Goal: Information Seeking & Learning: Learn about a topic

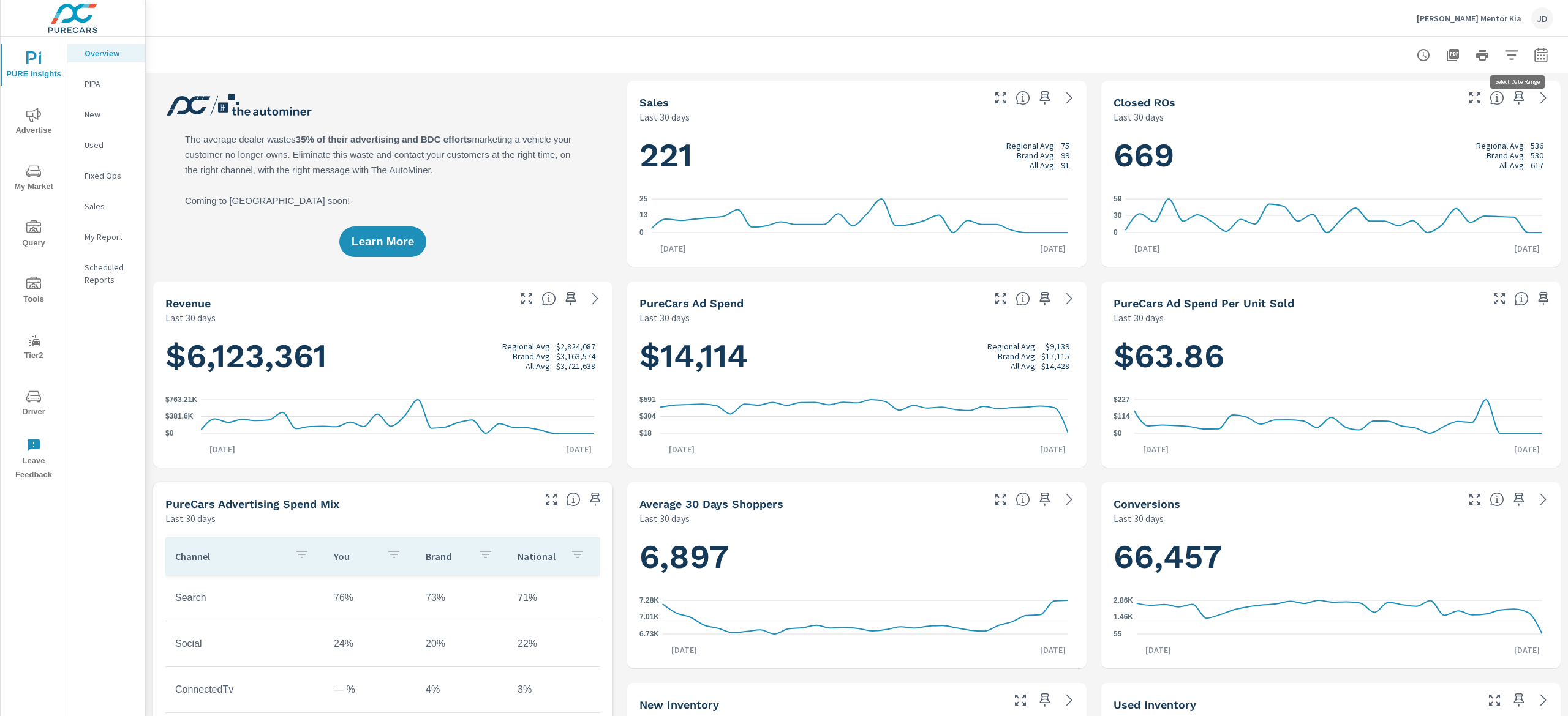
click at [1529, 51] on button "button" at bounding box center [1541, 55] width 24 height 24
select select "Last 30 days"
click at [1397, 115] on select "Custom Yesterday Last week Last 7 days Last 14 days Last 30 days Last 45 days L…" at bounding box center [1424, 106] width 122 height 24
click at [1538, 41] on div at bounding box center [857, 54] width 1422 height 36
click at [1529, 43] on button "button" at bounding box center [1541, 55] width 24 height 24
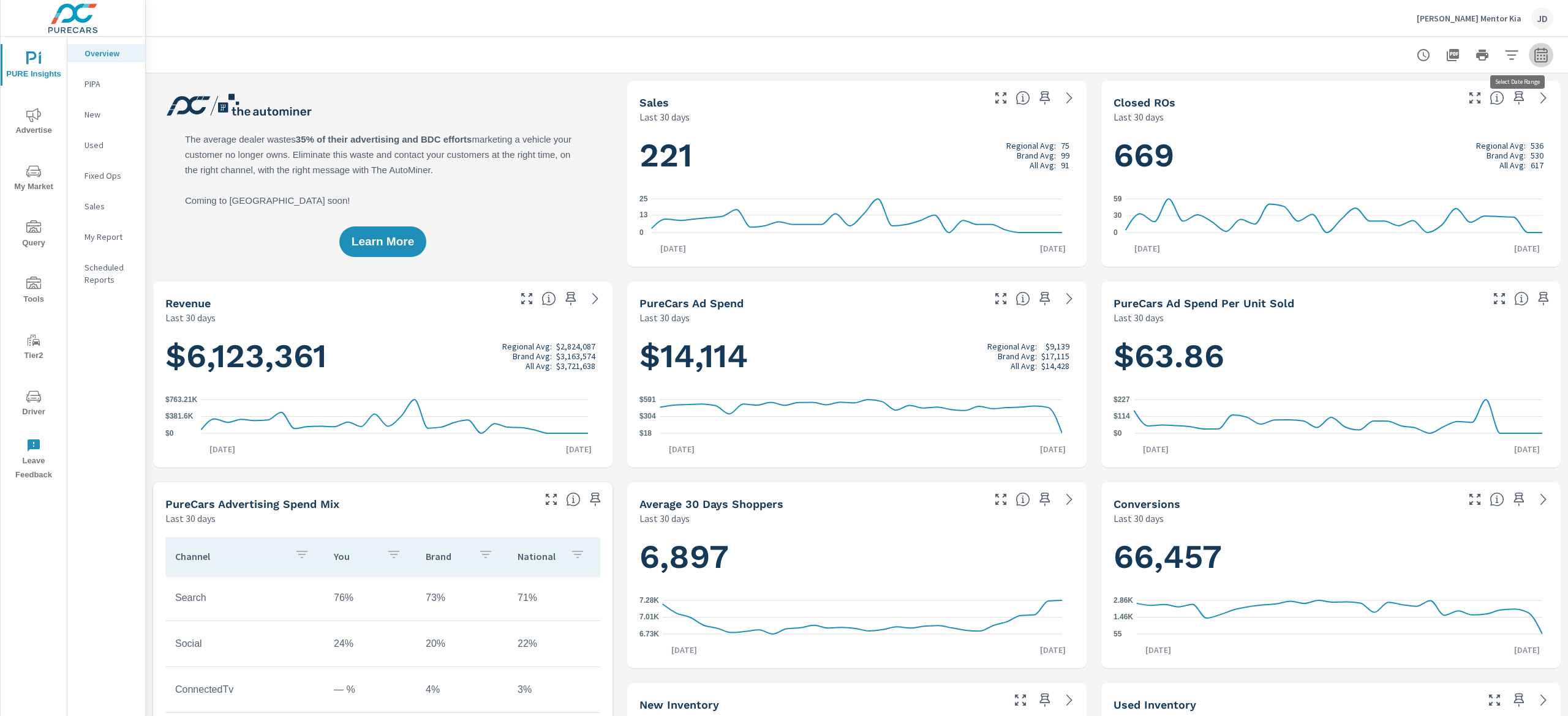
select select "Last 30 days"
click at [1395, 134] on p "+ Add comparison" at bounding box center [1437, 137] width 157 height 15
select select "Previous period"
click at [1407, 202] on span "Apply" at bounding box center [1396, 208] width 50 height 12
click at [30, 177] on icon "nav menu" at bounding box center [33, 170] width 15 height 15
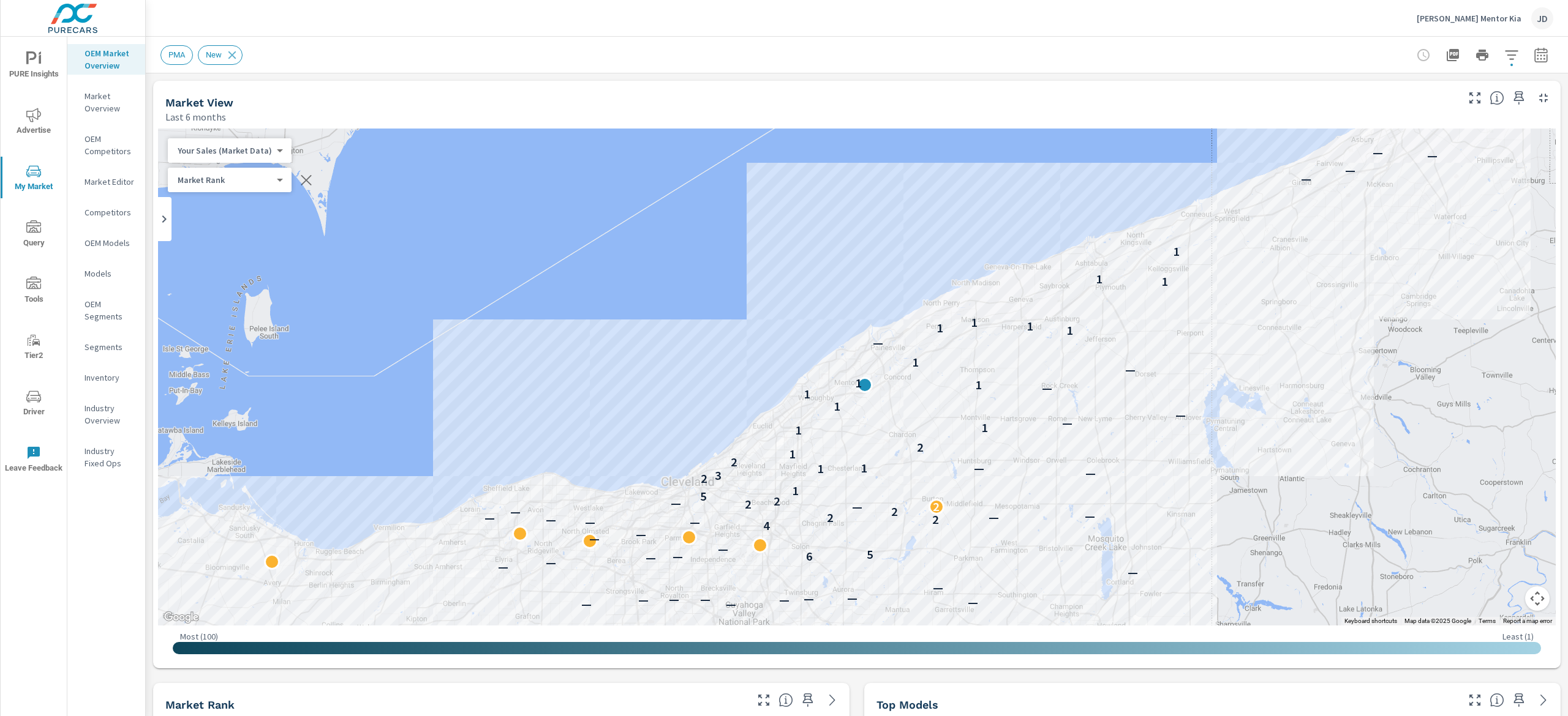
drag, startPoint x: 1548, startPoint y: 173, endPoint x: 1560, endPoint y: 263, distance: 90.8
click at [1560, 263] on div "Market Overview Ken Ganley Mentor Kia Report date range: Apr 01, 2025 - Sep 30,…" at bounding box center [857, 376] width 1422 height 680
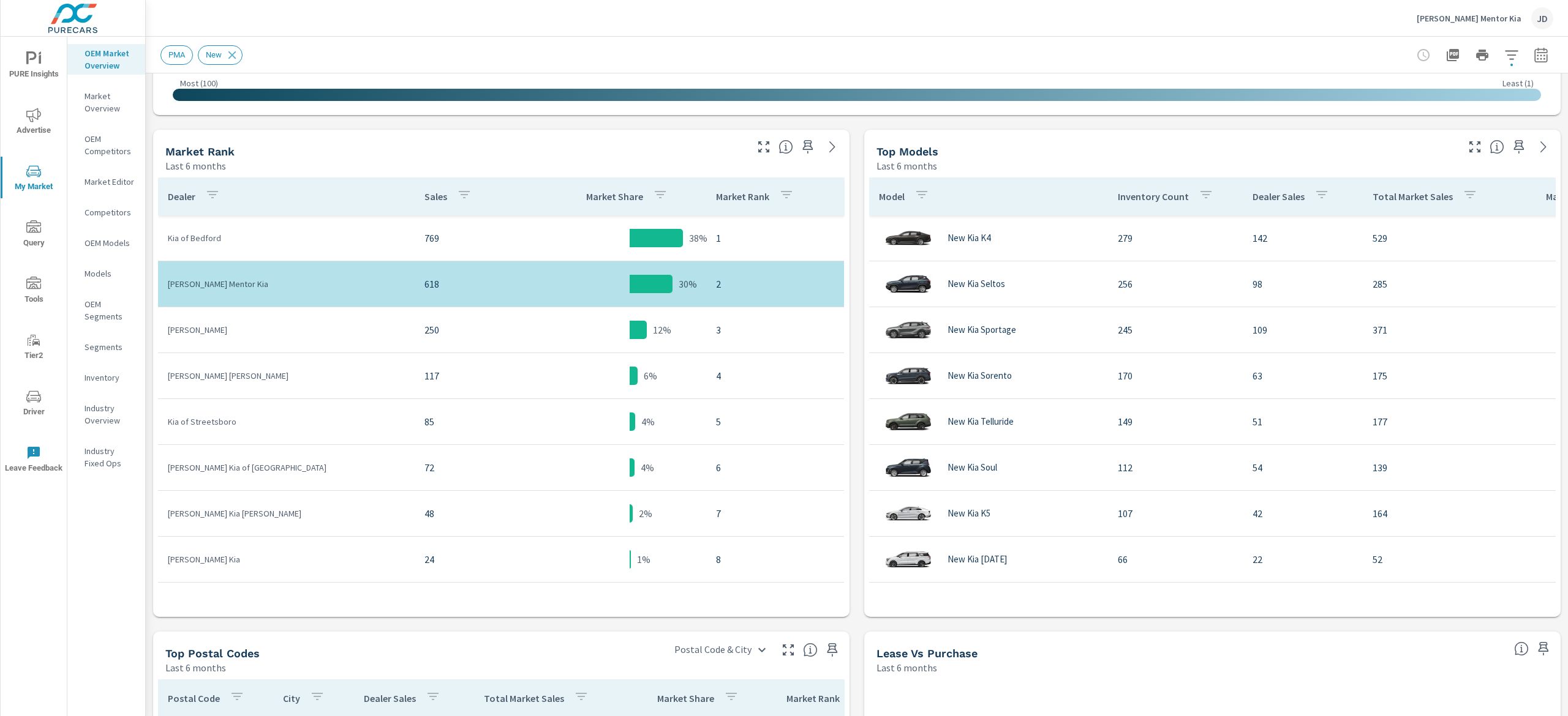
scroll to position [625, 0]
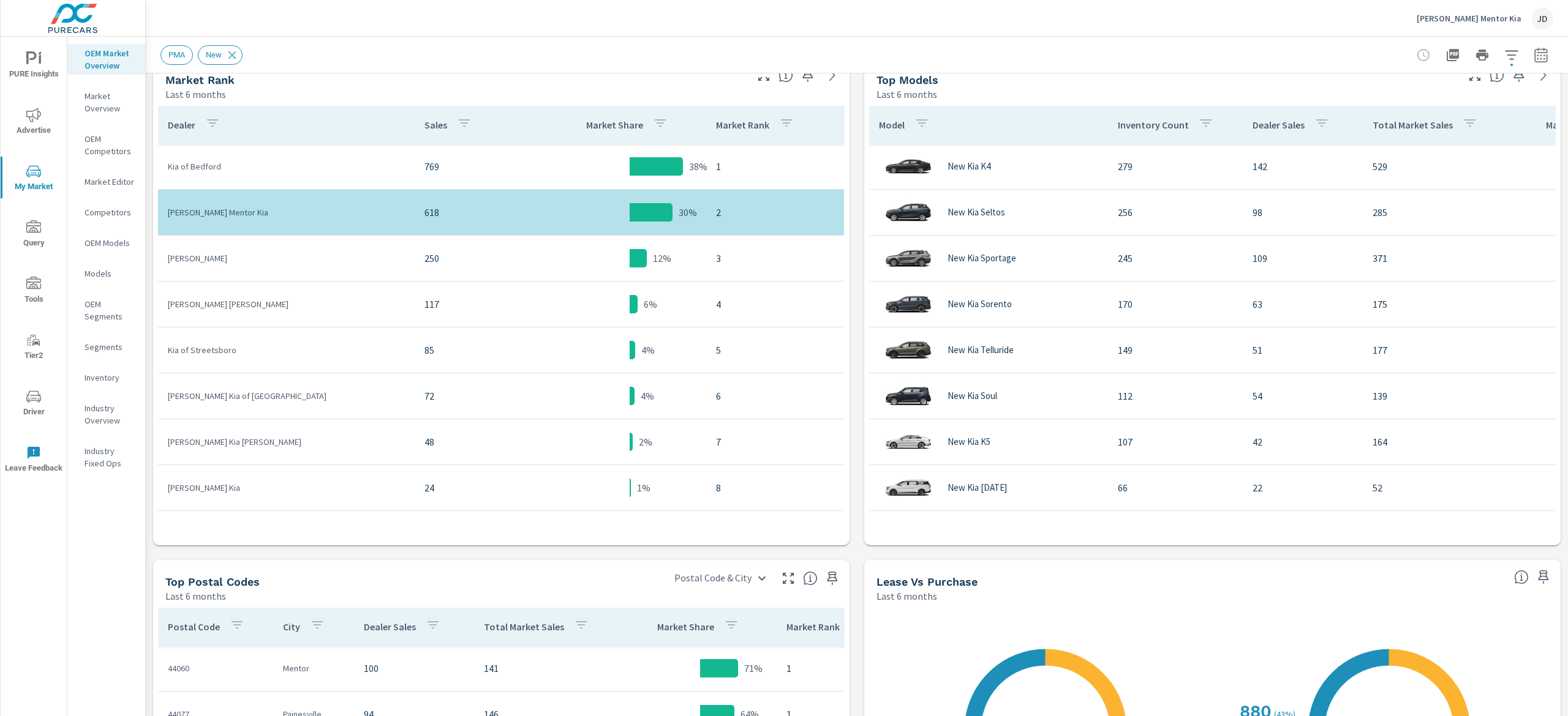
click at [1534, 48] on icon "button" at bounding box center [1541, 55] width 15 height 15
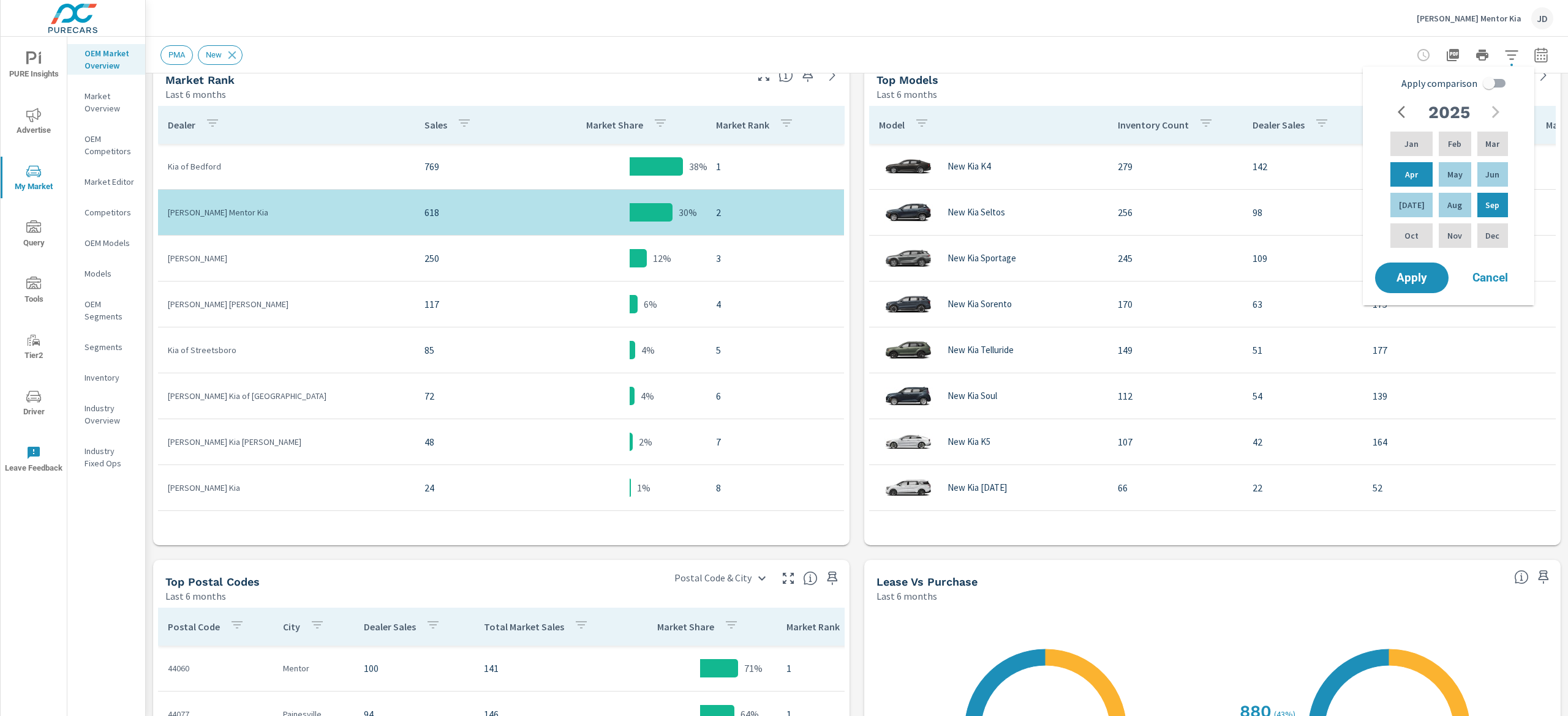
click at [1496, 89] on input "Apply comparison" at bounding box center [1489, 83] width 70 height 24
checkbox input "true"
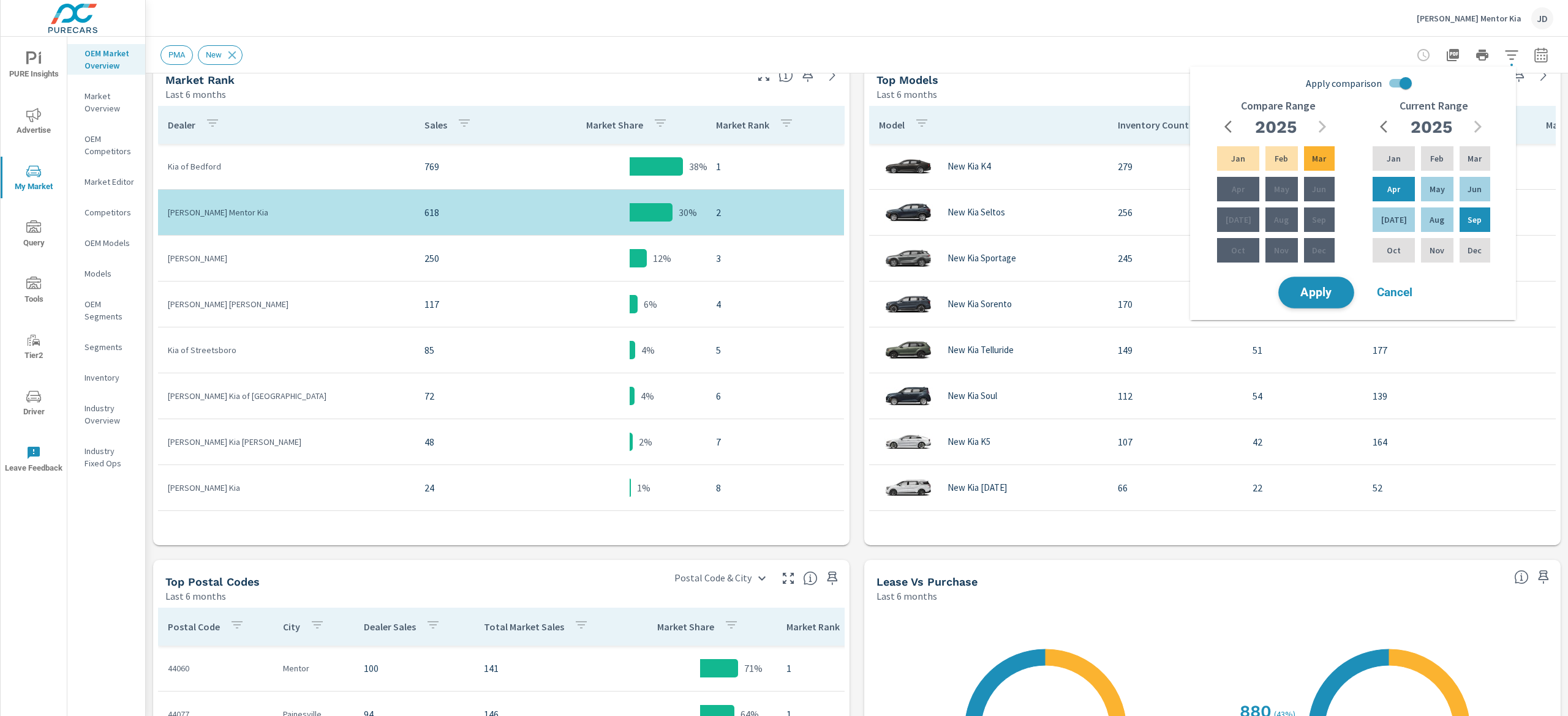
drag, startPoint x: 1327, startPoint y: 291, endPoint x: 1339, endPoint y: 291, distance: 12.0
click at [1327, 293] on span "Apply" at bounding box center [1315, 293] width 50 height 12
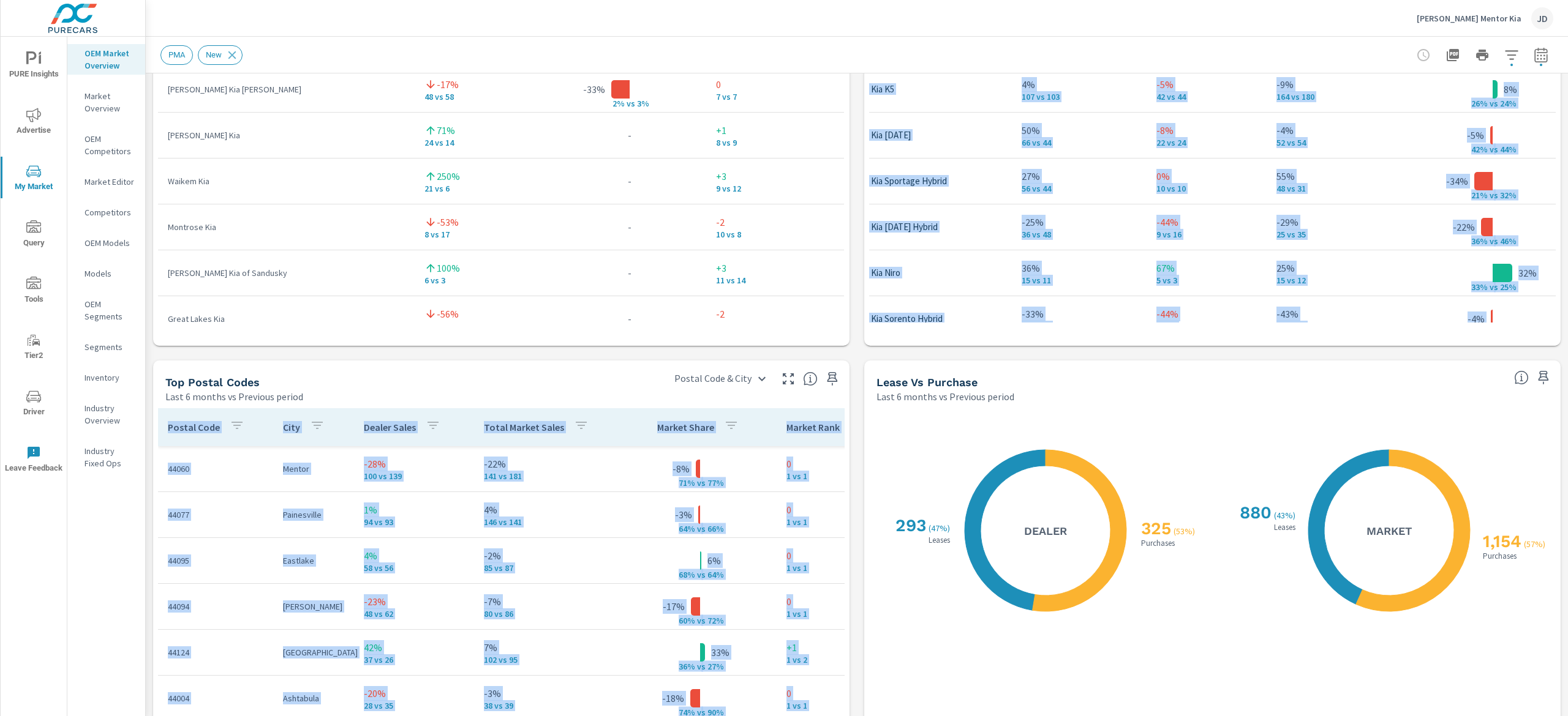
scroll to position [1244, 0]
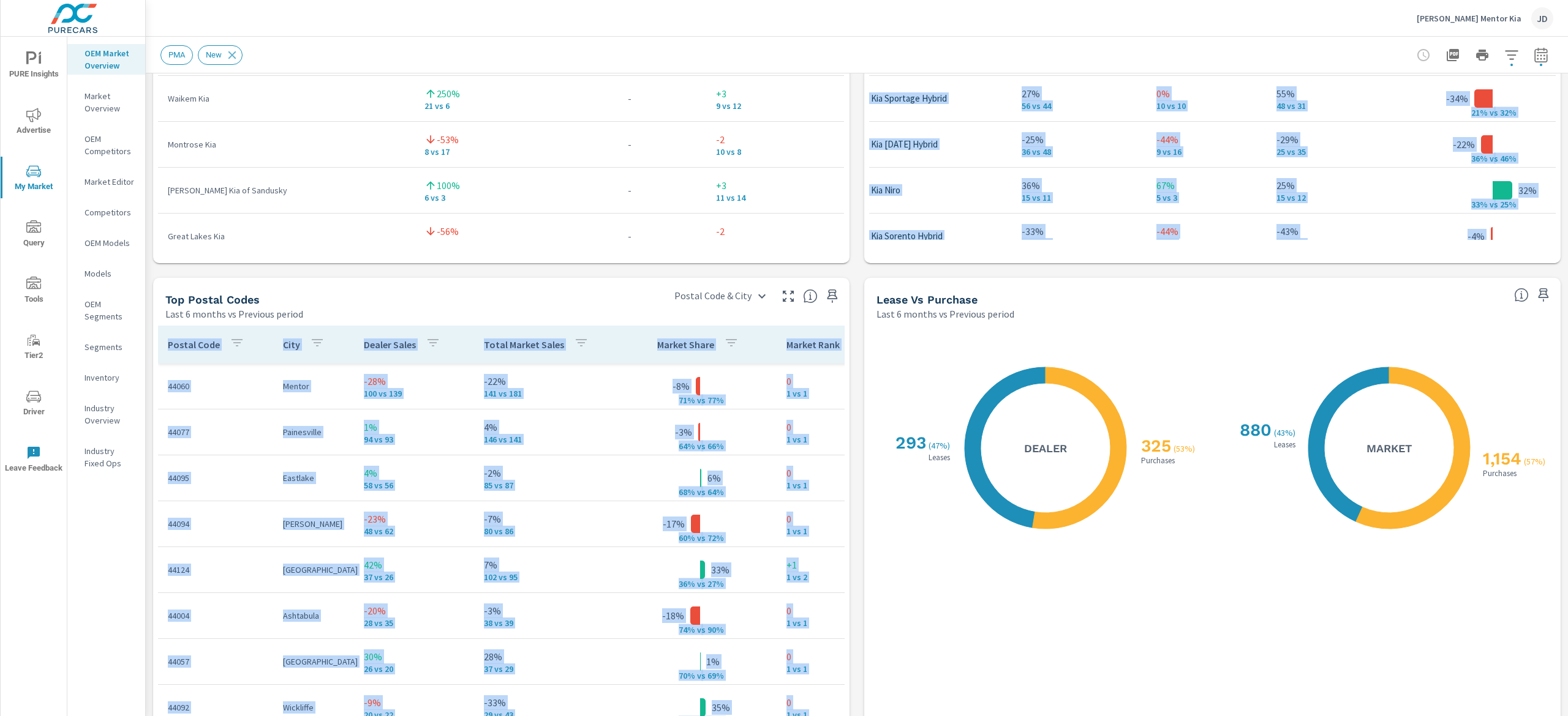
drag, startPoint x: 1567, startPoint y: 339, endPoint x: 1567, endPoint y: 456, distance: 117.0
click at [1567, 456] on div "Market Overview Ken Ganley Mentor Kia Report date range: Apr 01, 2025 - Sep 30,…" at bounding box center [857, 376] width 1422 height 680
click at [1108, 310] on div "Last 6 months vs Previous period" at bounding box center [1190, 313] width 628 height 15
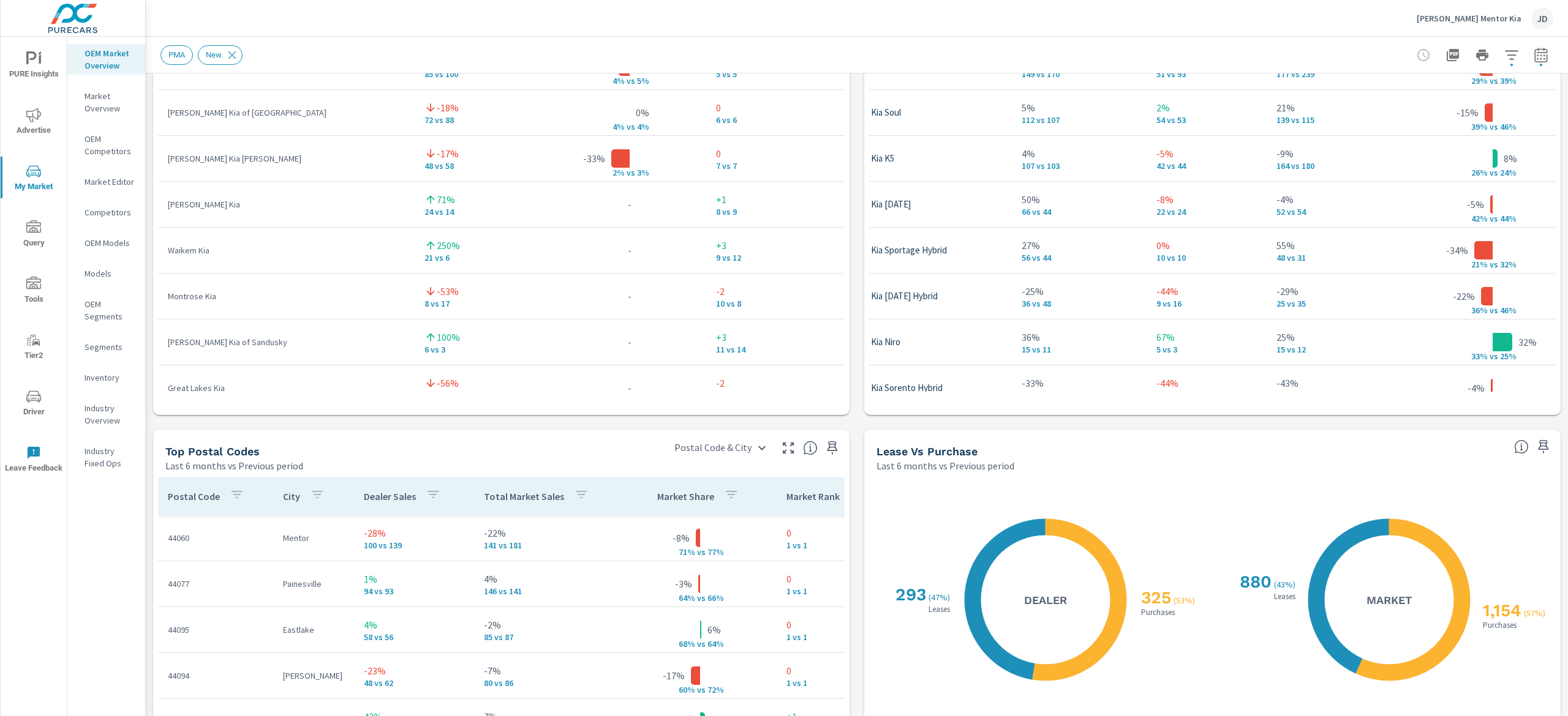
scroll to position [1313, 0]
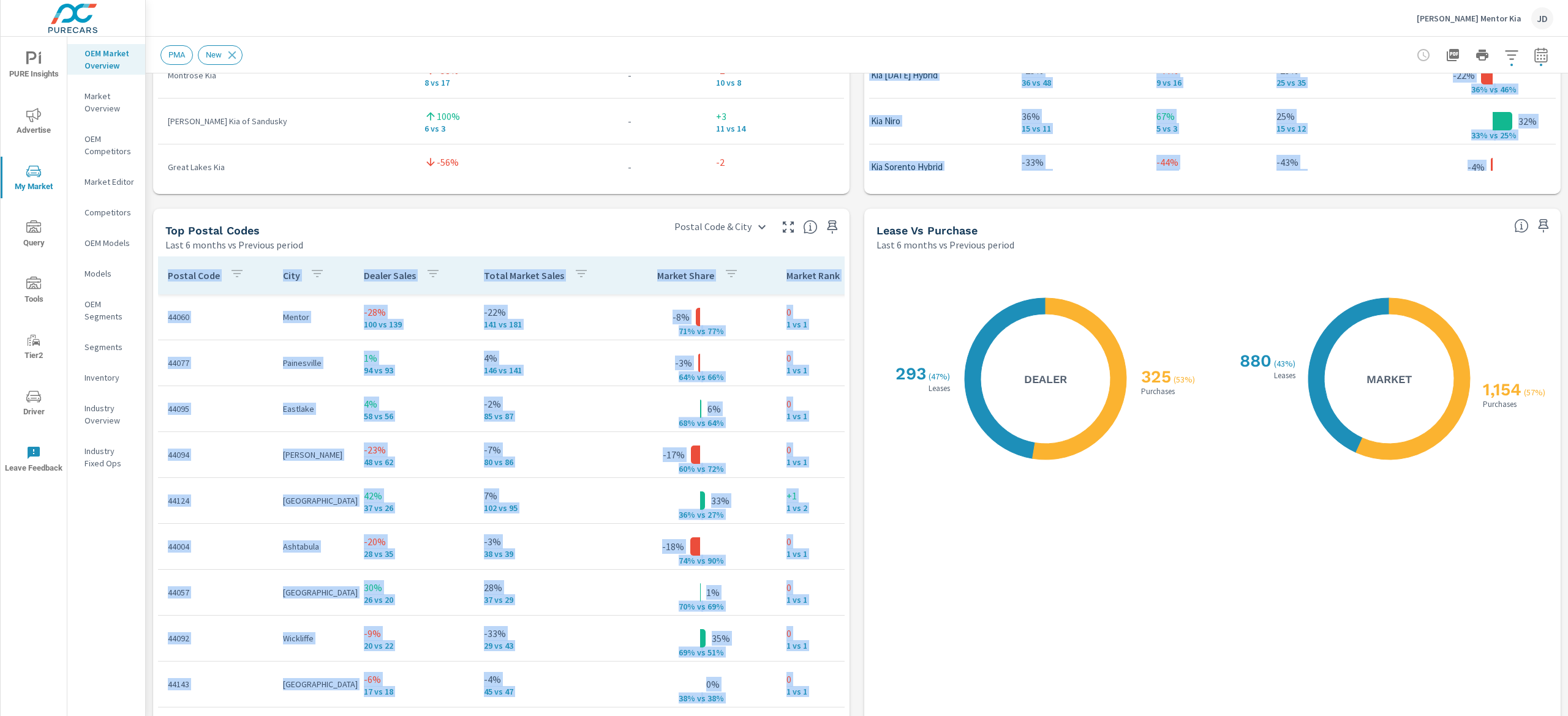
drag, startPoint x: 1567, startPoint y: 317, endPoint x: 1567, endPoint y: 457, distance: 140.0
click at [1567, 457] on div "Market Overview Ken Ganley Mentor Kia Report date range: Apr 01, 2025 - Sep 30,…" at bounding box center [857, 376] width 1422 height 680
click at [1183, 709] on div "X X 325 ( 53% ) Purchases 293 ( 47% ) Leases Dealer" at bounding box center [1041, 549] width 329 height 573
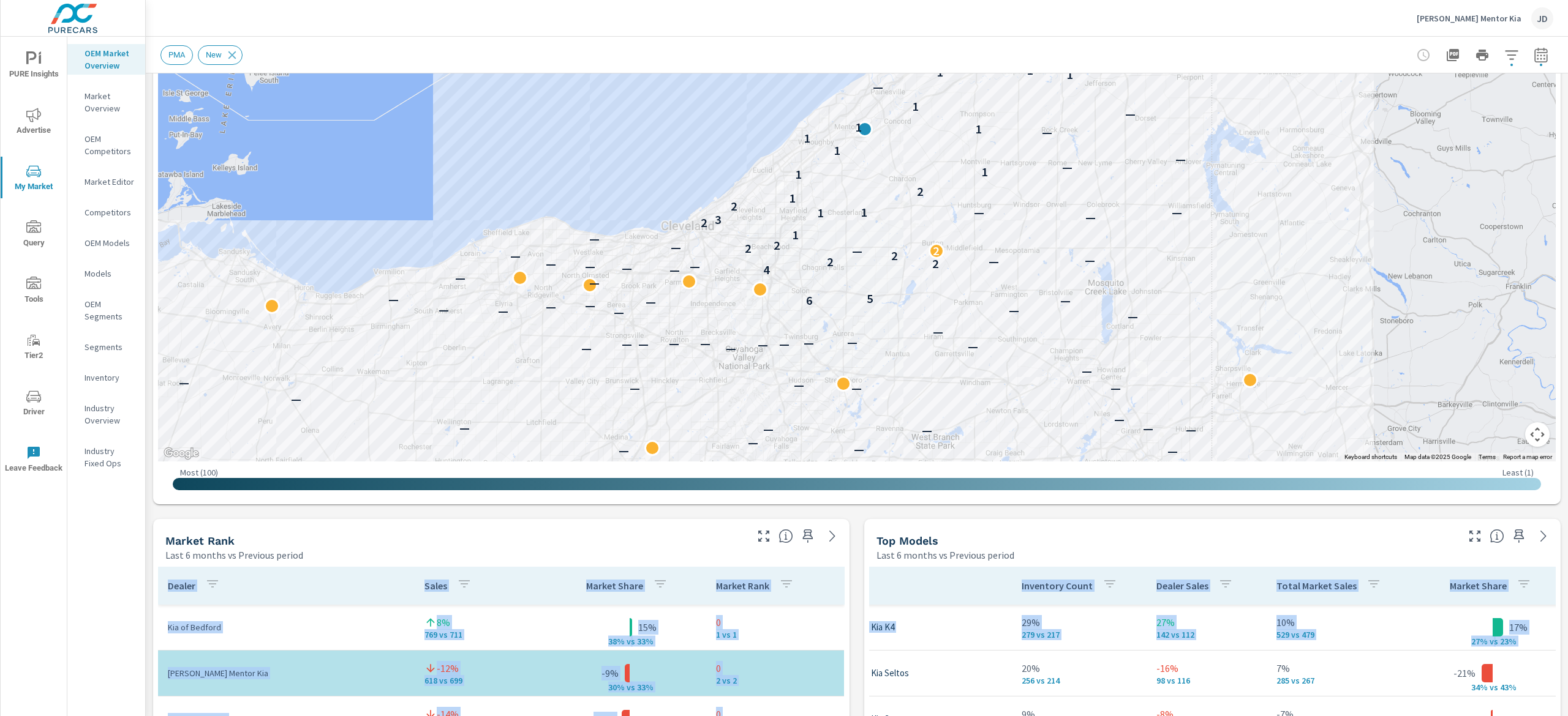
scroll to position [243, 0]
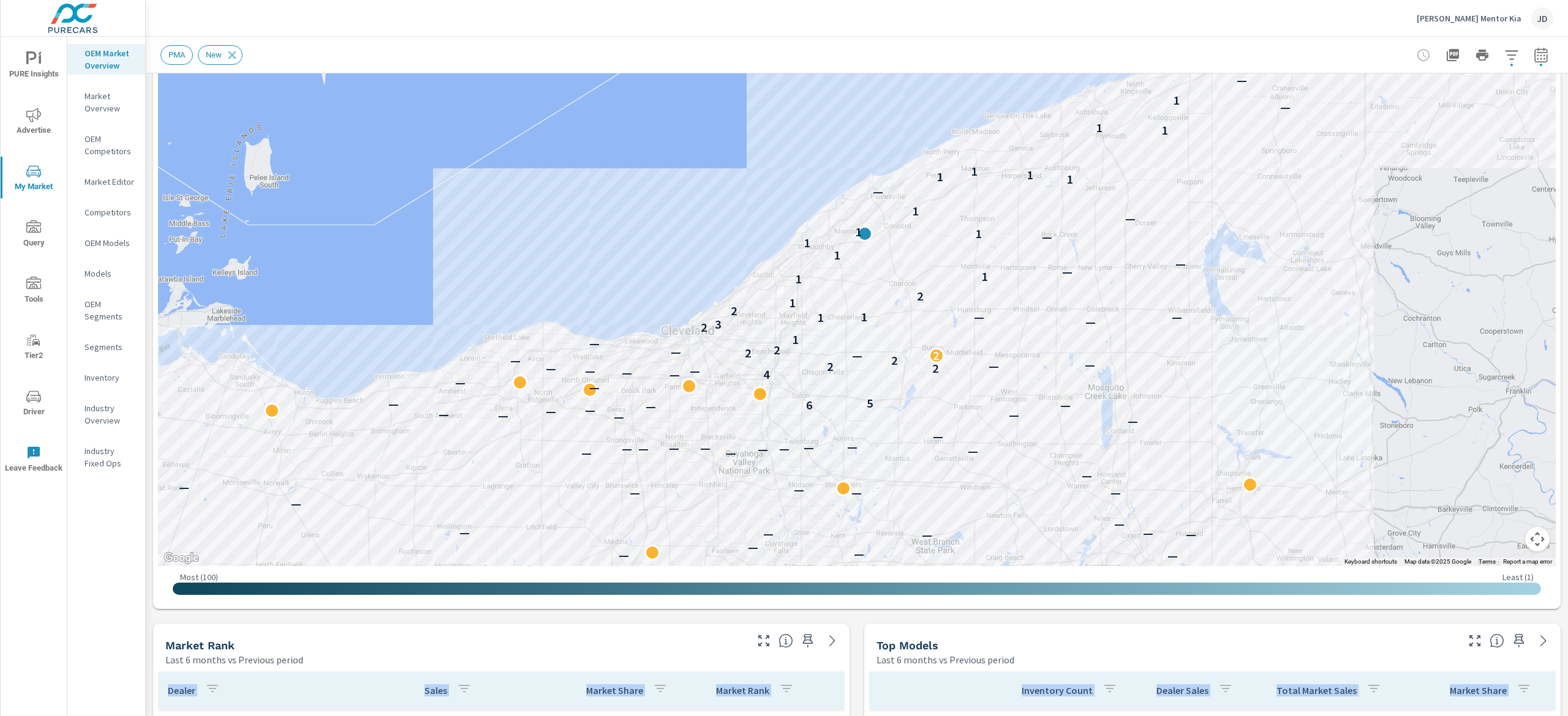
drag, startPoint x: 1567, startPoint y: 376, endPoint x: 1567, endPoint y: 203, distance: 173.0
click at [1567, 203] on div "Market Overview Ken Ganley Mentor Kia Report date range: Apr 01, 2025 - Sep 30,…" at bounding box center [857, 376] width 1422 height 680
click at [1304, 25] on div "Ken Ganley Mentor Kia JD" at bounding box center [857, 18] width 1393 height 36
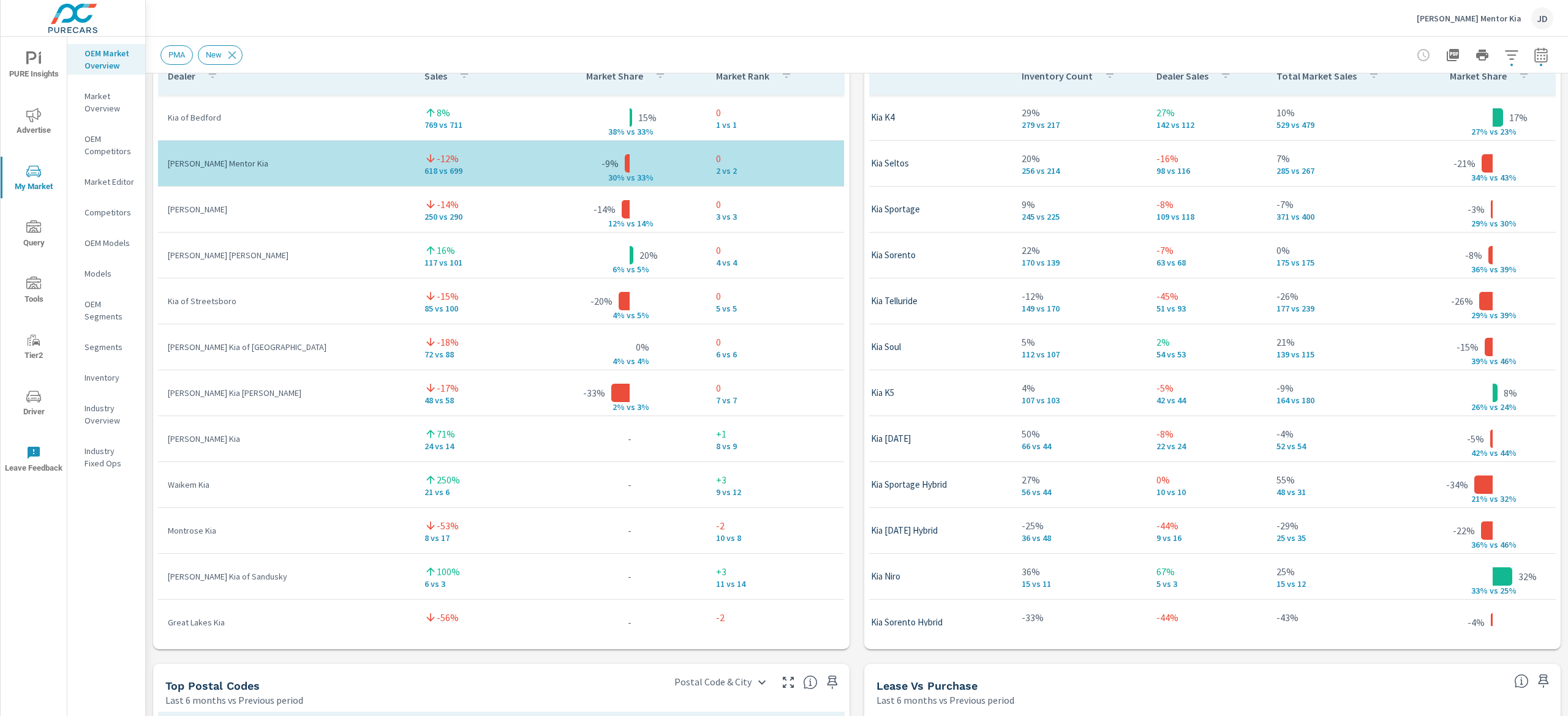
scroll to position [843, 0]
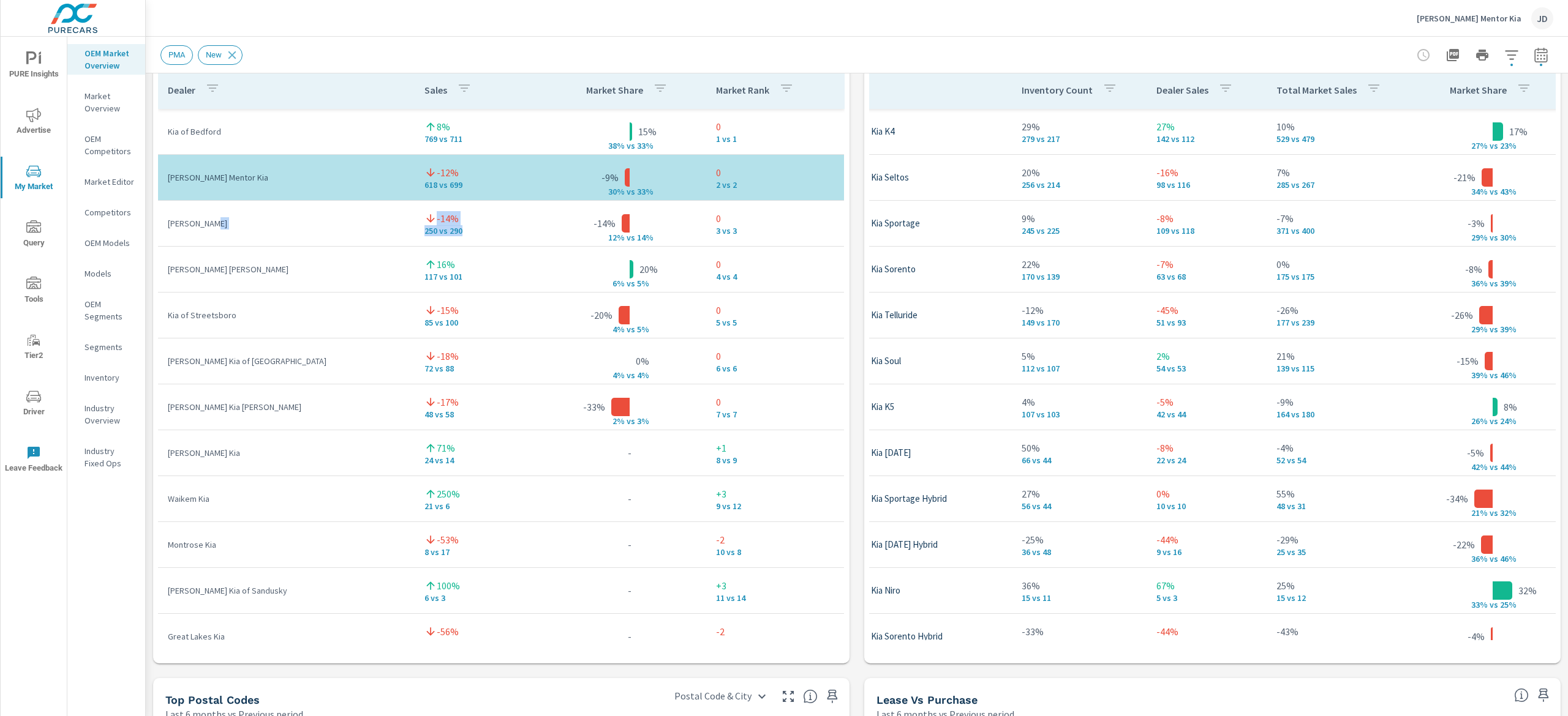
drag, startPoint x: 453, startPoint y: 234, endPoint x: 379, endPoint y: 227, distance: 74.3
click at [379, 227] on tr "Preston Kia -14% 250 vs 290 -14% 12% v s 14% 0 3 vs 3" at bounding box center [501, 223] width 686 height 46
click at [364, 225] on p "Preston Kia" at bounding box center [286, 223] width 237 height 12
drag, startPoint x: 460, startPoint y: 232, endPoint x: 393, endPoint y: 232, distance: 67.0
click at [393, 232] on tr "Preston Kia -14% 250 vs 290 -14% 12% v s 14% 0 3 vs 3" at bounding box center [501, 223] width 686 height 46
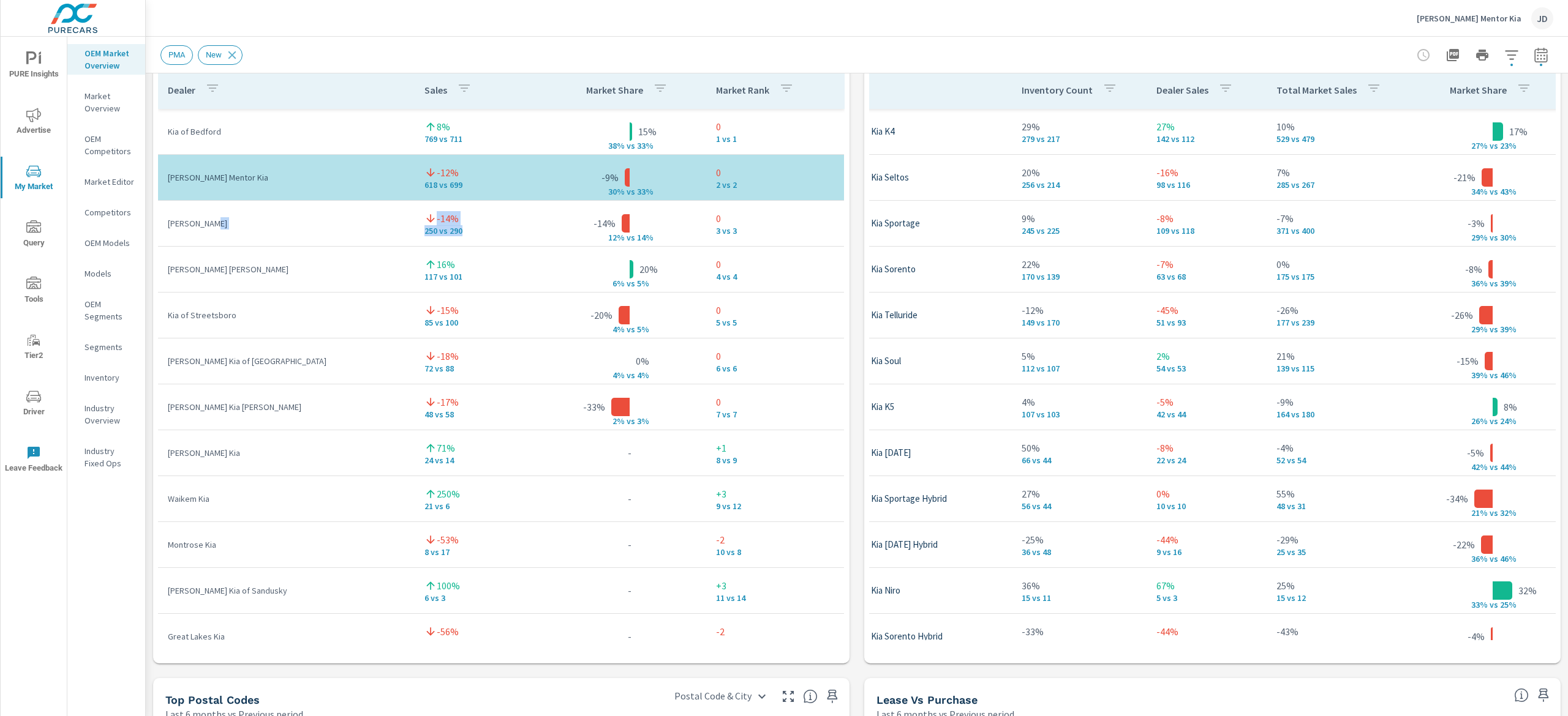
click at [369, 227] on p "Preston Kia" at bounding box center [286, 223] width 237 height 12
drag, startPoint x: 458, startPoint y: 234, endPoint x: 404, endPoint y: 234, distance: 54.0
click at [415, 234] on td "-14% 250 vs 290" at bounding box center [483, 223] width 138 height 44
click at [364, 234] on td "Preston Kia" at bounding box center [286, 223] width 257 height 31
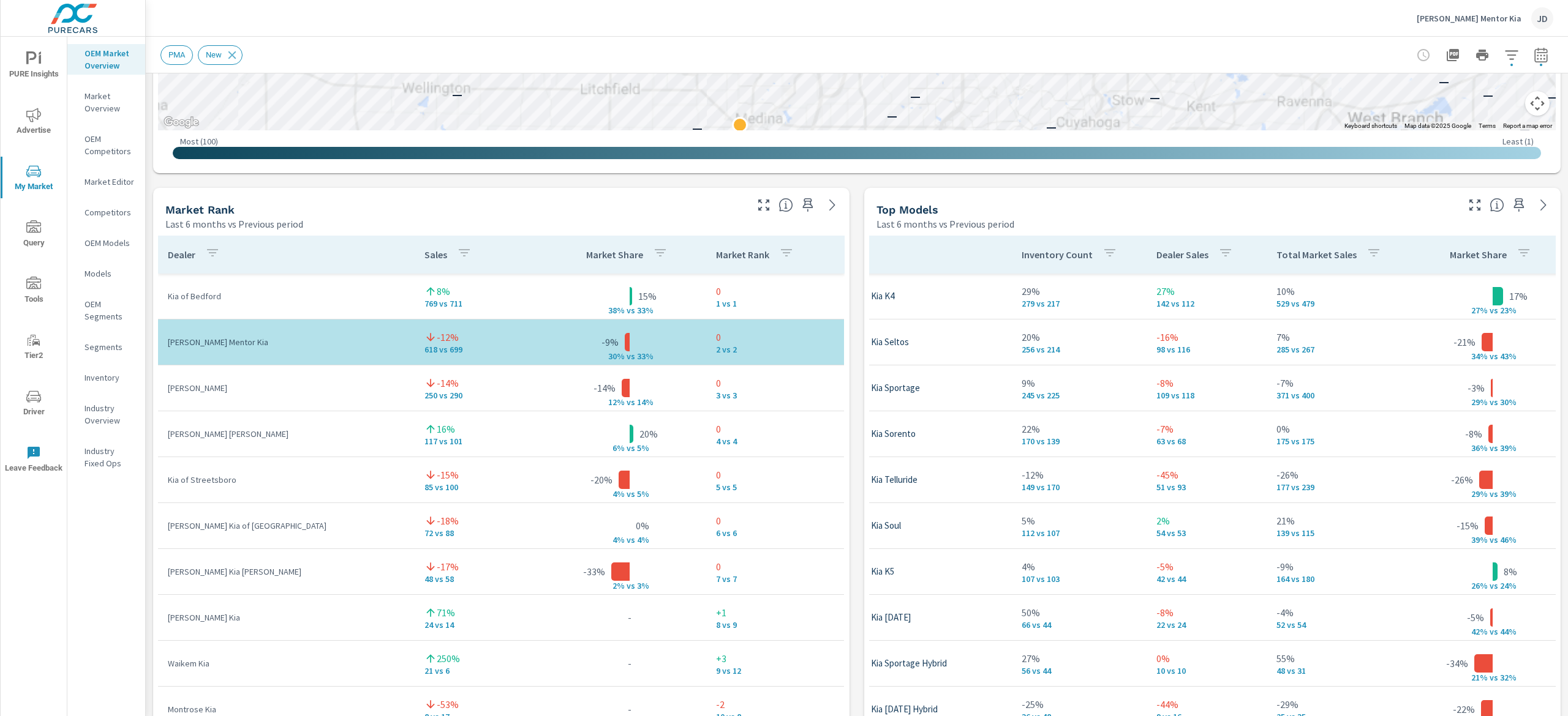
scroll to position [476, 0]
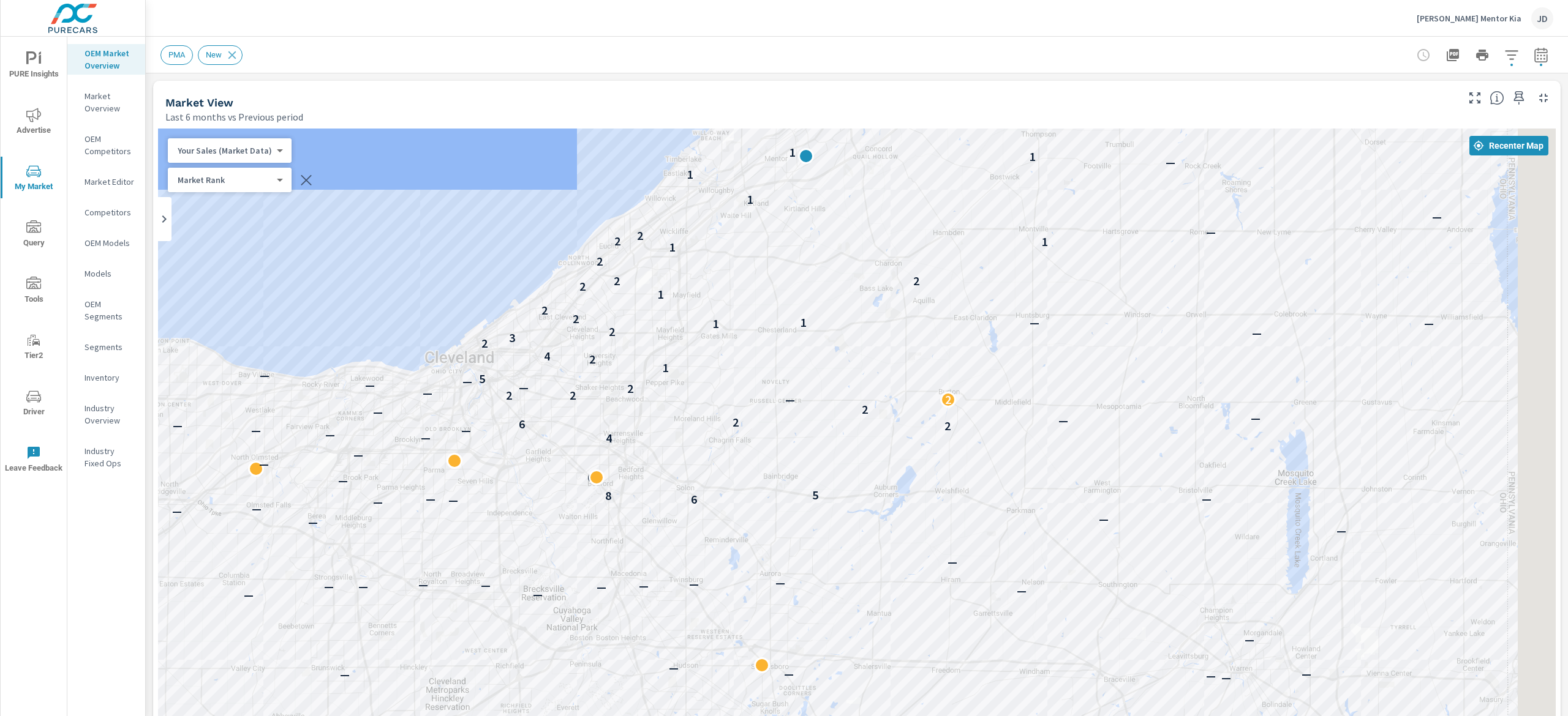
drag, startPoint x: 1030, startPoint y: 357, endPoint x: 582, endPoint y: 340, distance: 448.3
click at [581, 339] on div "— — — — — — — — — — — — — — — — — — — — — — — — — — — — — — — — — — — — — — — —…" at bounding box center [857, 468] width 1397 height 681
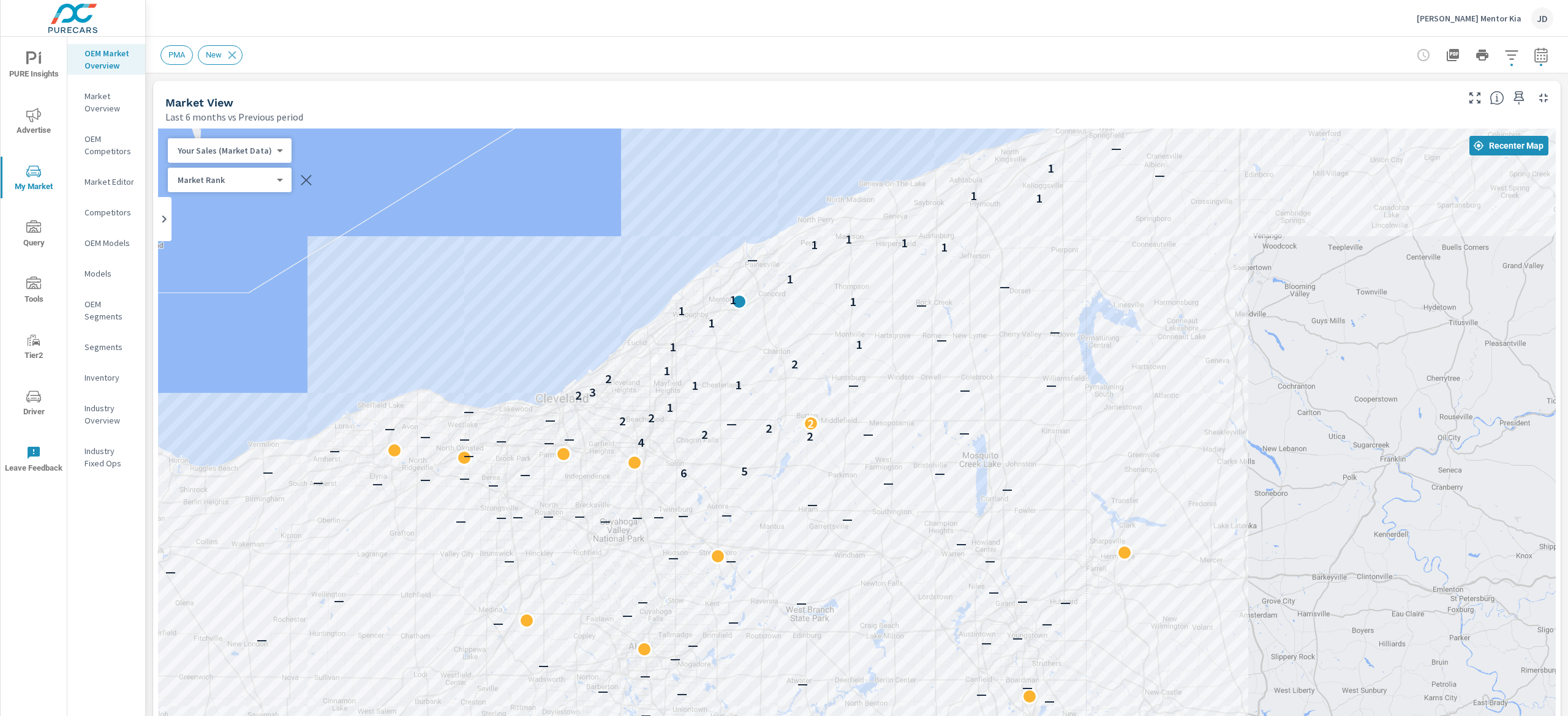
drag, startPoint x: 1132, startPoint y: 234, endPoint x: 996, endPoint y: 325, distance: 163.6
click at [1070, 323] on div "— — — — — — — — — — — — — — — — — — — — — — — — — — — — — — — — — — — — — — — —…" at bounding box center [857, 468] width 1397 height 681
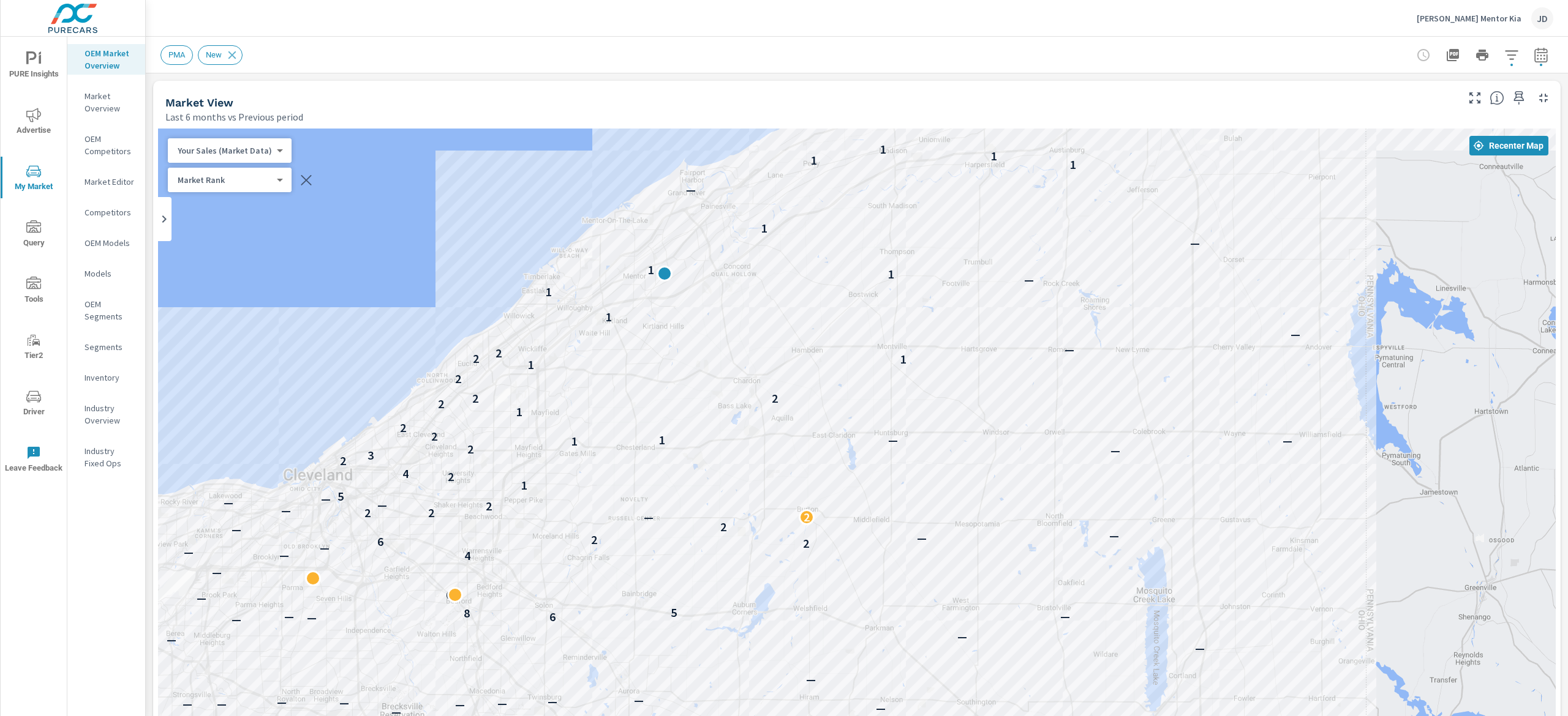
drag, startPoint x: 983, startPoint y: 309, endPoint x: 1005, endPoint y: 303, distance: 22.8
click at [1005, 303] on div "— — — — — — — — — — — — — — — — — — — — — — — — — — — — — — — — — — — — — — — —…" at bounding box center [857, 468] width 1397 height 681
click at [1504, 56] on icon "button" at bounding box center [1511, 55] width 15 height 15
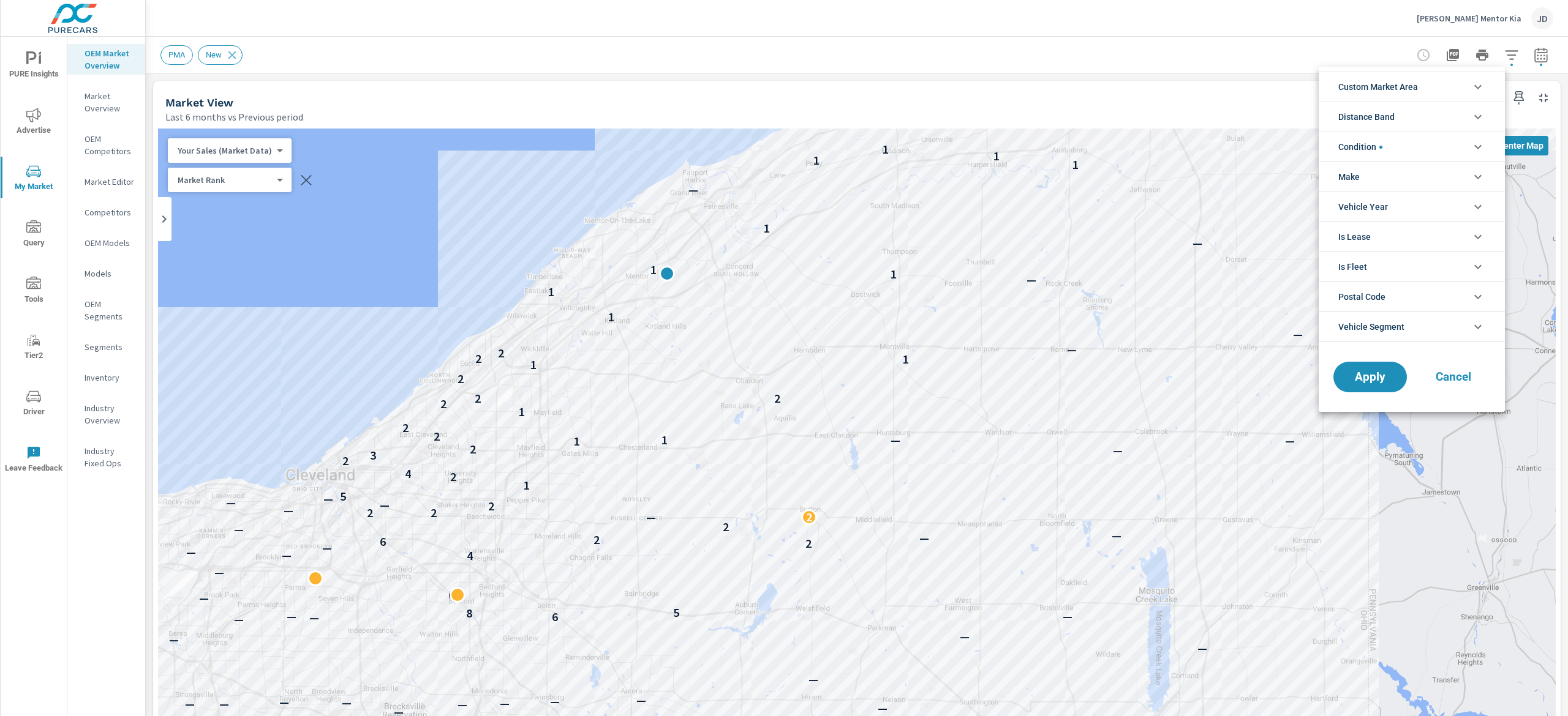
click at [1463, 77] on li "Custom Market Area" at bounding box center [1412, 86] width 186 height 30
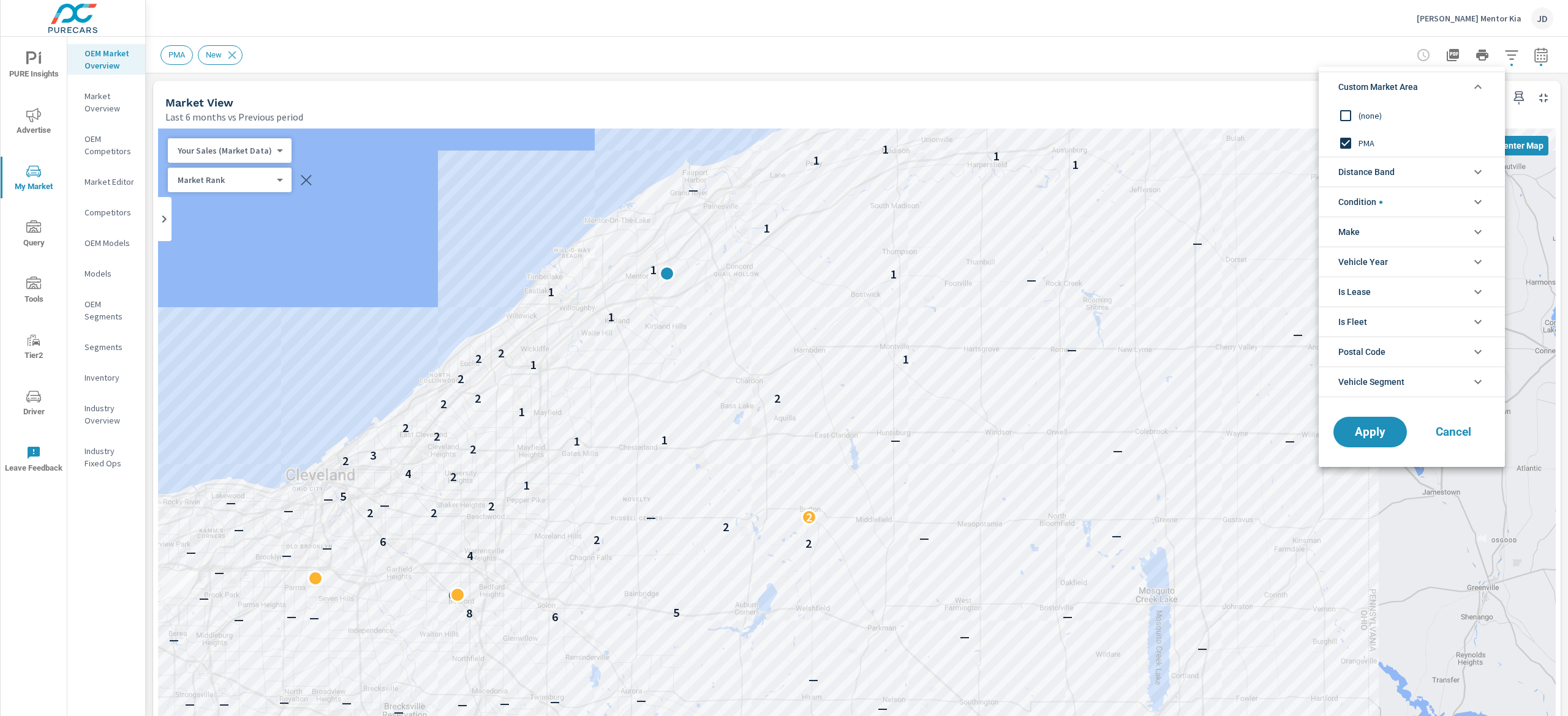
click at [1147, 93] on div at bounding box center [784, 358] width 1568 height 716
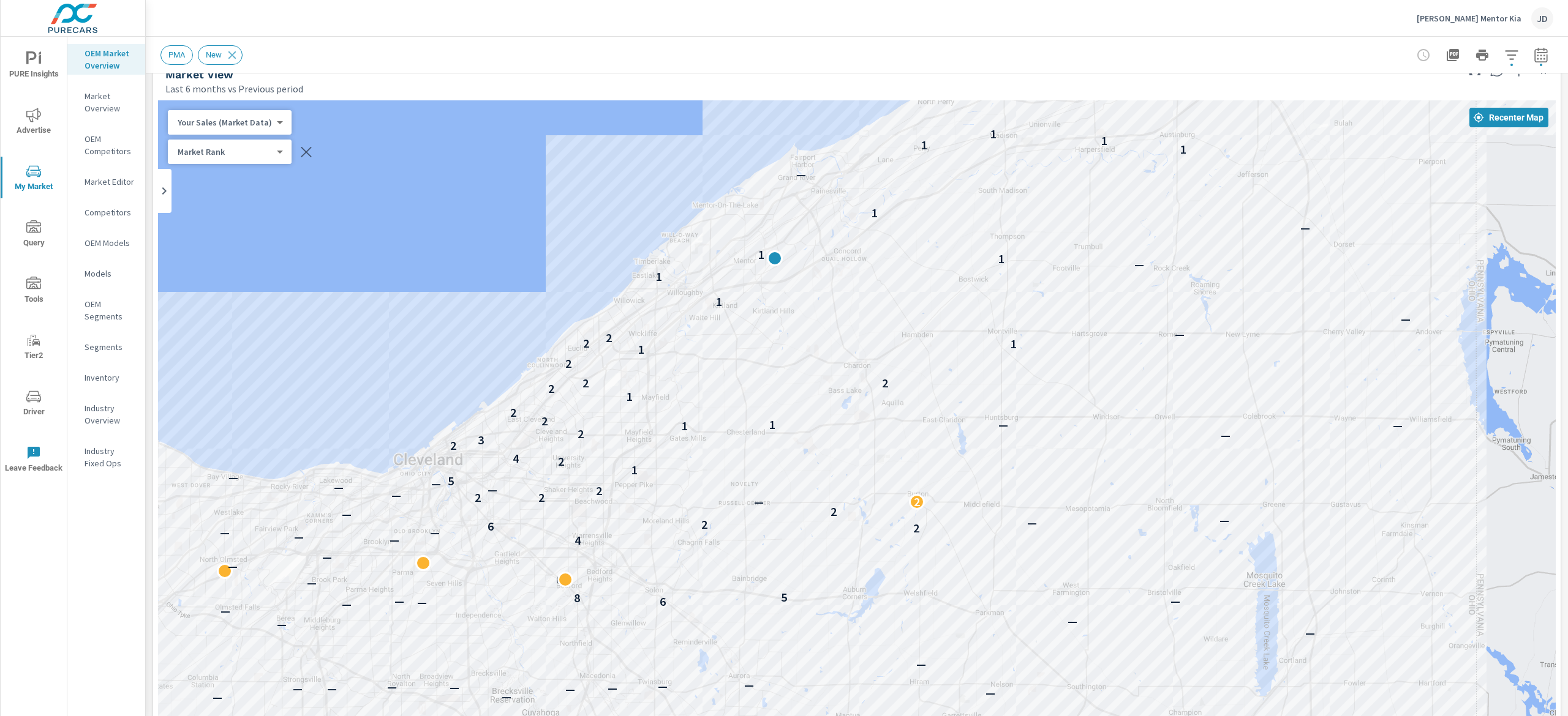
scroll to position [23, 0]
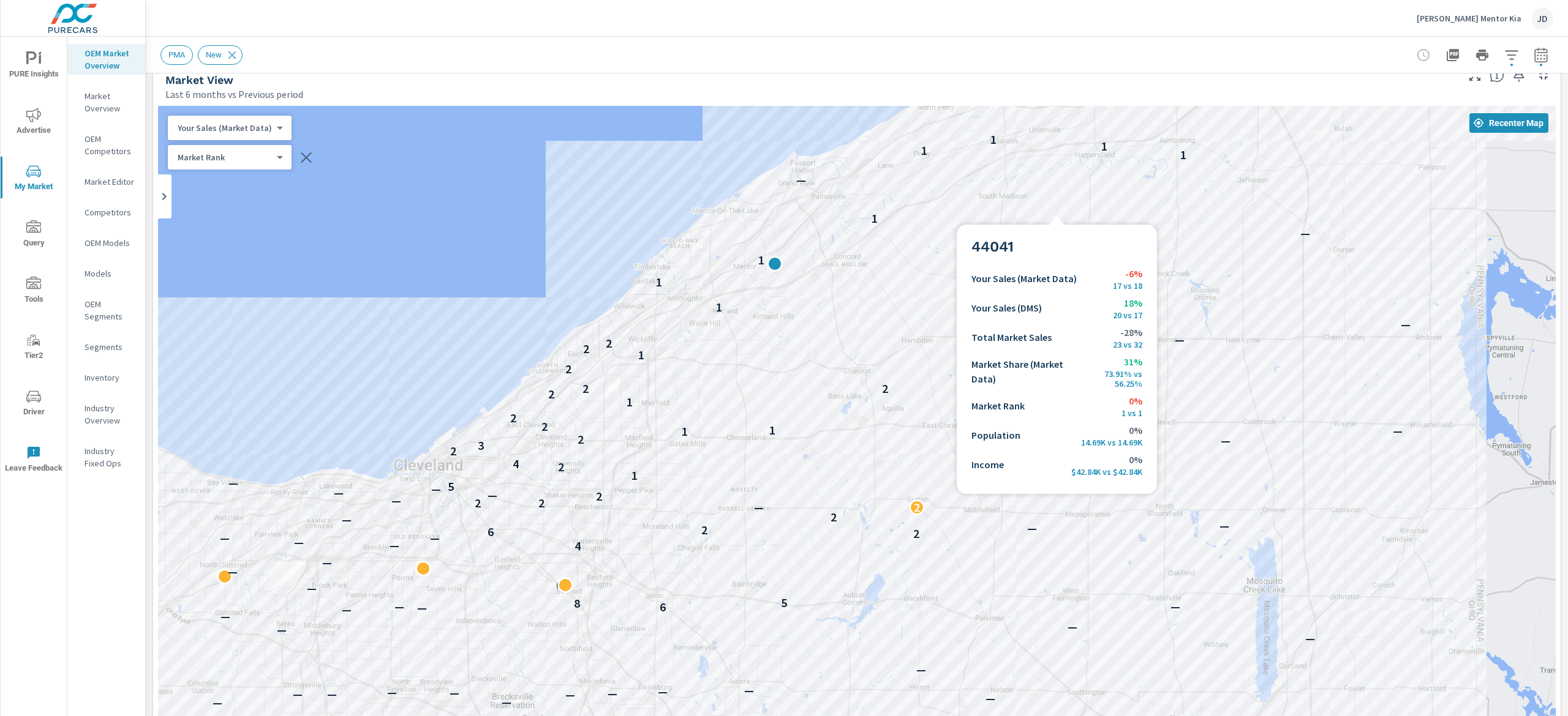
click at [1053, 206] on div "— — — — — — — — — — — — — — — — — — — — — — — — — — — — — — — — — — — — — — — —…" at bounding box center [857, 446] width 1397 height 681
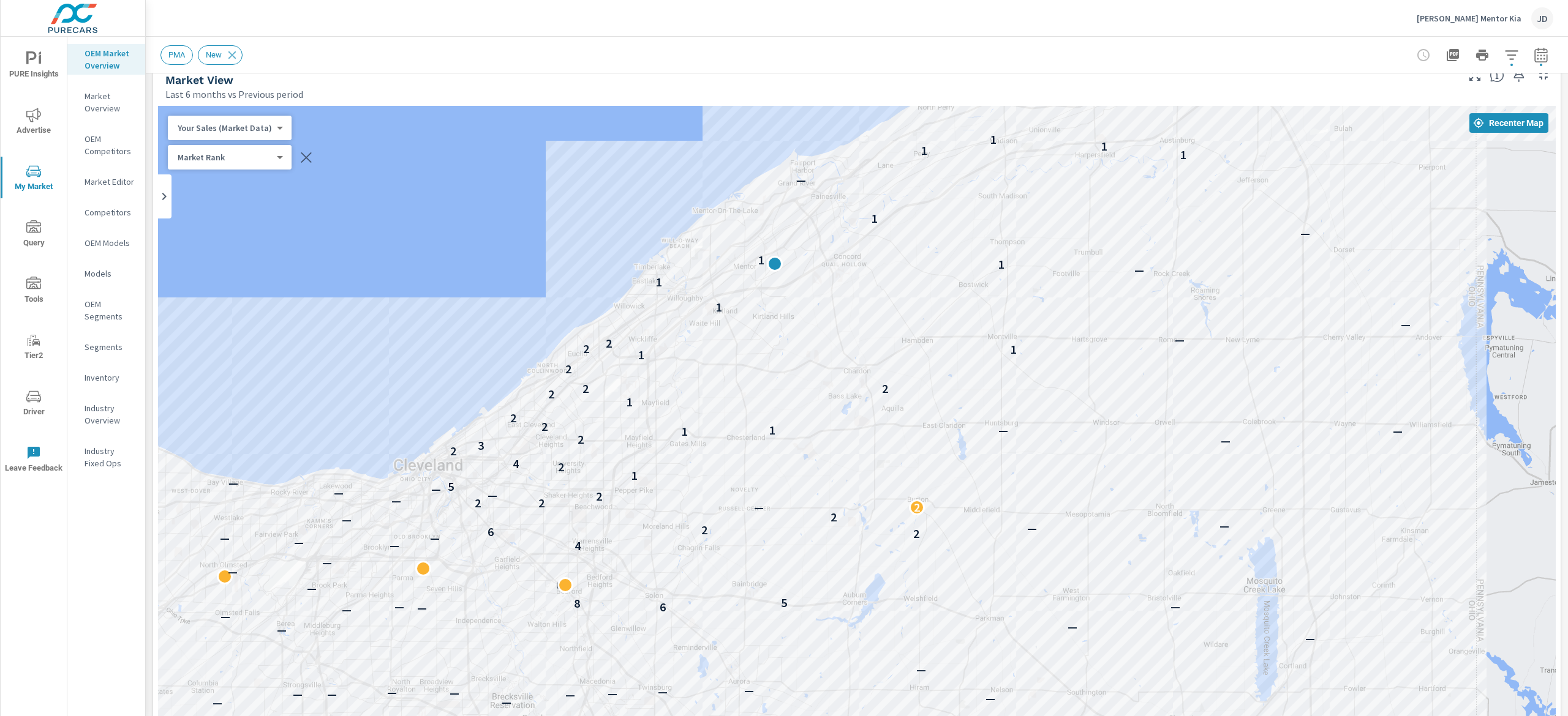
drag, startPoint x: 906, startPoint y: 389, endPoint x: 906, endPoint y: 401, distance: 12.0
click at [906, 401] on div "— — — — — — — — — — — — — — — — — — — — — — — — — — — — — — — — — — — — — — — —…" at bounding box center [857, 446] width 1397 height 681
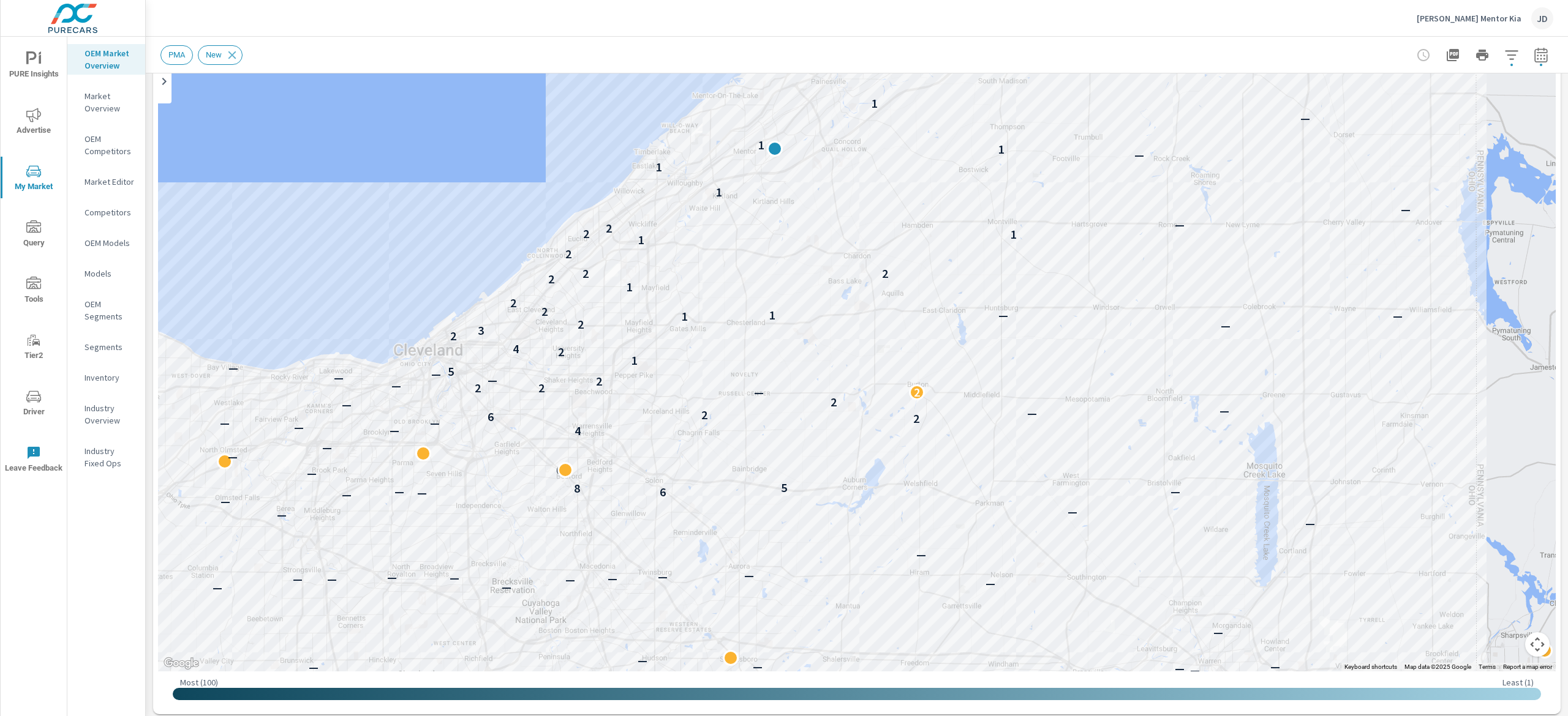
scroll to position [65, 0]
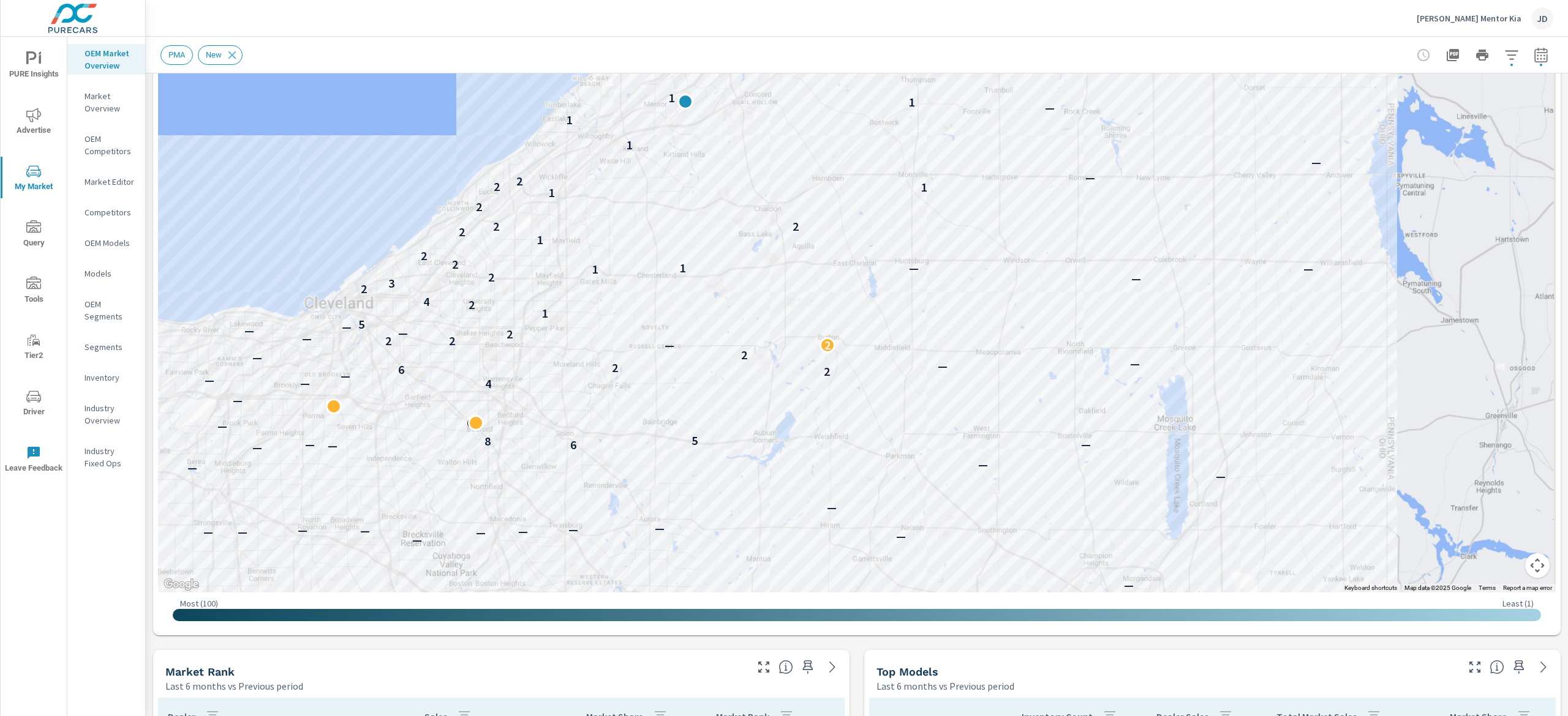
drag, startPoint x: 1567, startPoint y: 152, endPoint x: 1528, endPoint y: 172, distance: 43.8
click at [1550, 185] on div "Market Overview Ken Ganley Mentor Kia Report date range: Apr 01, 2025 - Sep 30,…" at bounding box center [857, 376] width 1422 height 680
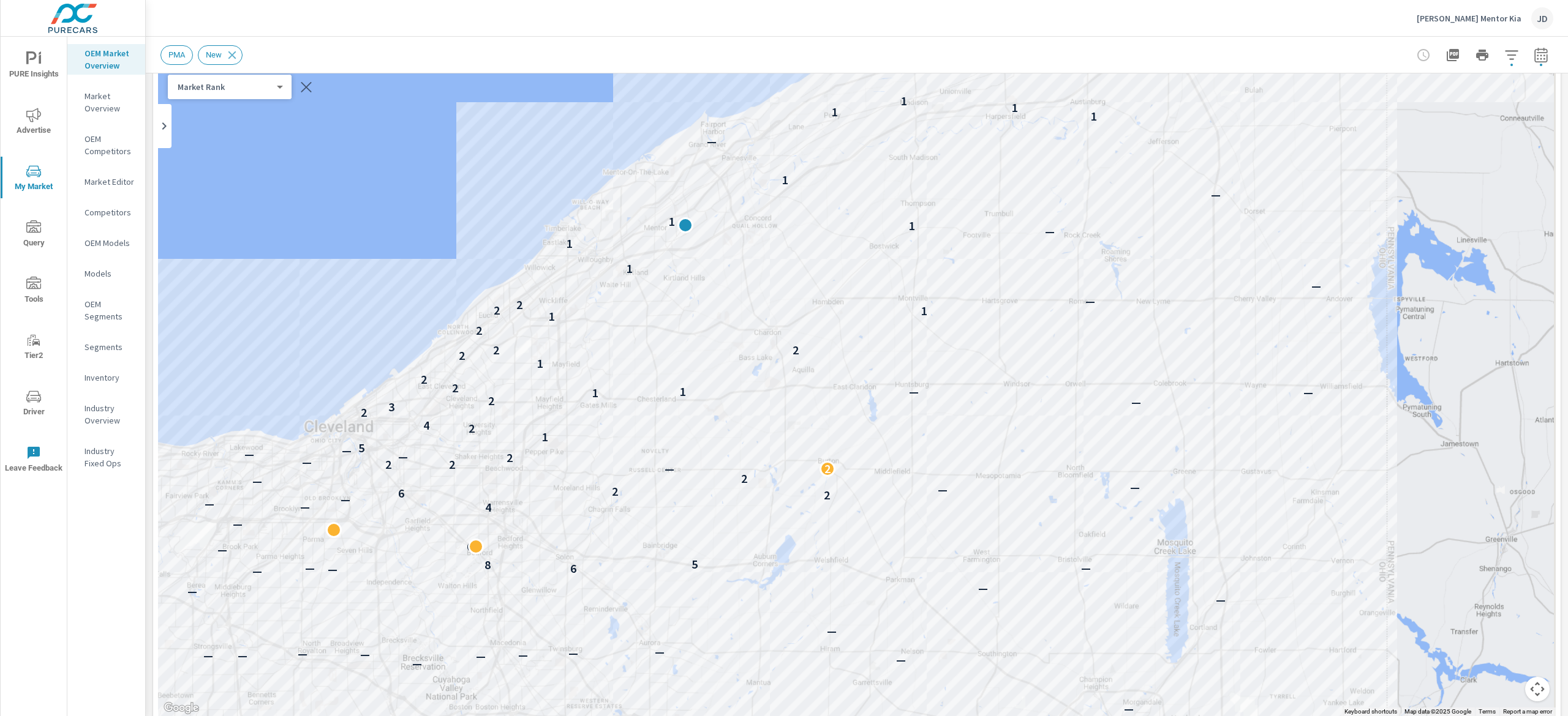
scroll to position [82, 0]
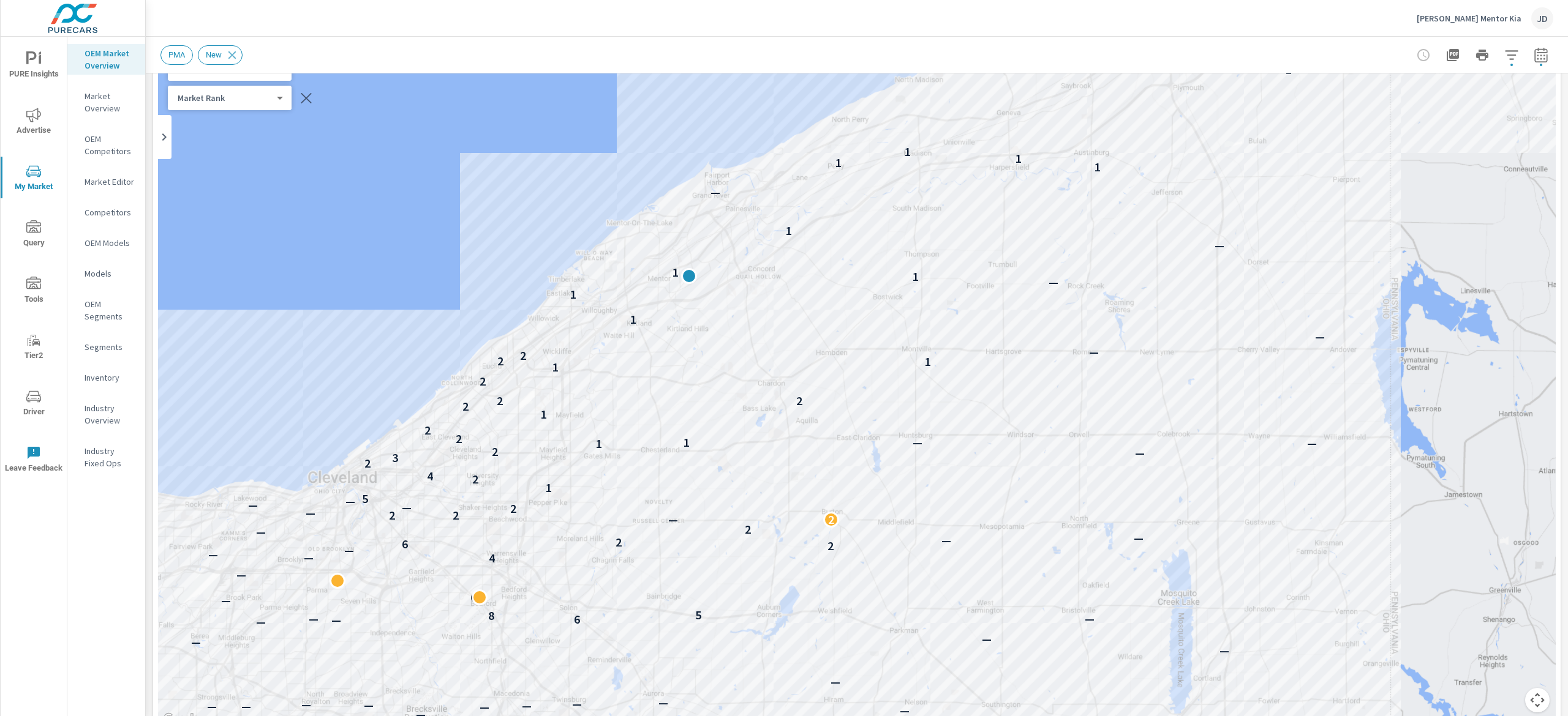
drag, startPoint x: 1535, startPoint y: 144, endPoint x: 1540, endPoint y: 171, distance: 27.5
click at [1540, 171] on div "← Move left → Move right ↑ Move up ↓ Move down + Zoom in - Zoom out Home Jump l…" at bounding box center [857, 406] width 1407 height 729
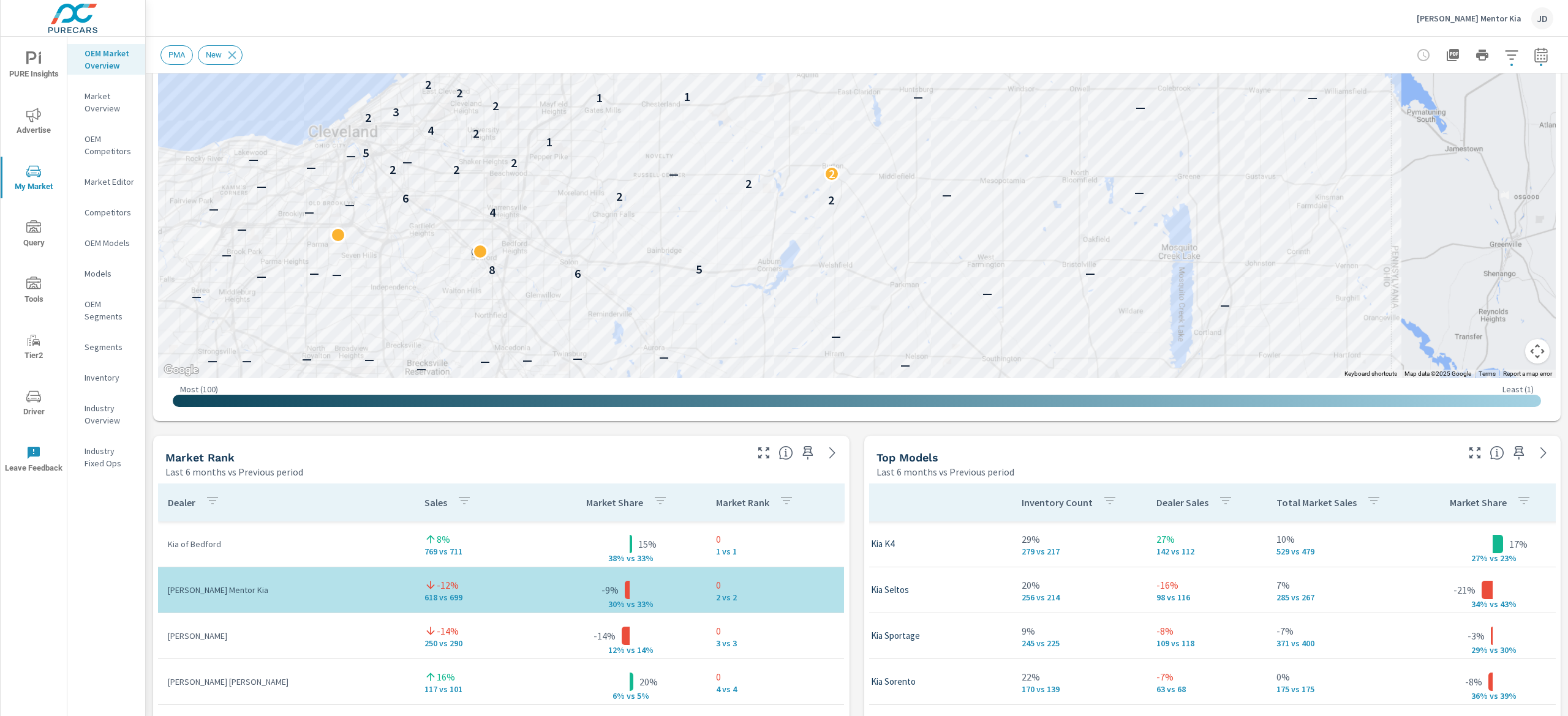
scroll to position [222, 0]
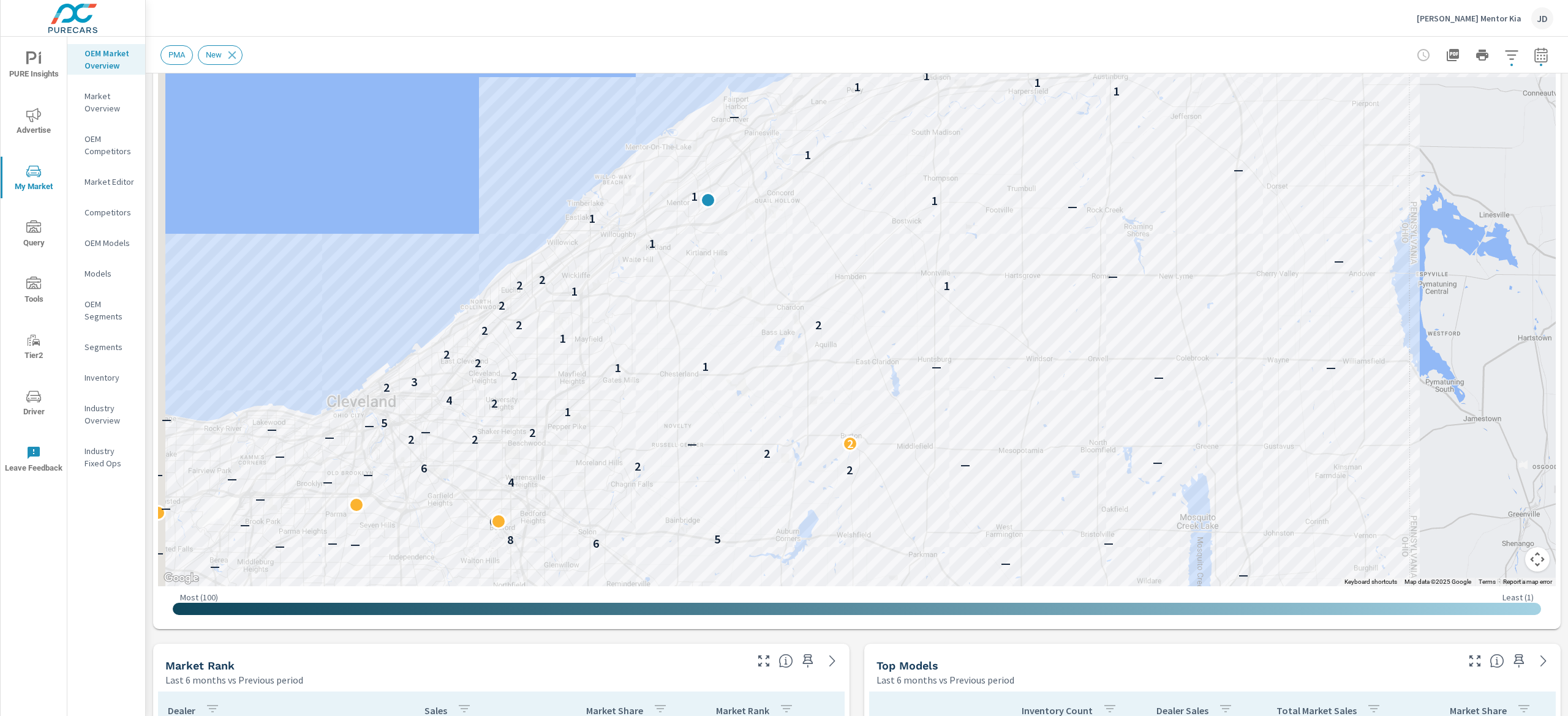
drag, startPoint x: 941, startPoint y: 229, endPoint x: 964, endPoint y: 322, distance: 95.8
click at [968, 322] on div "— — — — — — — — — — — — — — — — — — — — — — — — — — — — — — — — — — — — — — — —…" at bounding box center [857, 246] width 1397 height 681
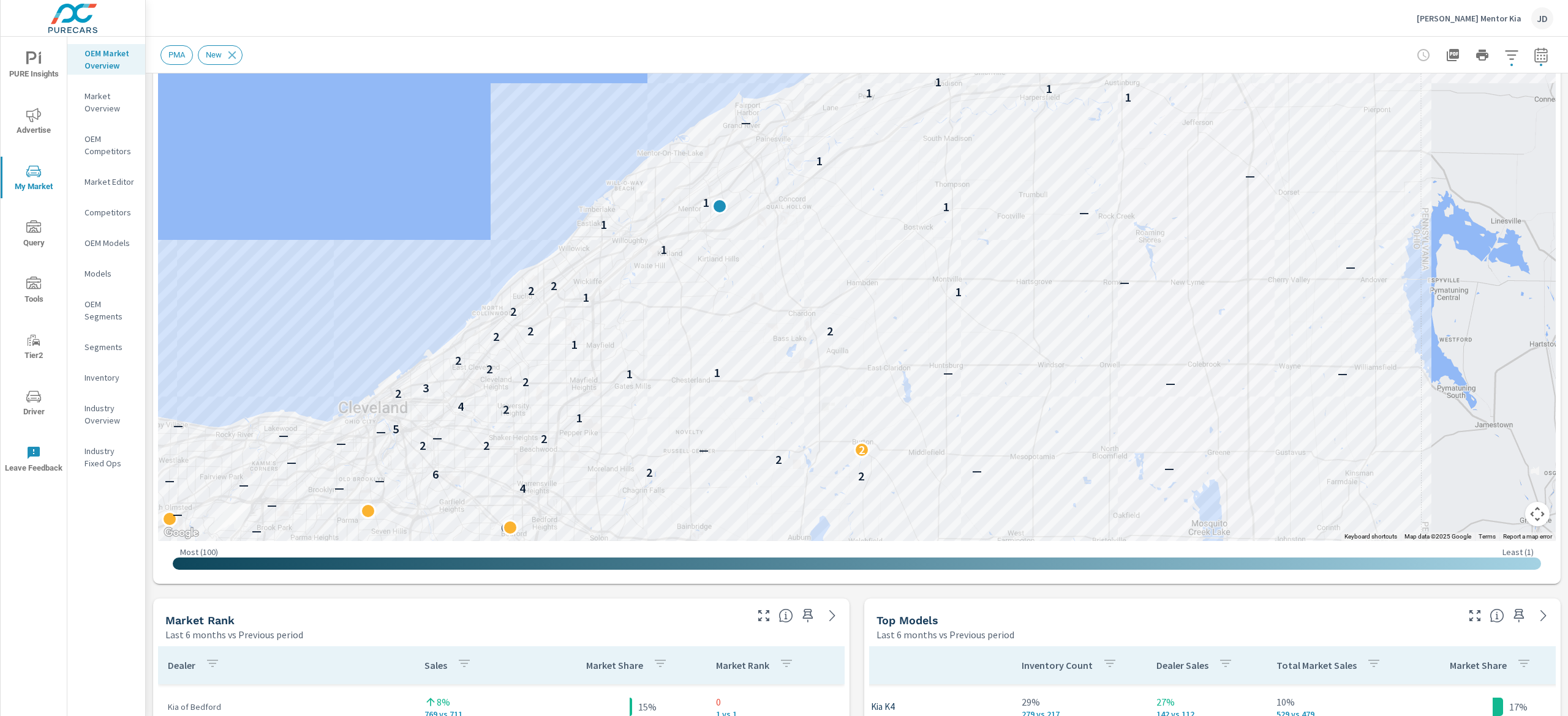
scroll to position [192, 0]
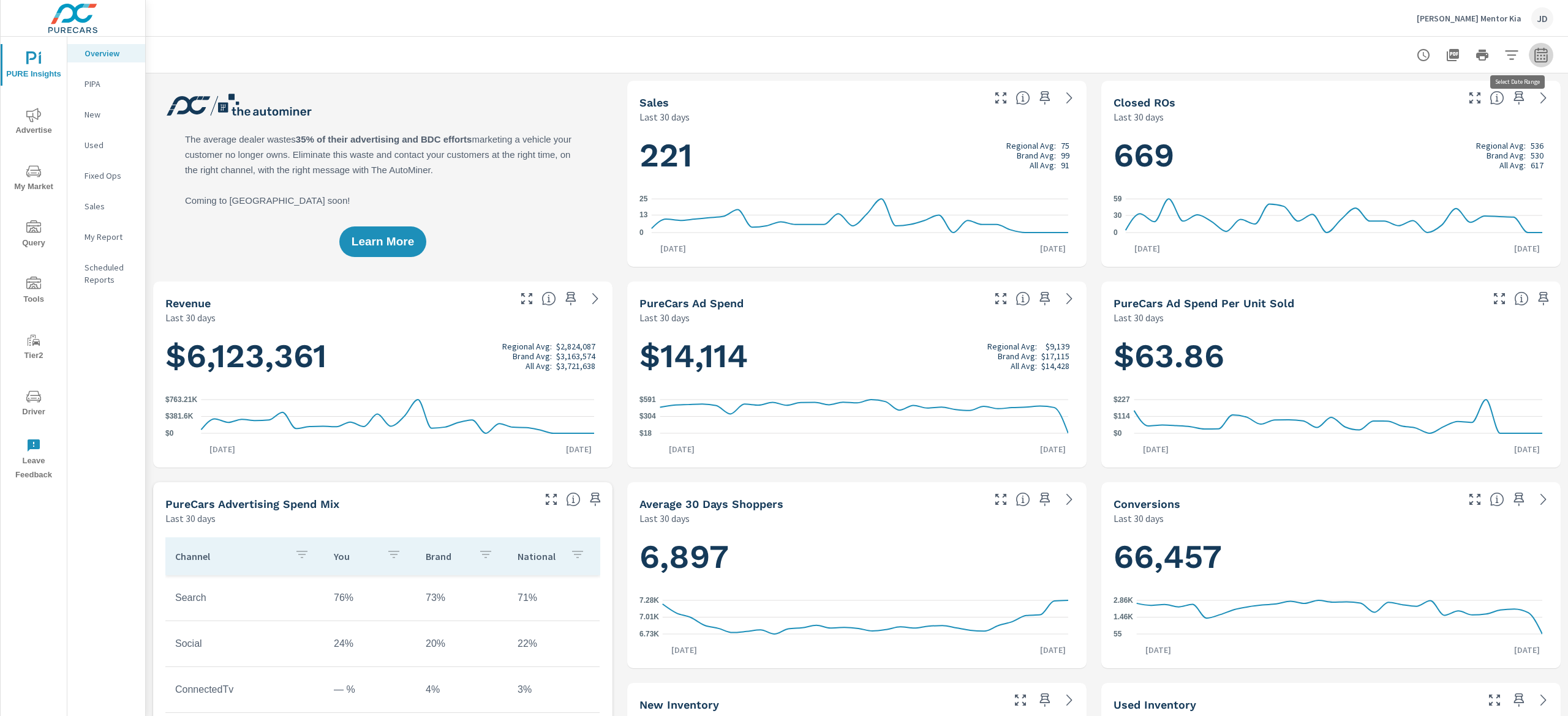
click at [1535, 53] on icon "button" at bounding box center [1541, 54] width 13 height 15
click at [1421, 113] on select "Custom Yesterday Last week Last 7 days Last 14 days Last 30 days Last 45 days L…" at bounding box center [1424, 106] width 122 height 24
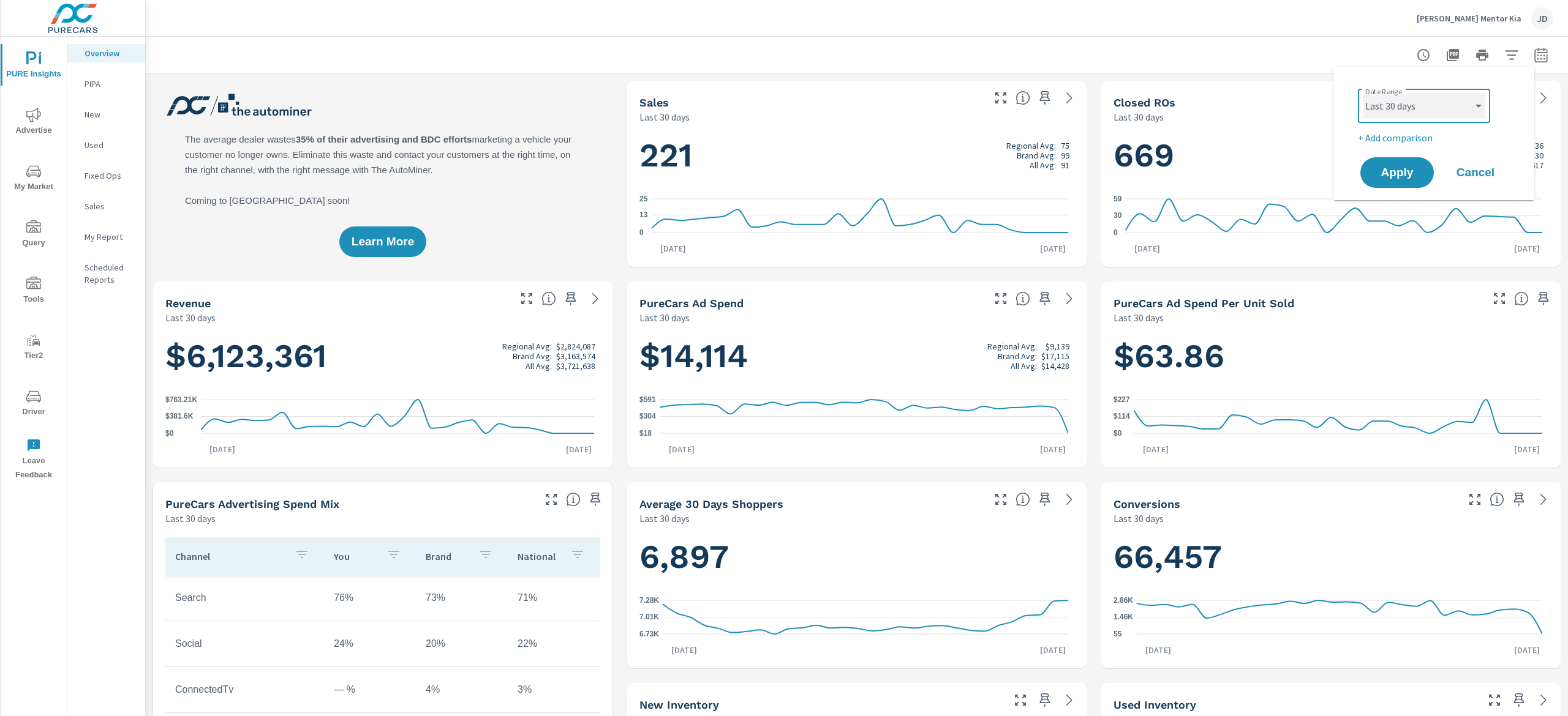
select select "Last month"
click at [1363, 94] on select "Custom Yesterday Last week Last 7 days Last 14 days Last 30 days Last 45 days L…" at bounding box center [1424, 106] width 122 height 24
click at [1404, 128] on div "Date Range Custom Yesterday Last week Last 7 days Last 14 days Last 30 days Las…" at bounding box center [1437, 115] width 157 height 61
click at [1396, 142] on p "+ Add comparison" at bounding box center [1437, 137] width 157 height 15
select select "Previous period"
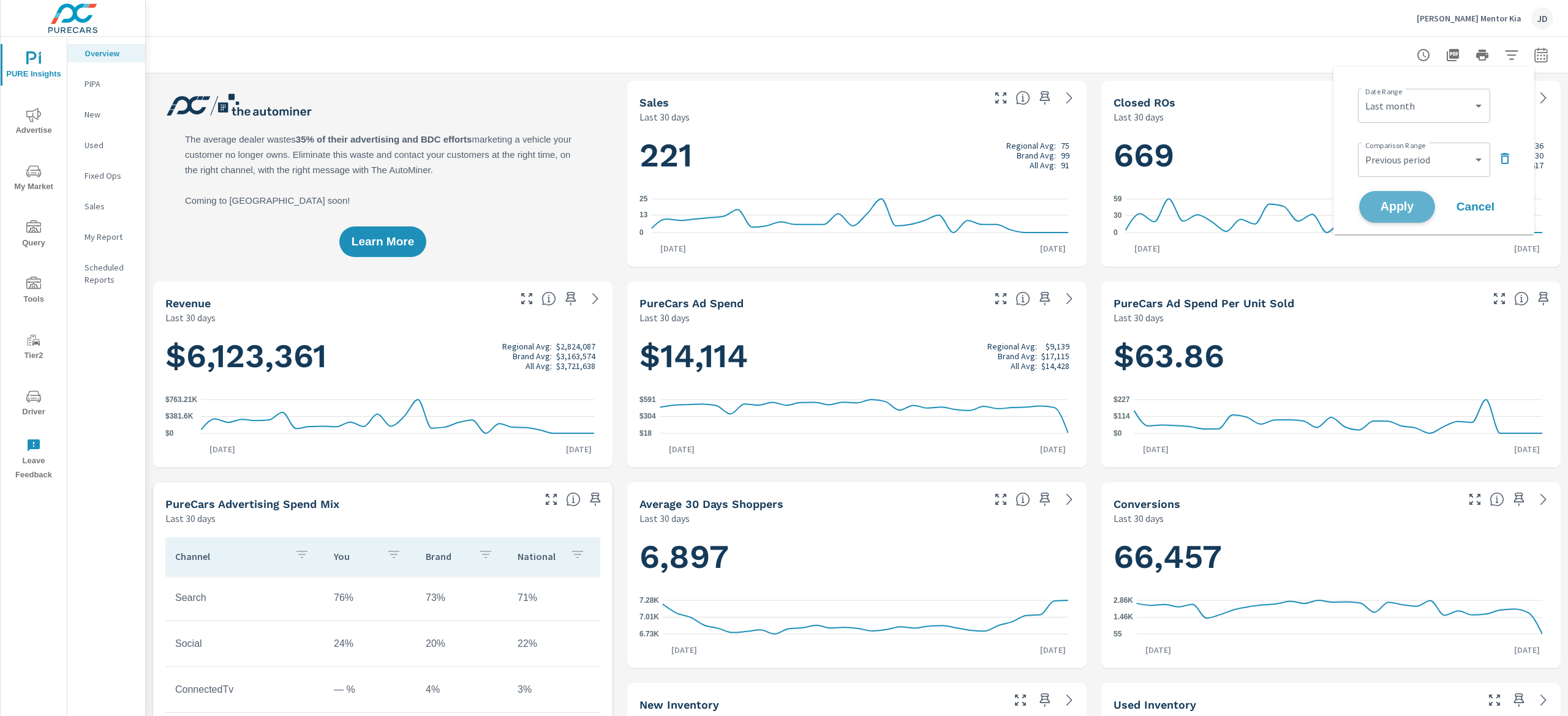
click at [1398, 205] on span "Apply" at bounding box center [1396, 208] width 50 height 12
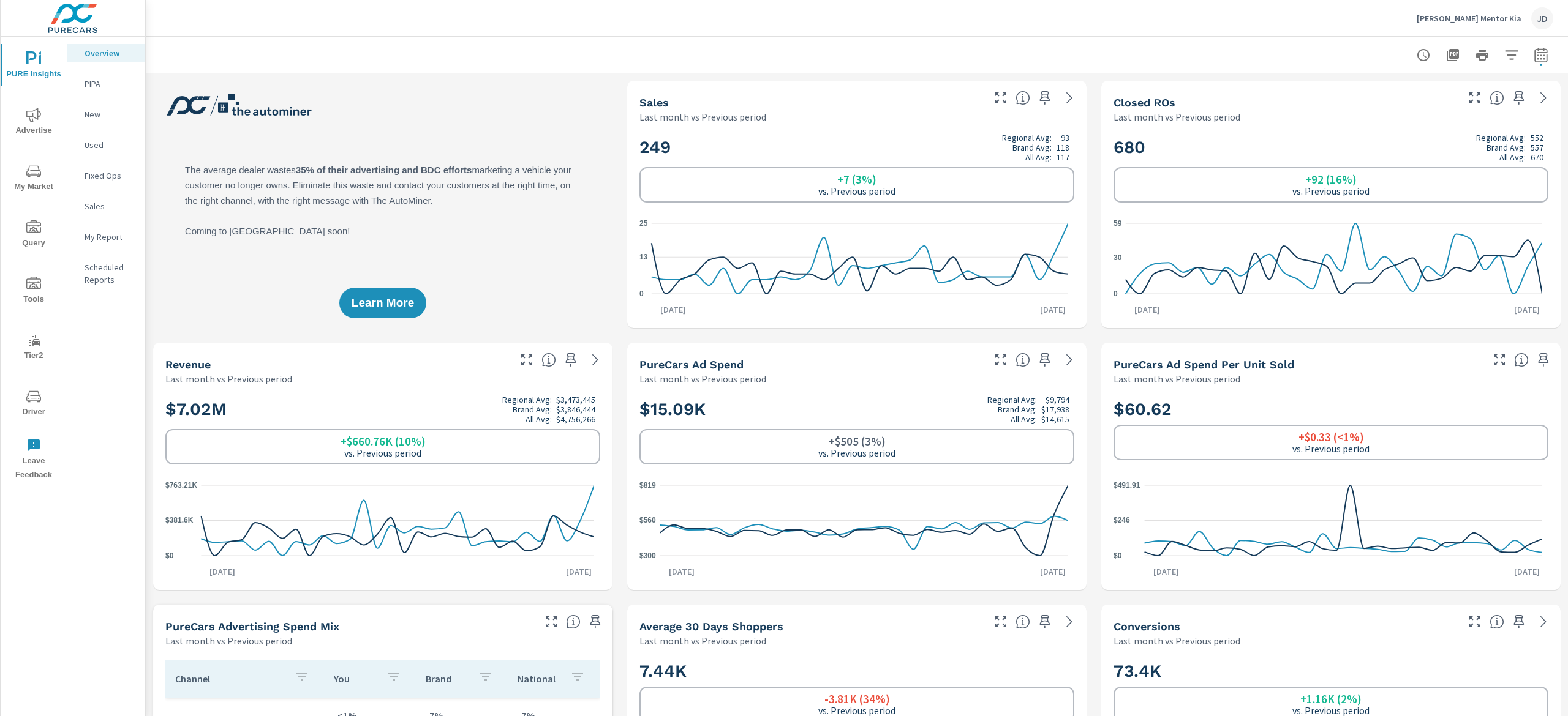
click at [121, 114] on p "New" at bounding box center [110, 115] width 51 height 12
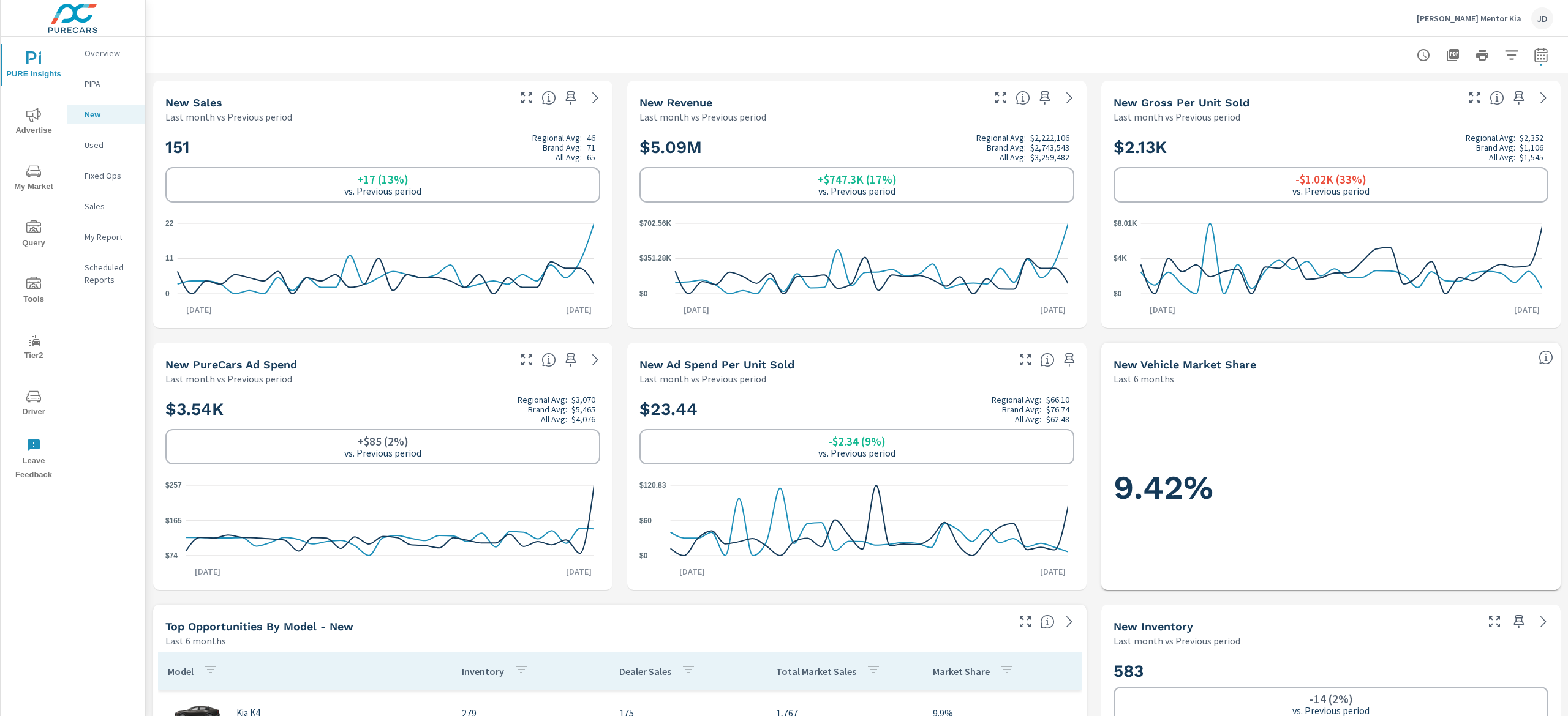
click at [94, 138] on div "Used" at bounding box center [106, 145] width 77 height 19
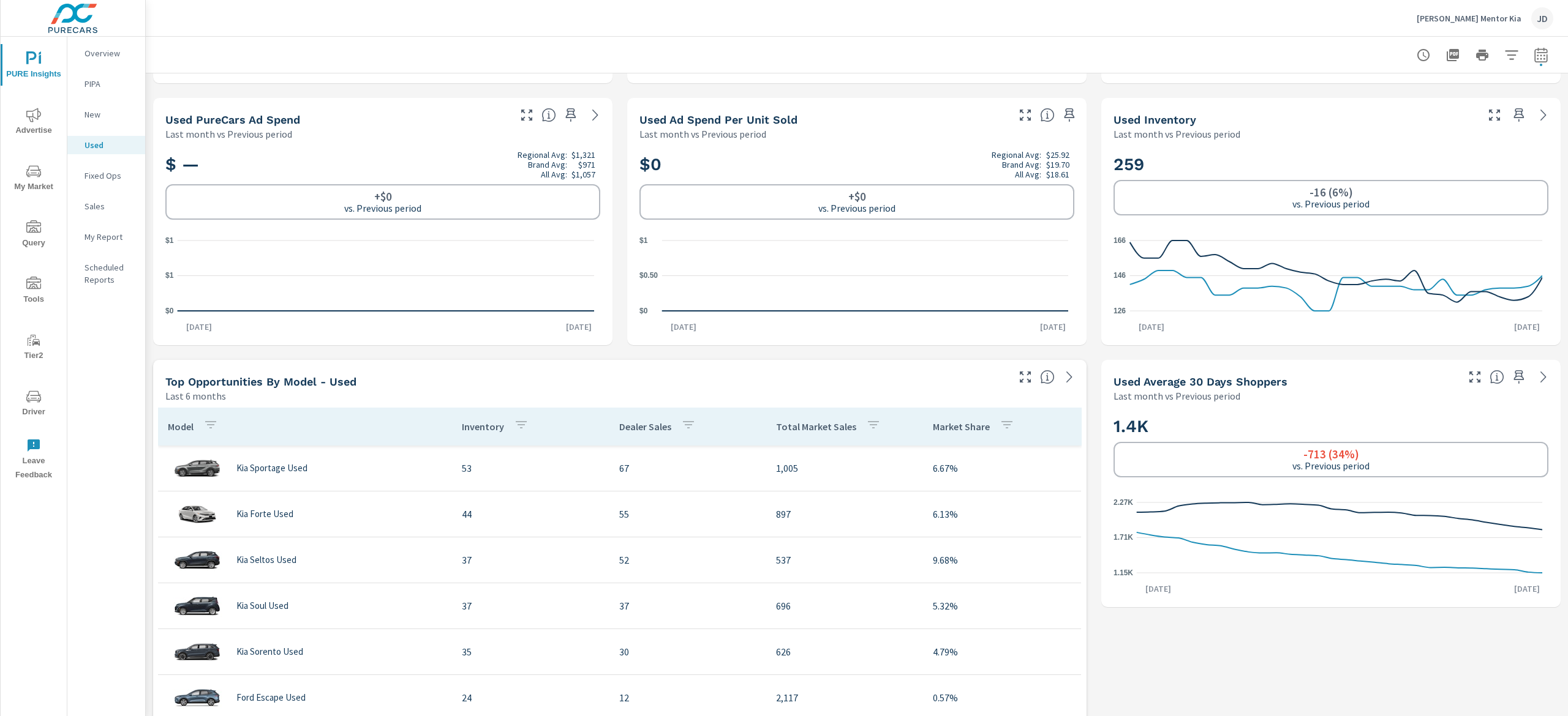
scroll to position [490, 0]
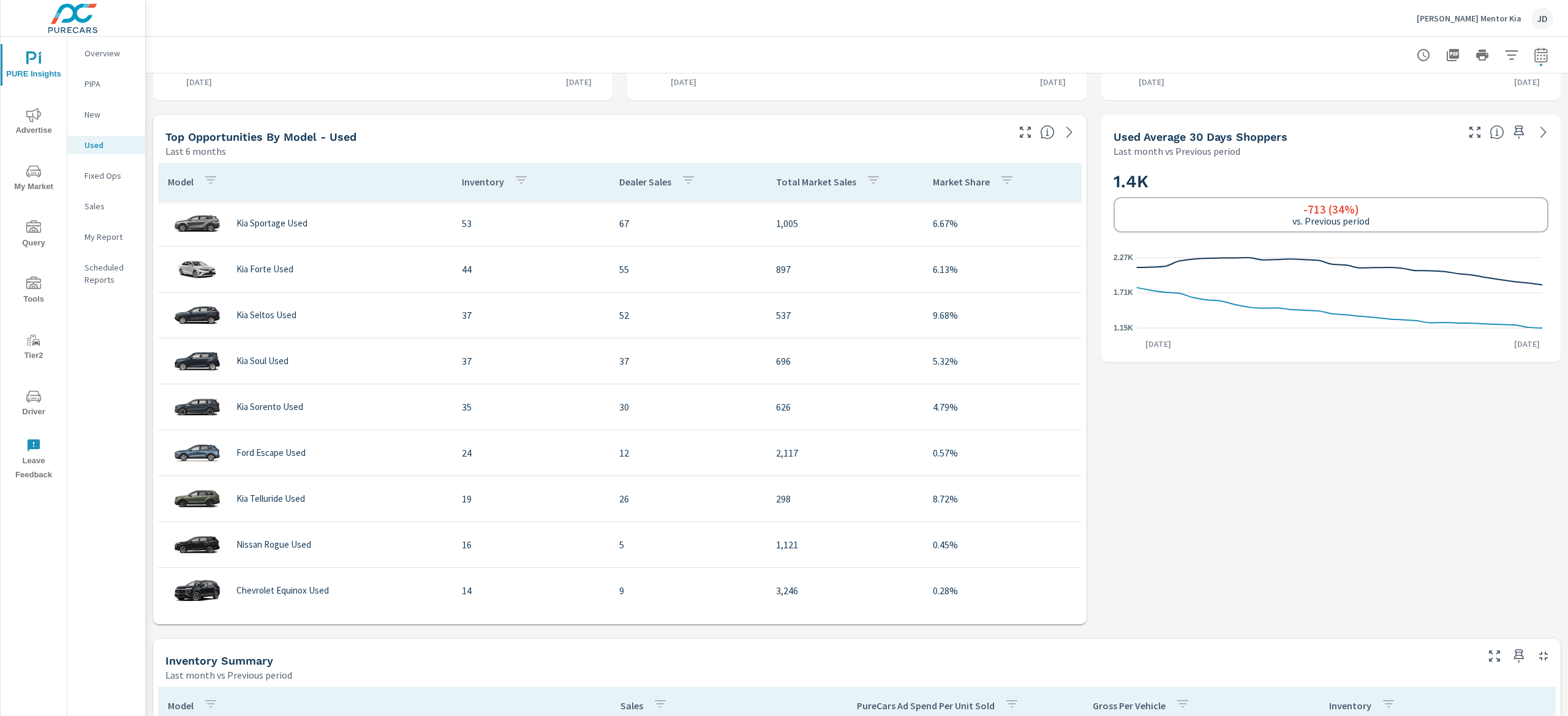
click at [785, 185] on p "Total Market Sales" at bounding box center [816, 181] width 80 height 12
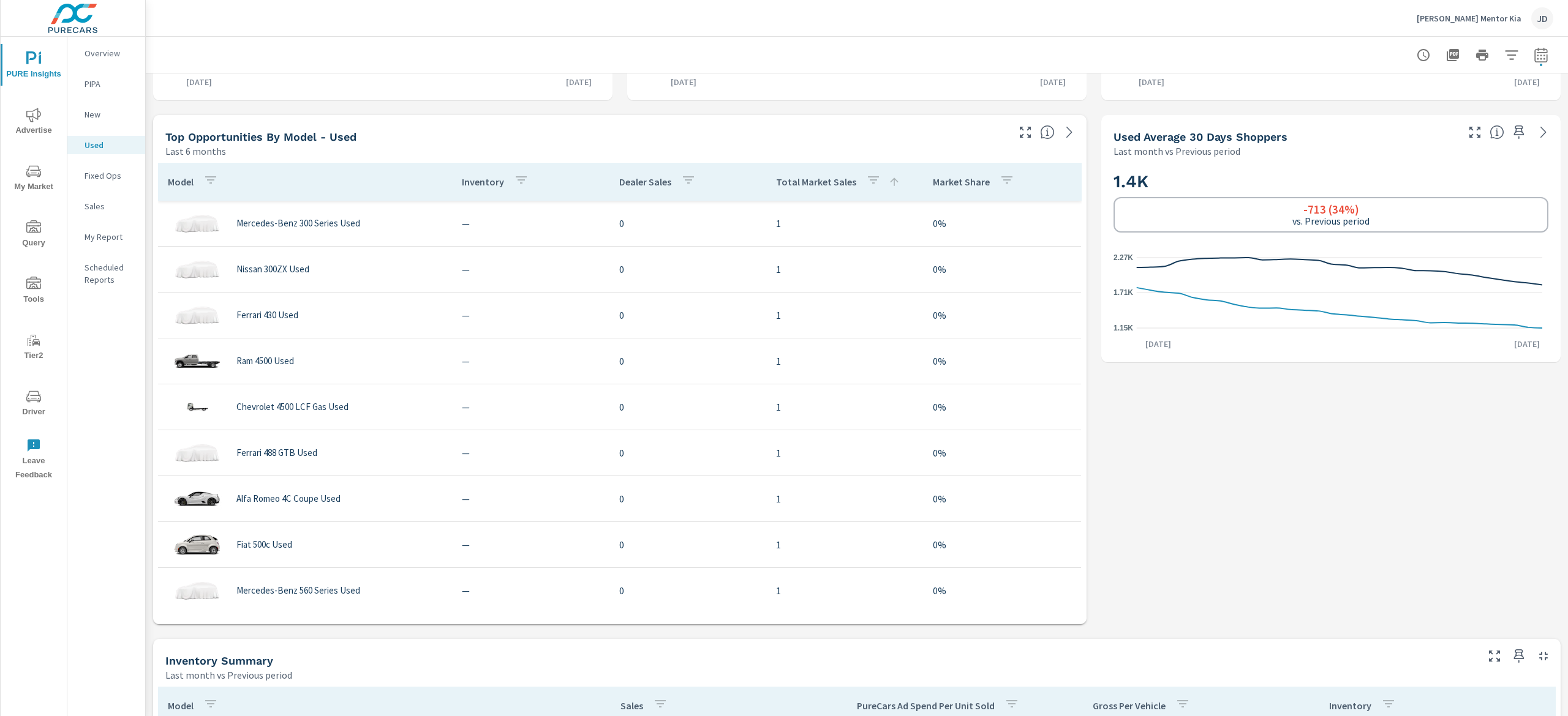
click at [785, 185] on p "Total Market Sales" at bounding box center [816, 181] width 80 height 12
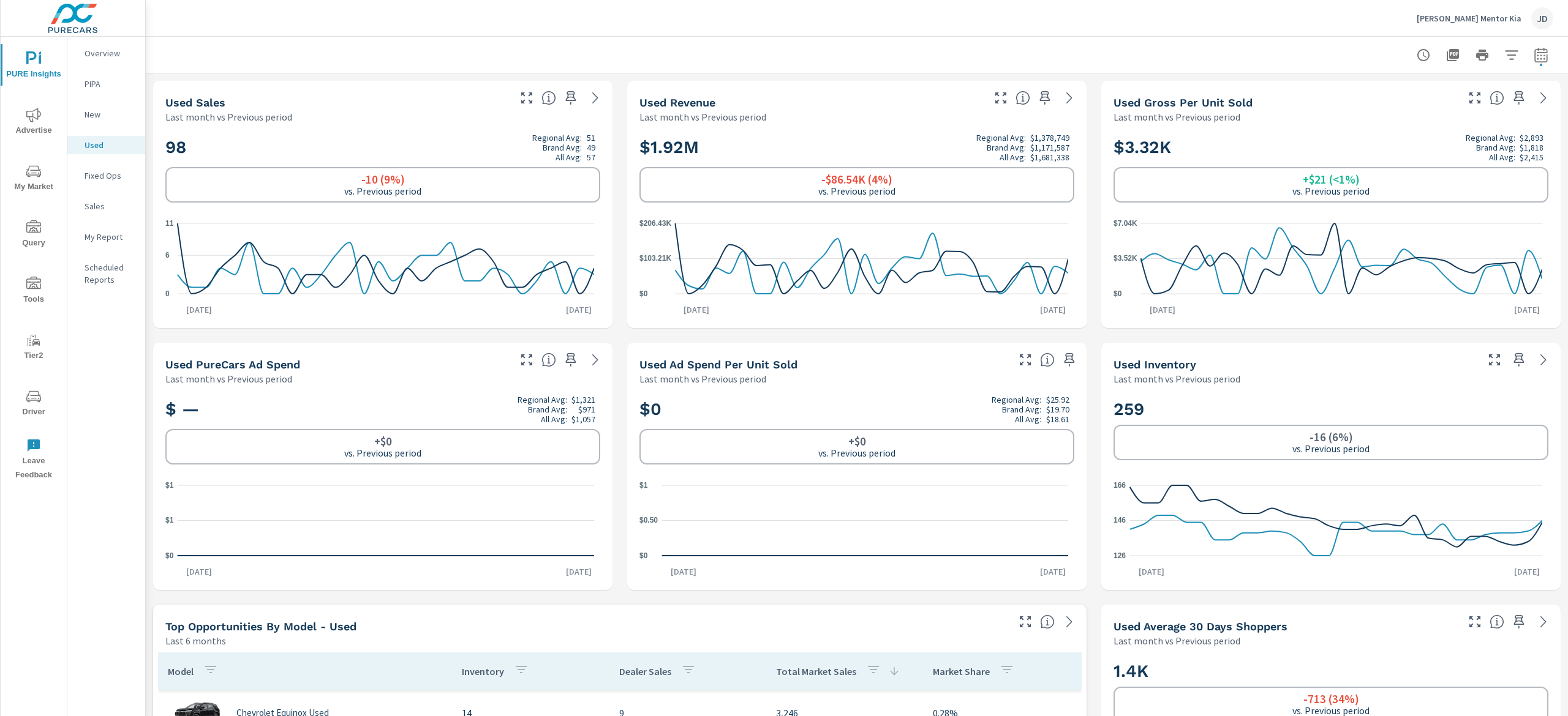
click at [518, 26] on div "[PERSON_NAME] Mentor Kia JD" at bounding box center [857, 18] width 1393 height 36
click at [107, 119] on p "New" at bounding box center [110, 115] width 51 height 12
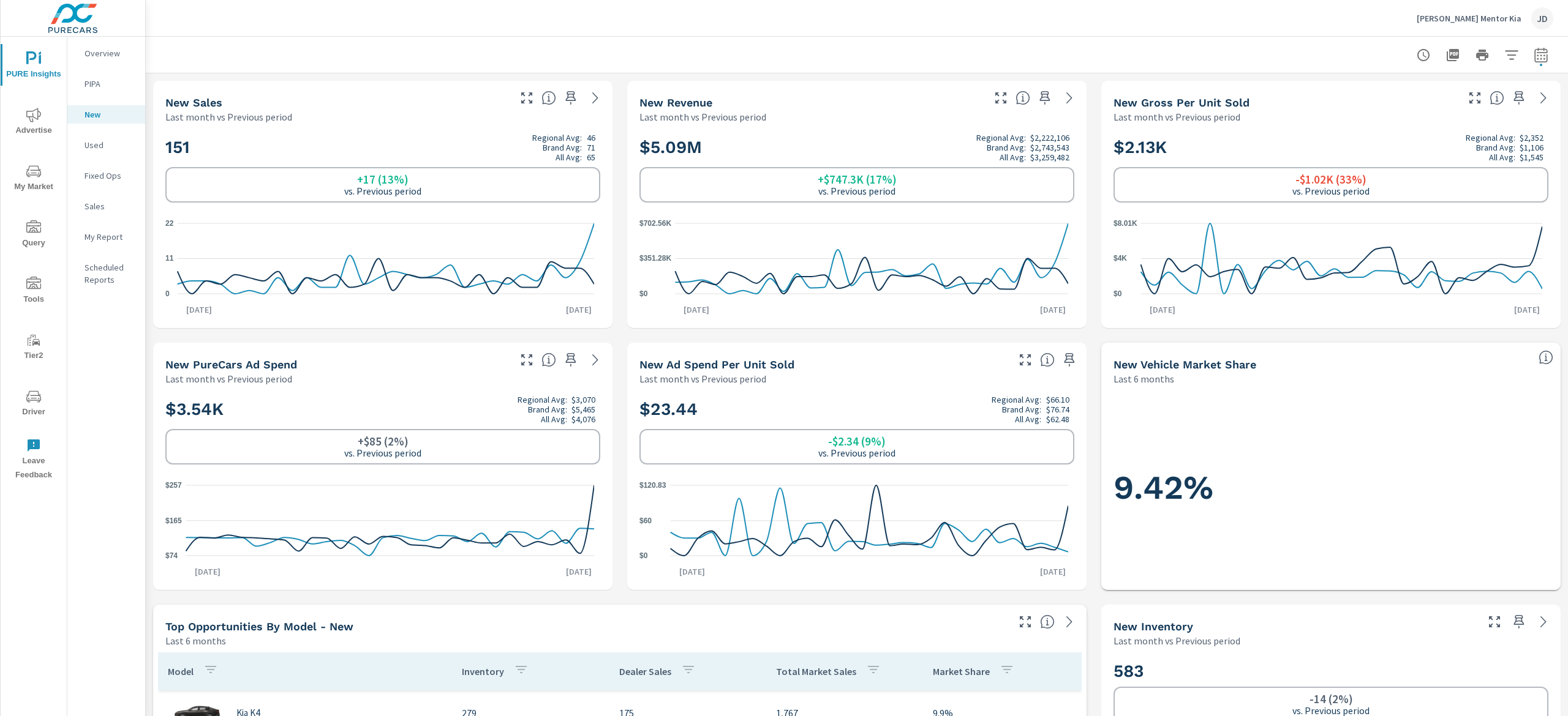
click at [416, 24] on div "[PERSON_NAME] Mentor Kia JD" at bounding box center [857, 18] width 1393 height 36
click at [790, 40] on div at bounding box center [857, 54] width 1393 height 36
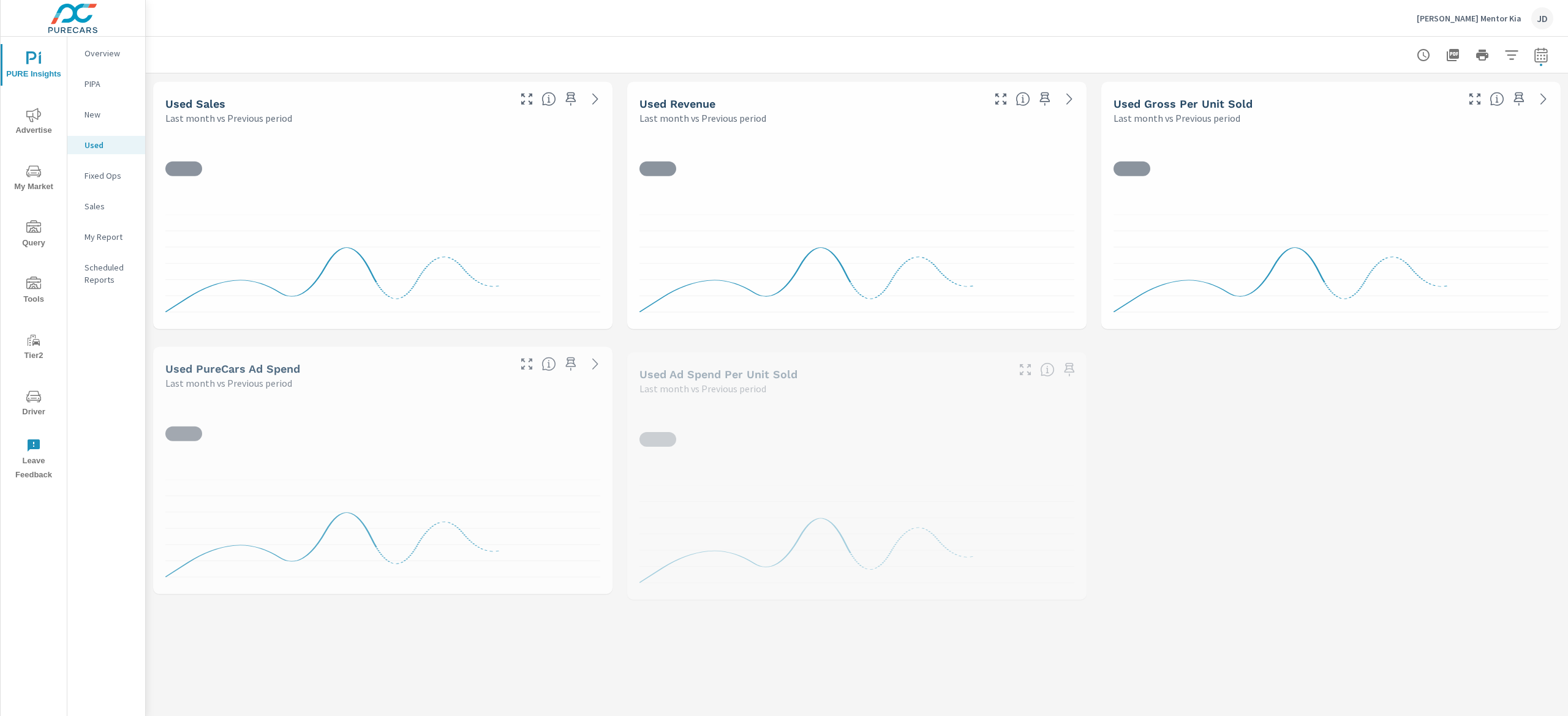
click at [22, 110] on span "Advertise" at bounding box center [33, 122] width 59 height 30
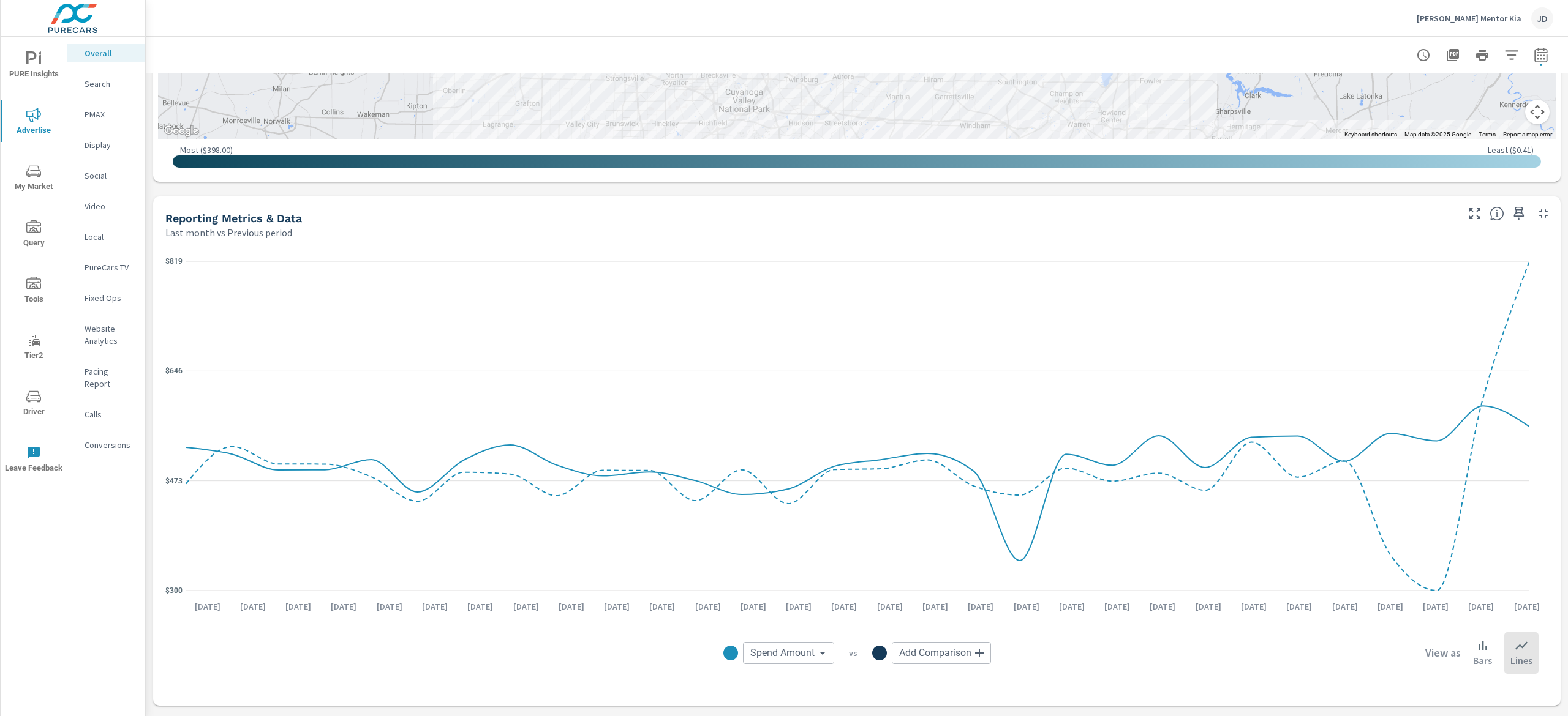
scroll to position [727, 0]
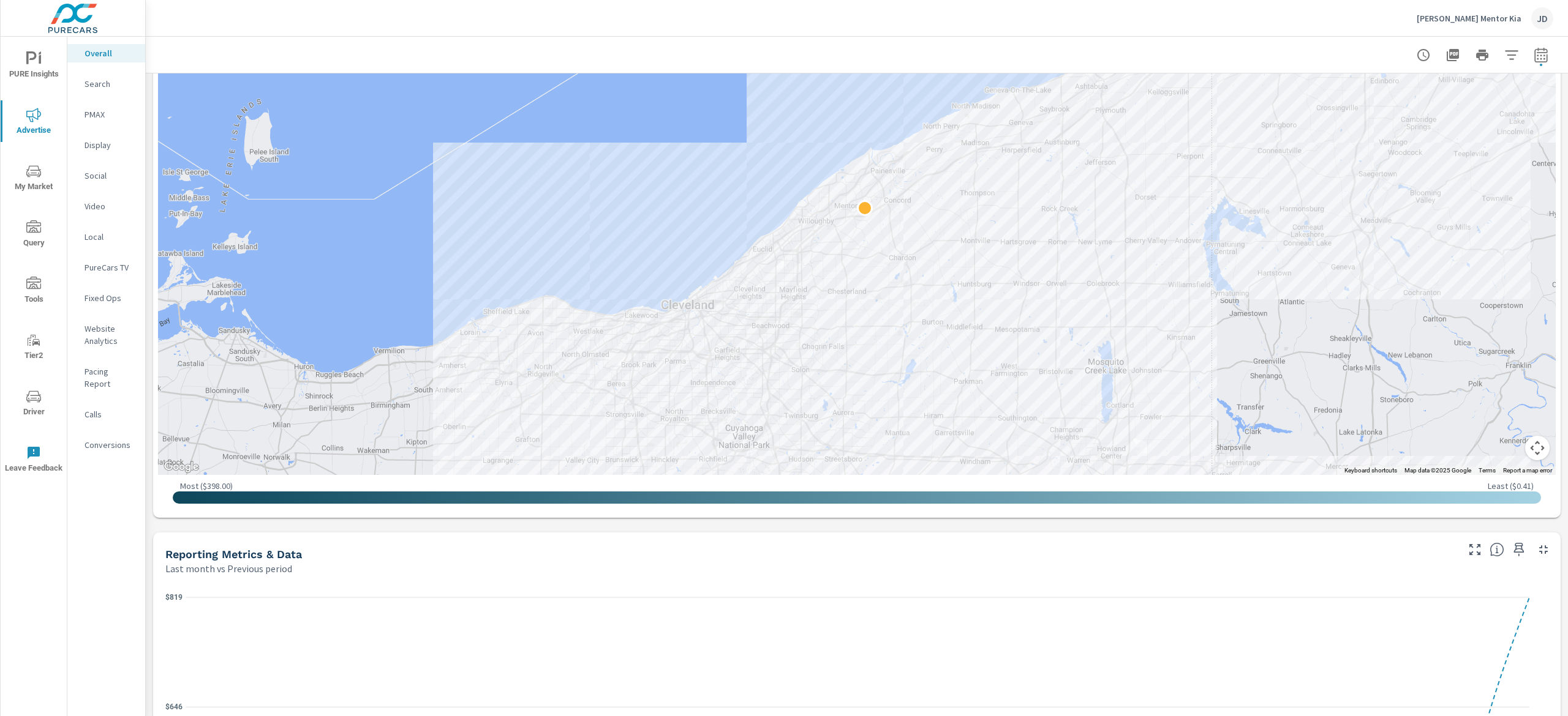
click at [98, 63] on nav "Overall Search PMAX Display Social Video Local PureCars TV Fixed Ops Website An…" at bounding box center [106, 254] width 77 height 435
click at [96, 90] on div "Search" at bounding box center [106, 83] width 77 height 19
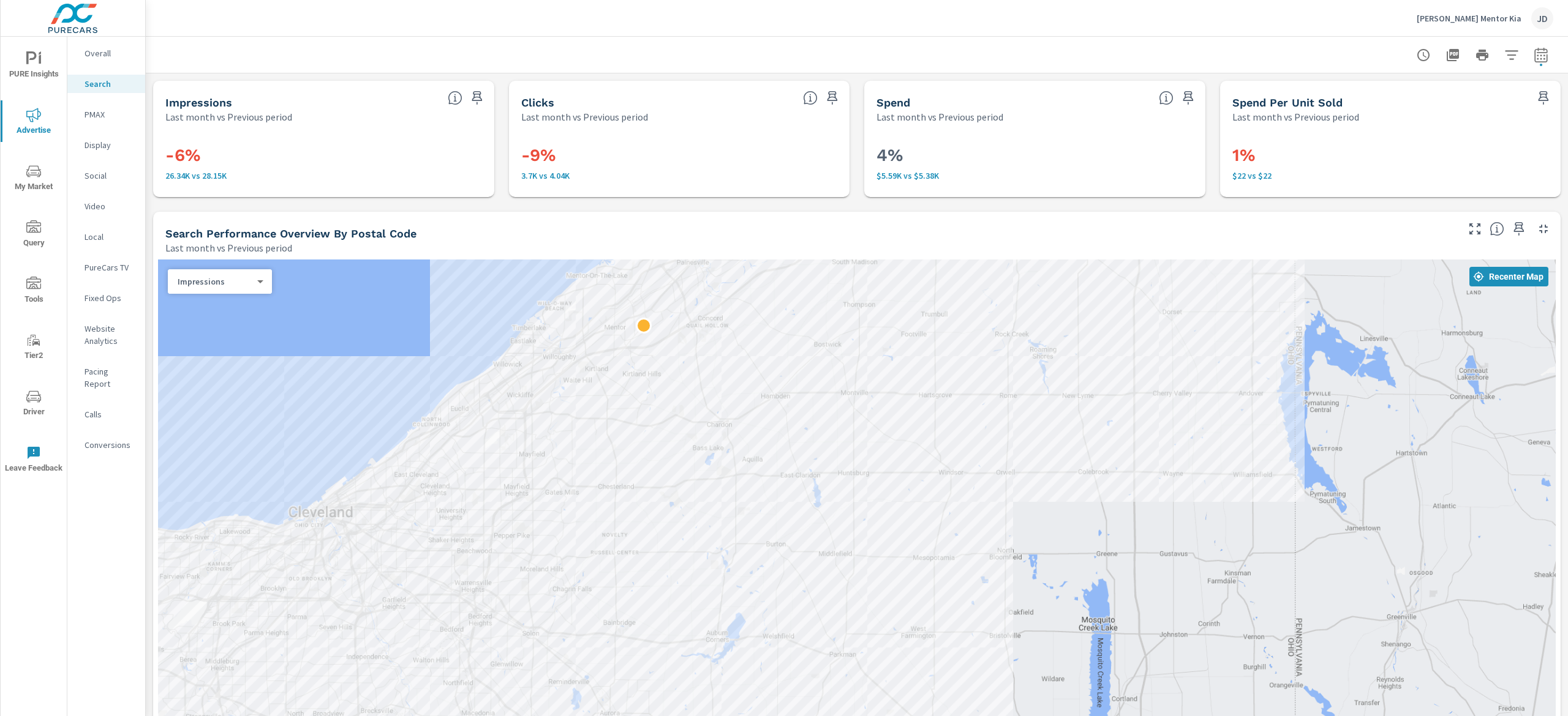
drag, startPoint x: 969, startPoint y: 513, endPoint x: 970, endPoint y: 353, distance: 160.0
click at [966, 353] on div at bounding box center [857, 534] width 1397 height 549
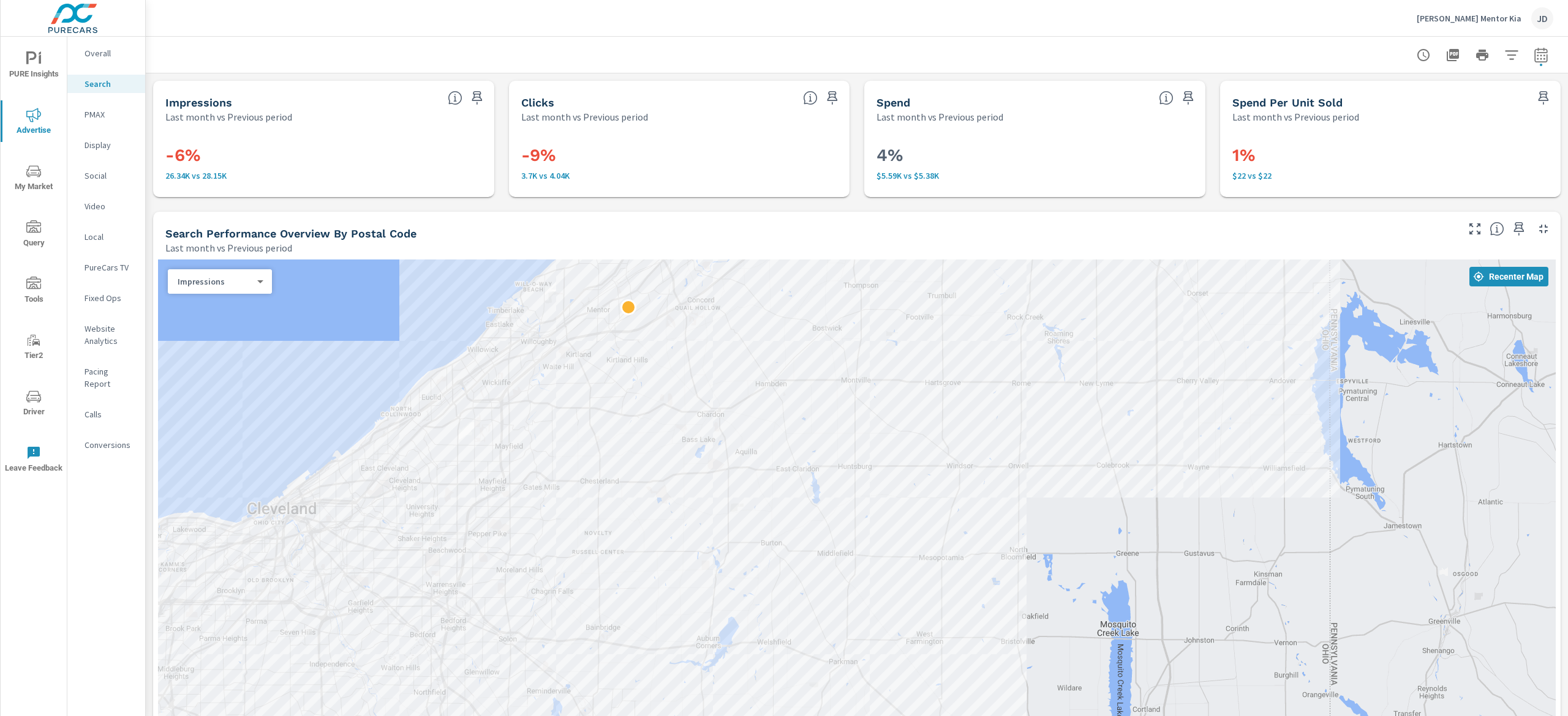
click at [106, 169] on p "Social" at bounding box center [110, 175] width 51 height 12
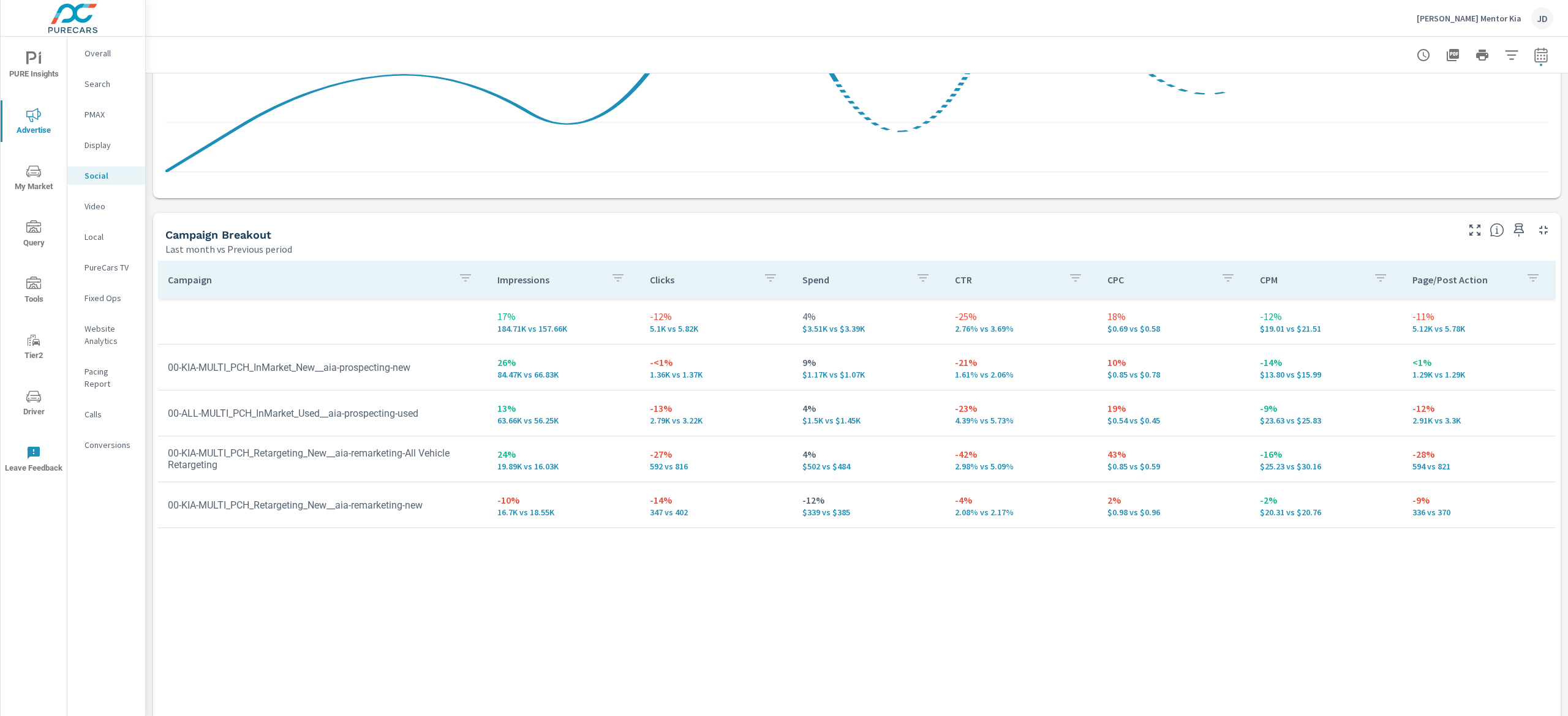
scroll to position [405, 0]
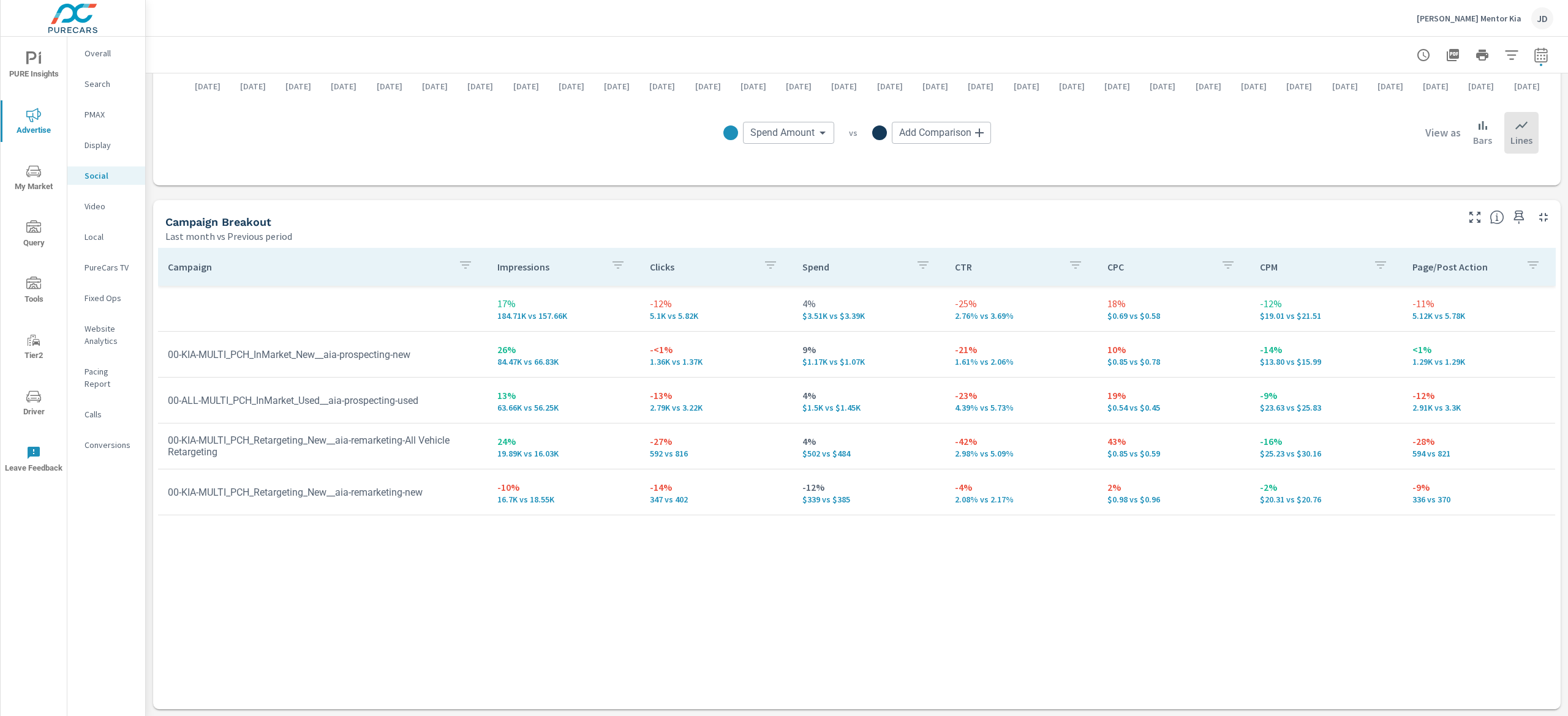
click at [534, 376] on td "26% 84.47K vs 66.83K" at bounding box center [564, 354] width 153 height 44
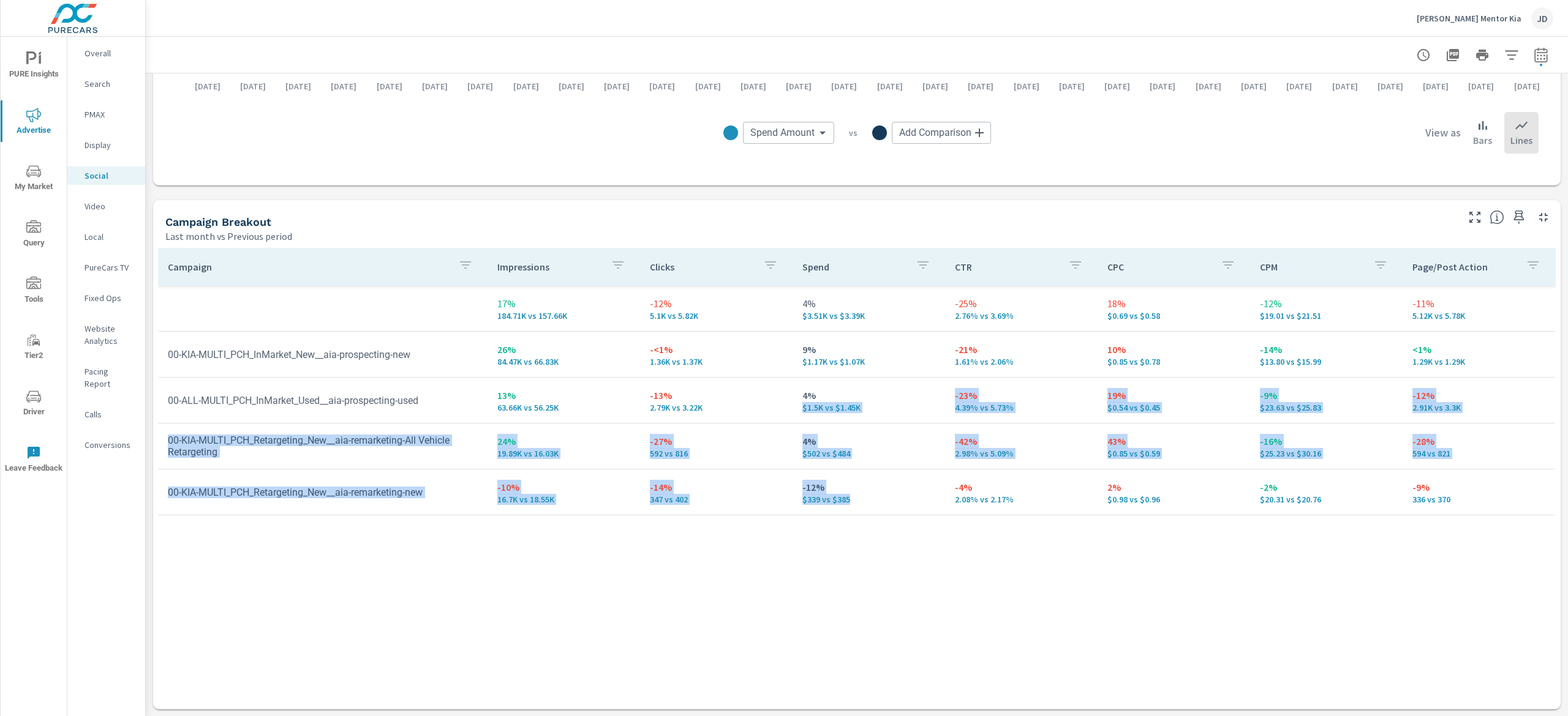
drag, startPoint x: 906, startPoint y: 382, endPoint x: 1005, endPoint y: 602, distance: 241.2
click at [907, 525] on div "Campaign Impressions Clicks Spend CTR CPC CPM Page/Post Action 17% 184.71K vs 1…" at bounding box center [857, 466] width 1397 height 438
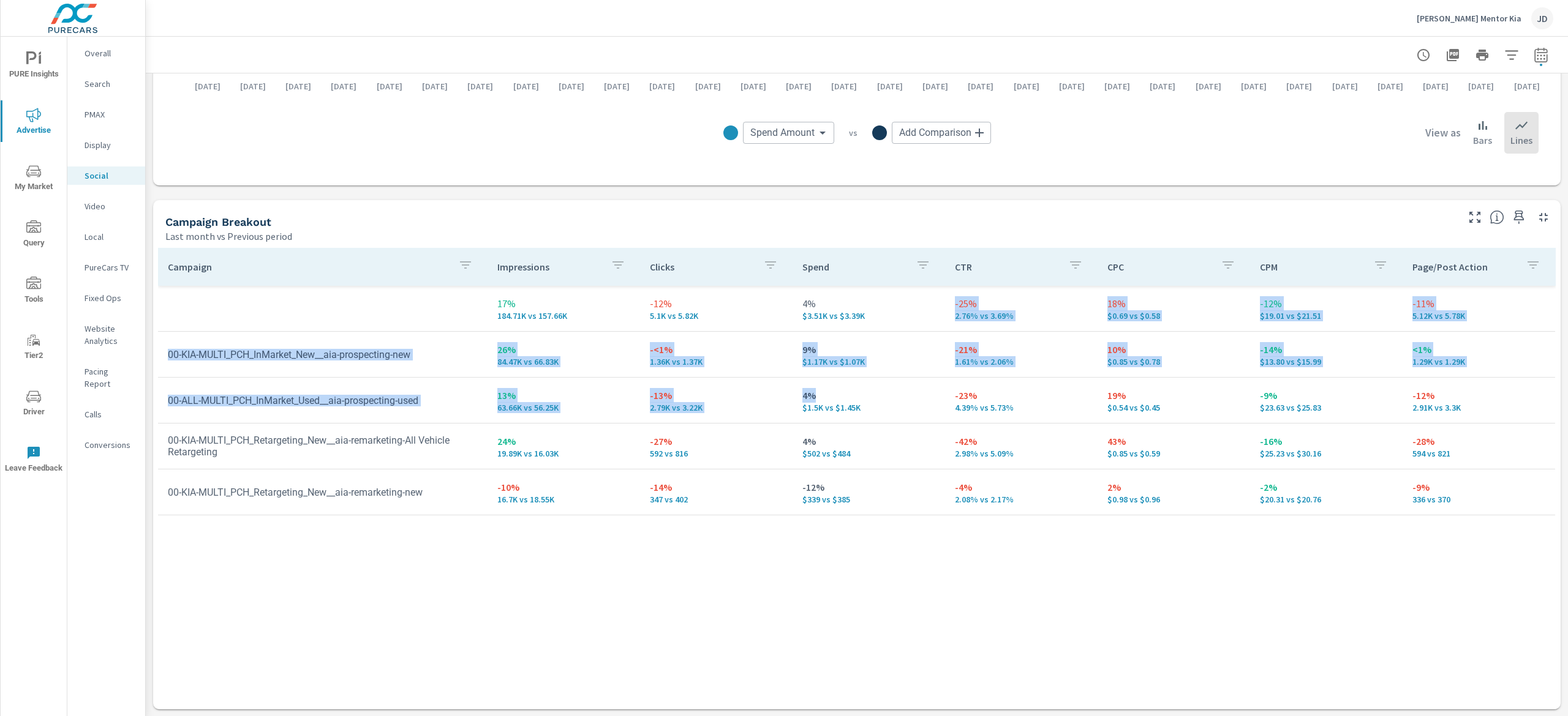
click at [1001, 601] on div "Campaign Impressions Clicks Spend CTR CPC CPM Page/Post Action 17% 184.71K vs 1…" at bounding box center [857, 466] width 1397 height 438
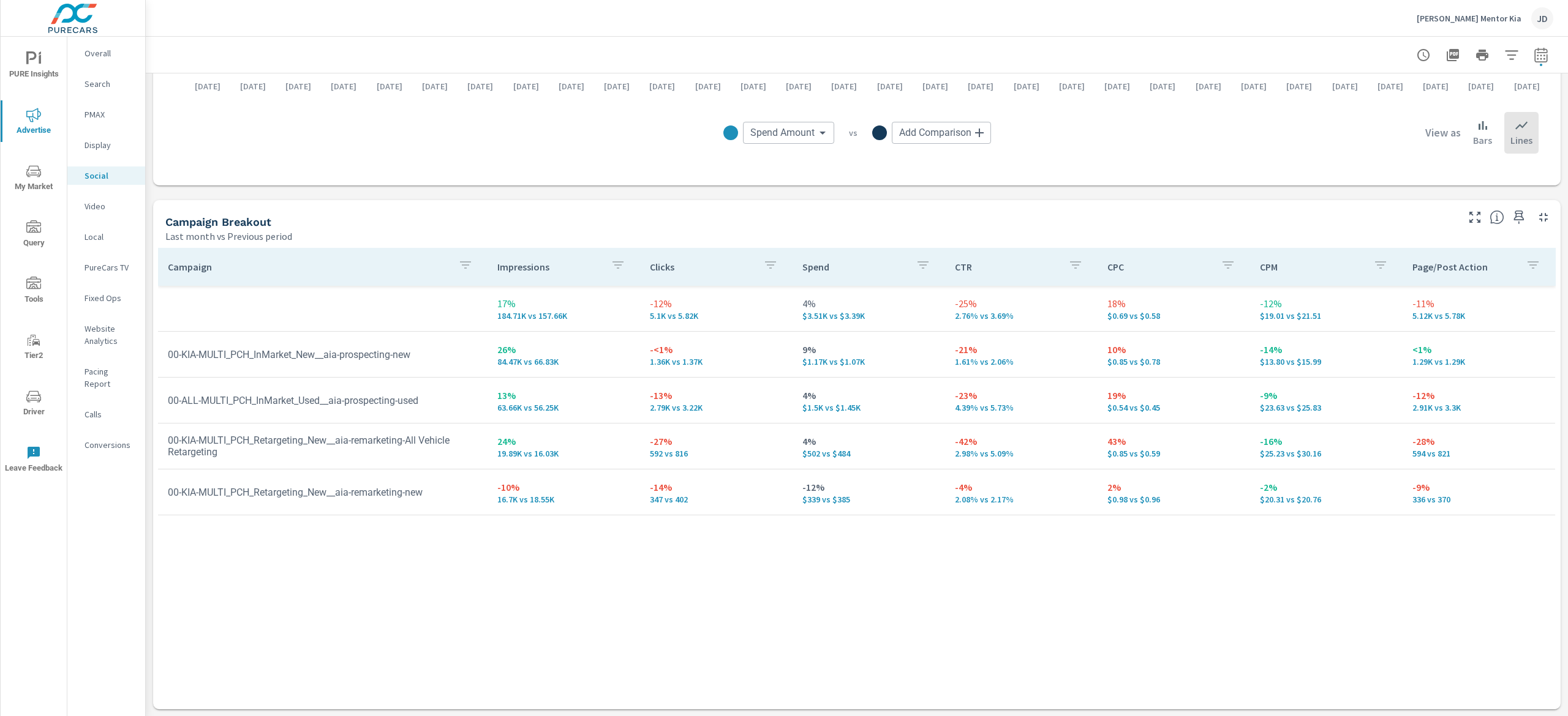
click at [839, 617] on div "Campaign Impressions Clicks Spend CTR CPC CPM Page/Post Action 17% 184.71K vs 1…" at bounding box center [857, 466] width 1397 height 438
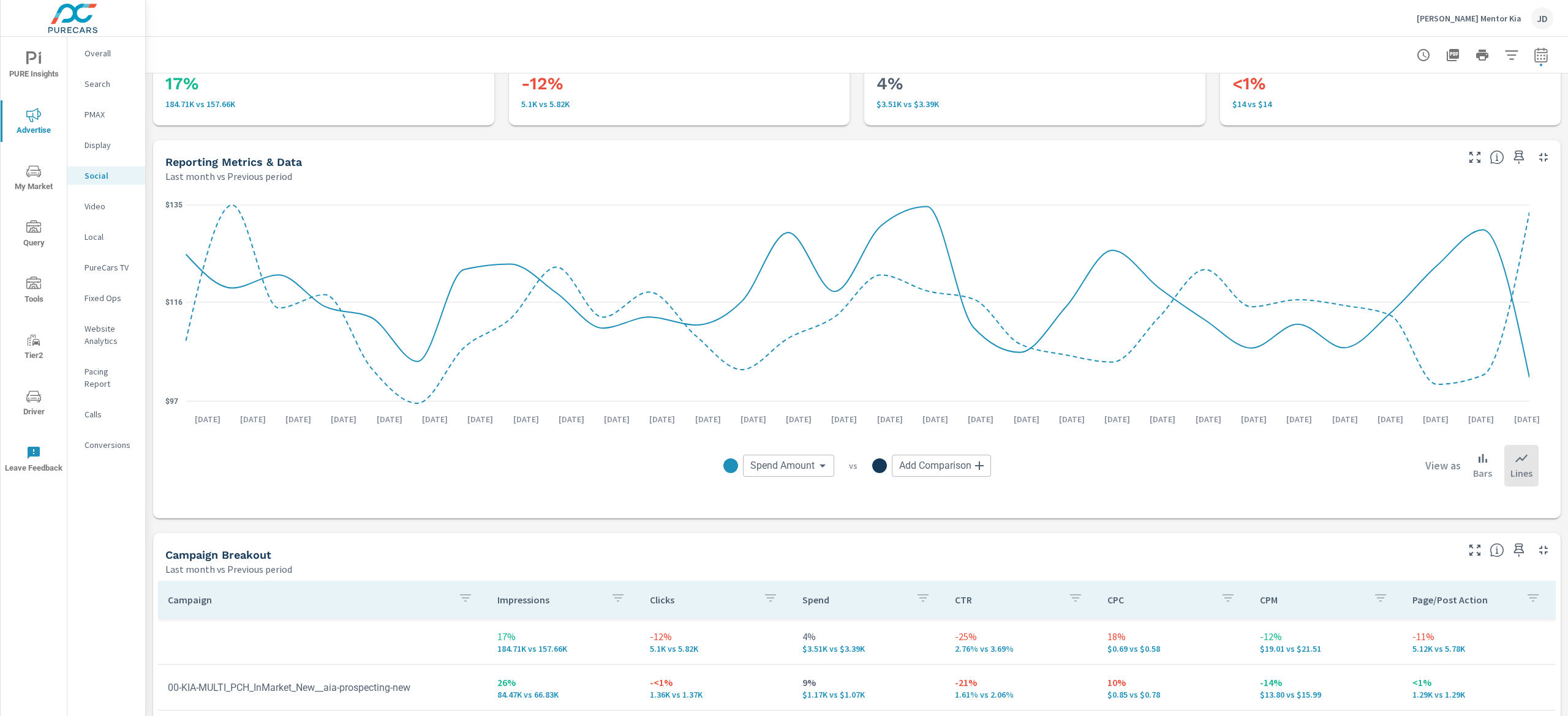
scroll to position [0, 0]
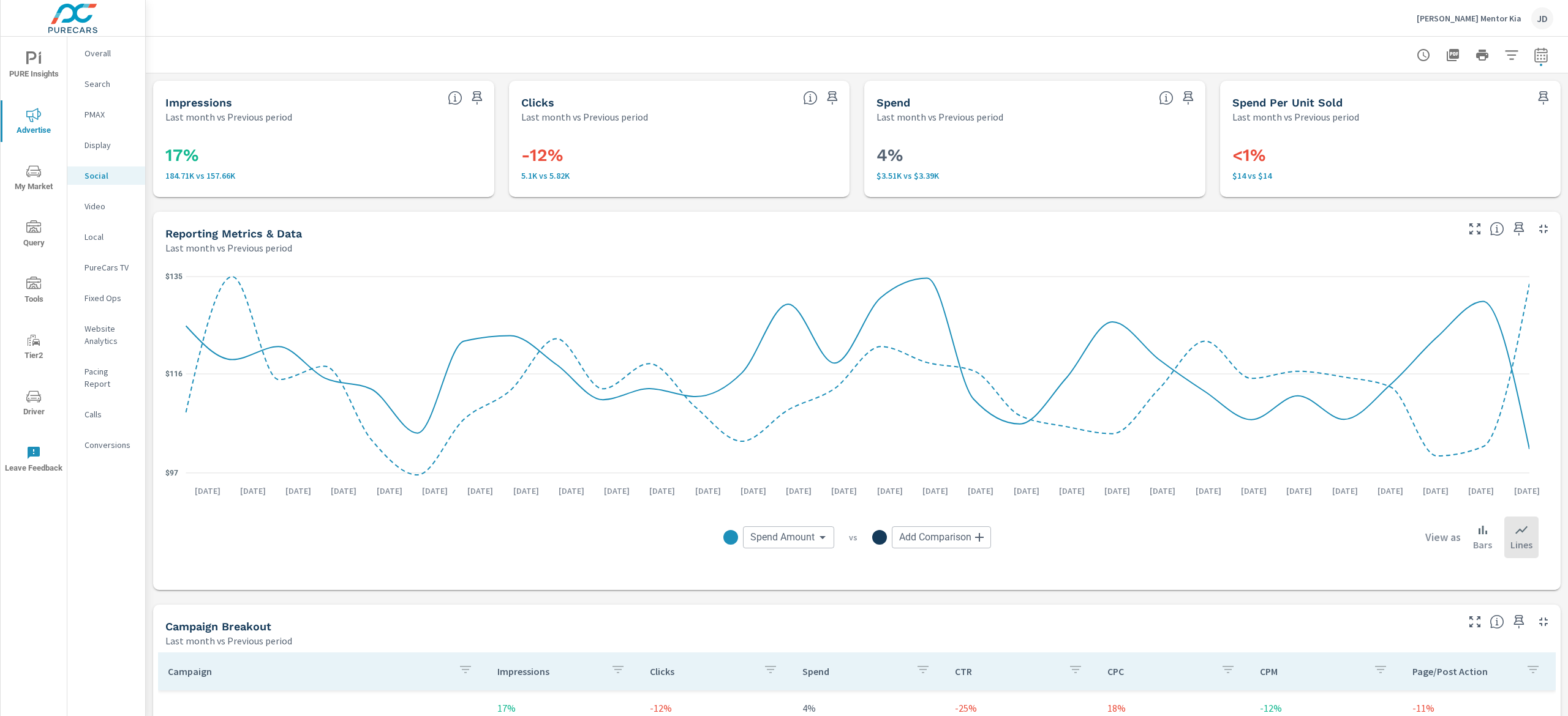
click at [1528, 26] on div "[PERSON_NAME] Mentor Kia JD" at bounding box center [1485, 18] width 136 height 22
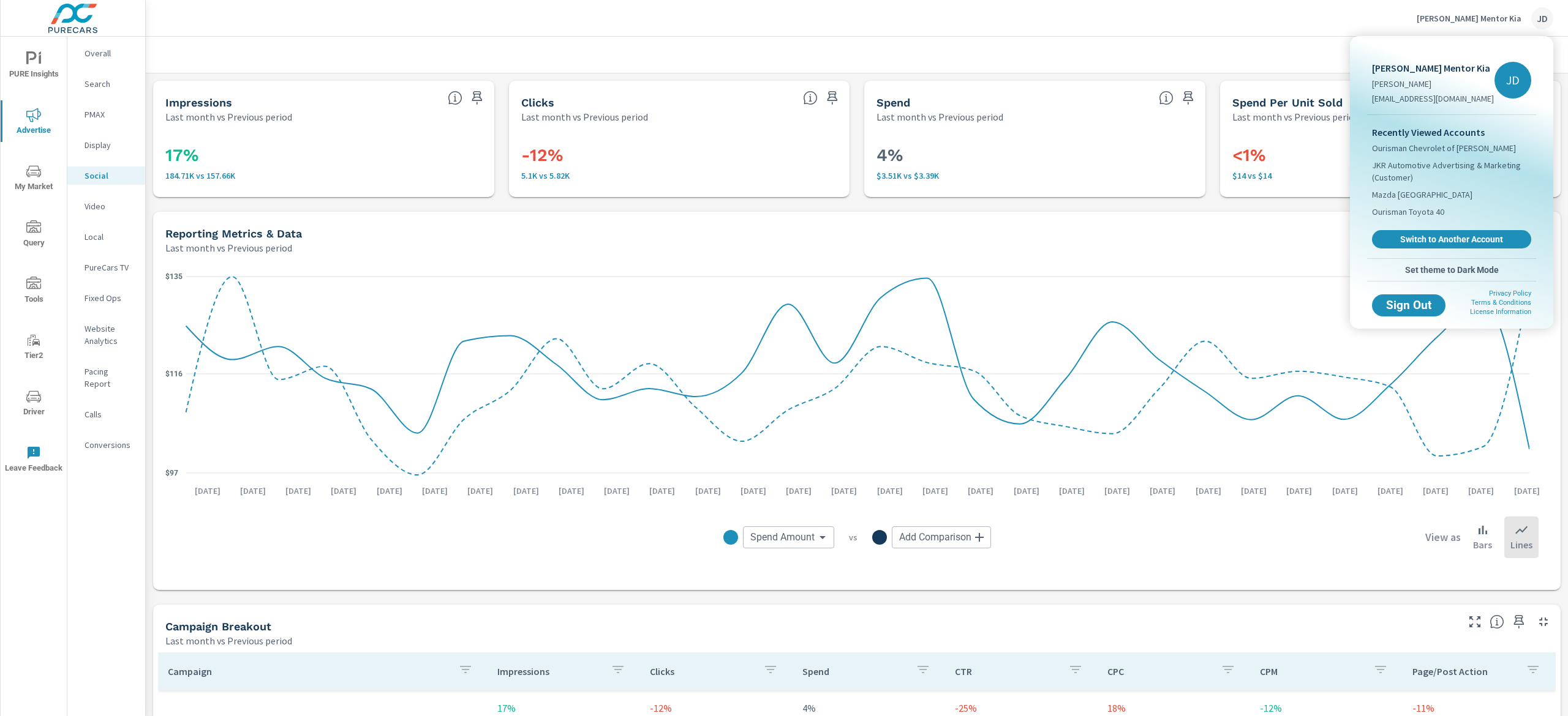
click at [1154, 55] on div at bounding box center [784, 358] width 1568 height 716
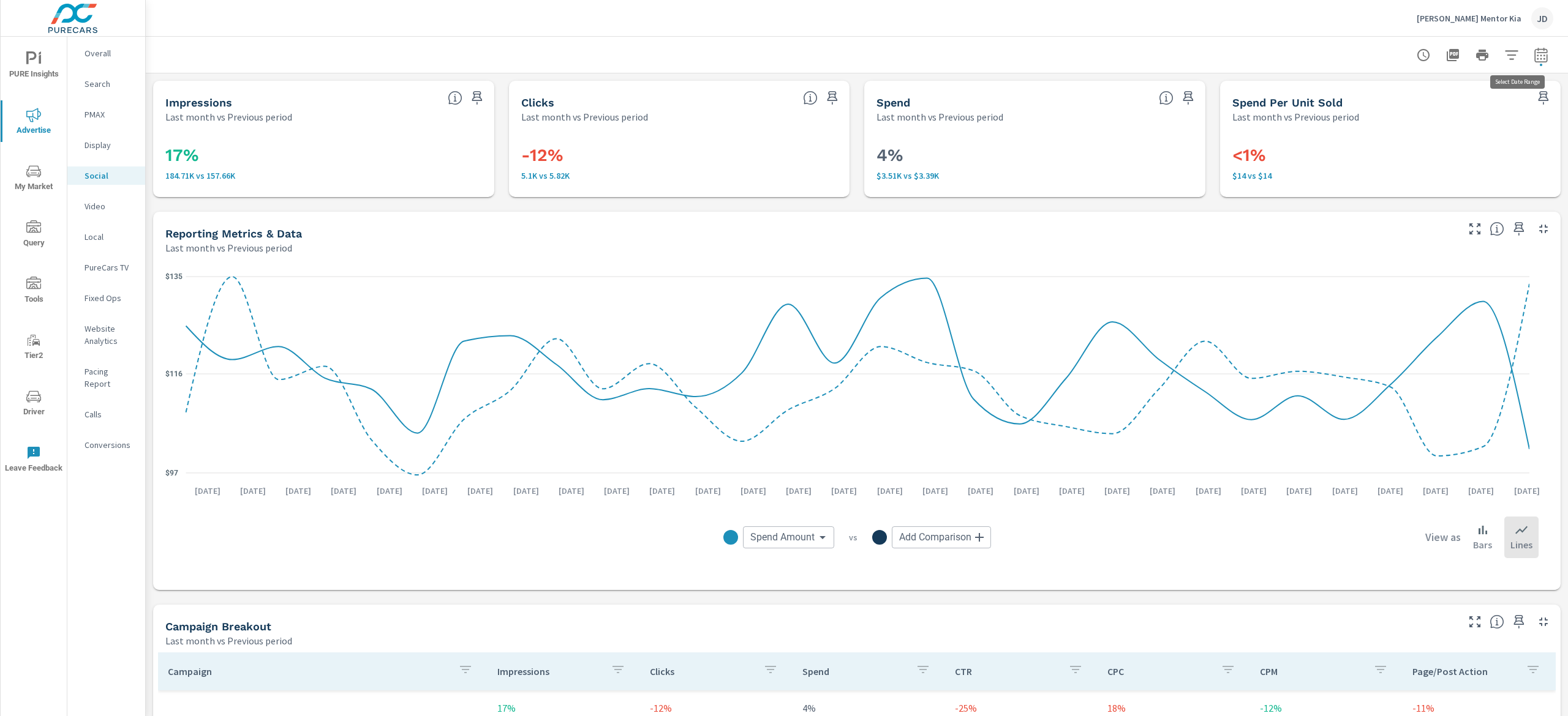
click at [1535, 48] on icon "button" at bounding box center [1541, 54] width 13 height 15
select select "Last month"
select select "Previous period"
click at [1068, 50] on div at bounding box center [857, 54] width 1393 height 36
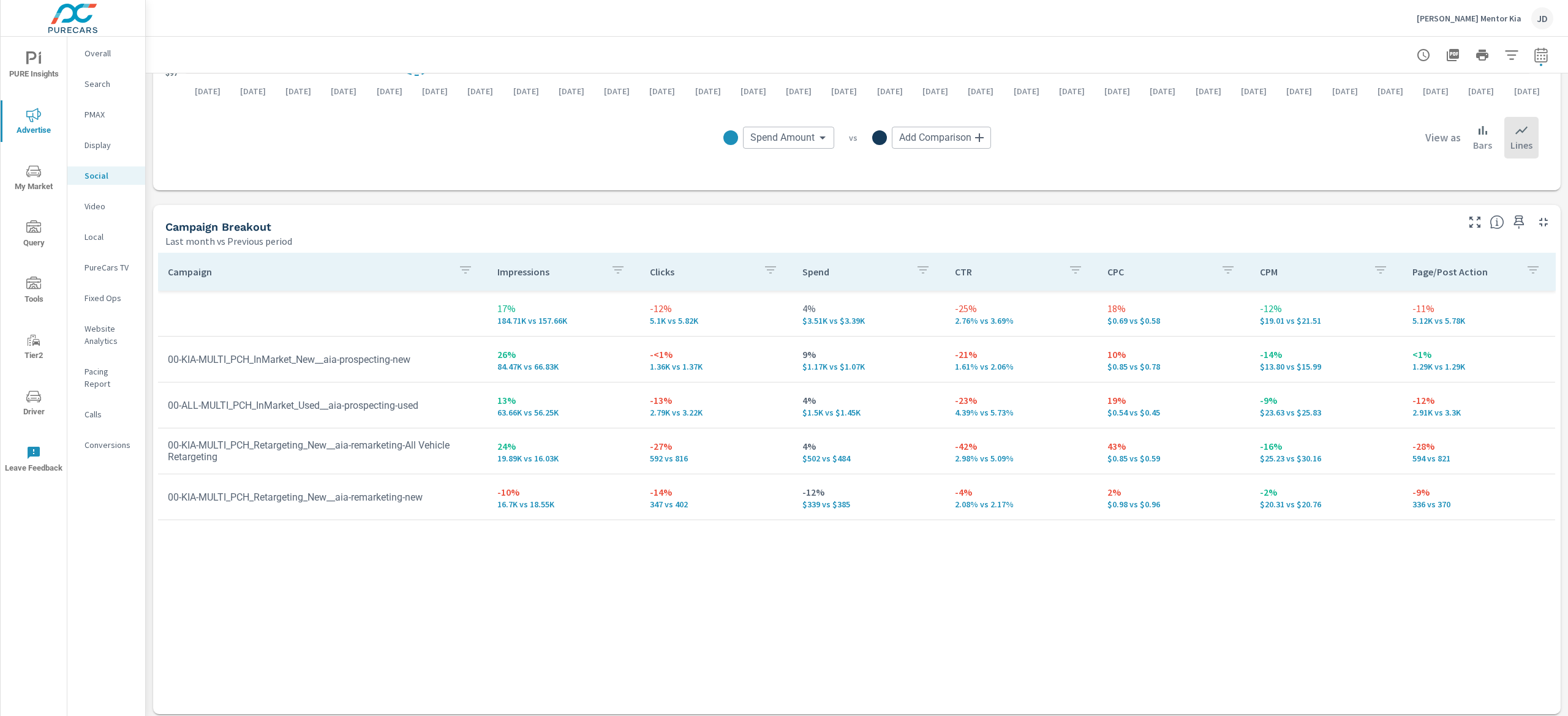
scroll to position [405, 0]
click at [932, 634] on div "Campaign Impressions Clicks Spend CTR CPC CPM Page/Post Action 17% 184.71K vs 1…" at bounding box center [857, 466] width 1397 height 438
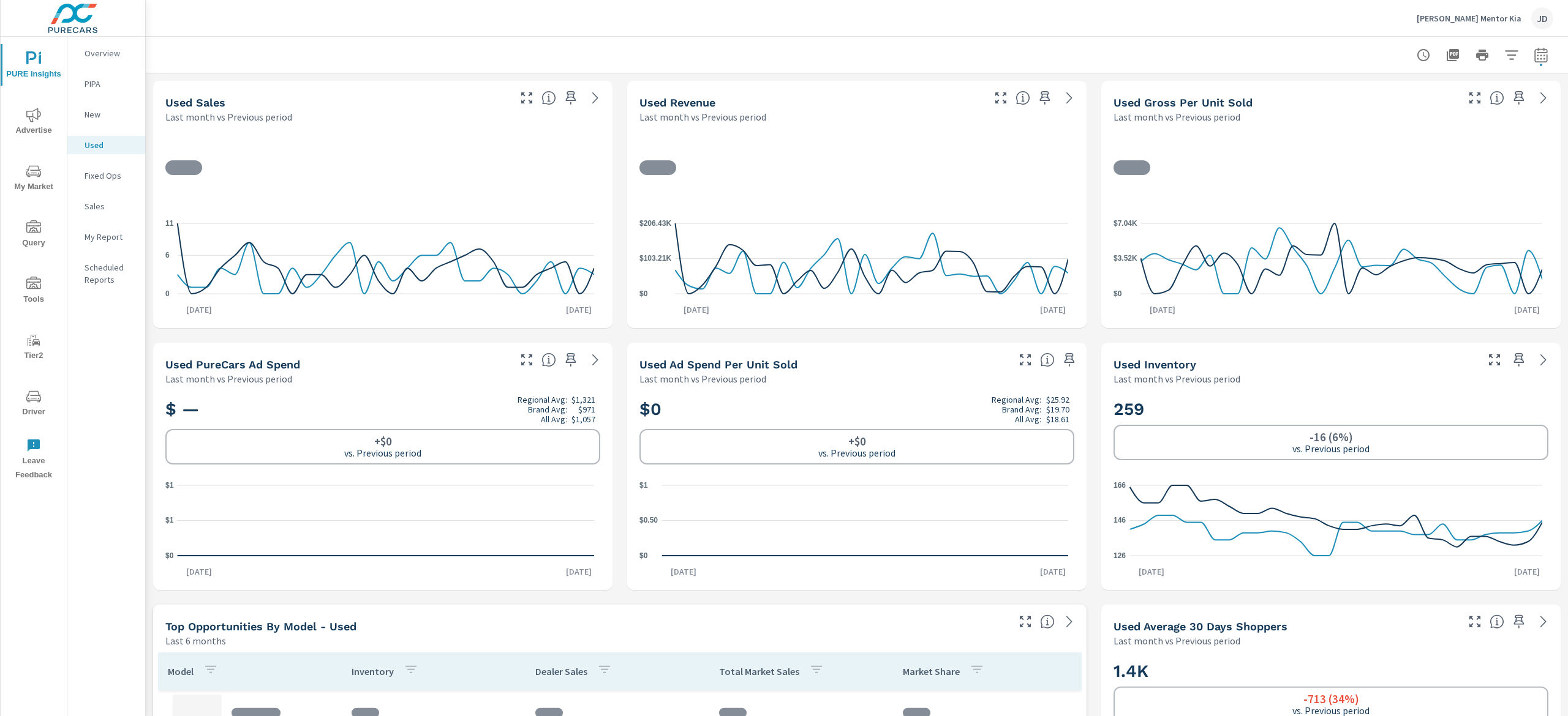
click at [21, 183] on span "My Market" at bounding box center [33, 178] width 59 height 30
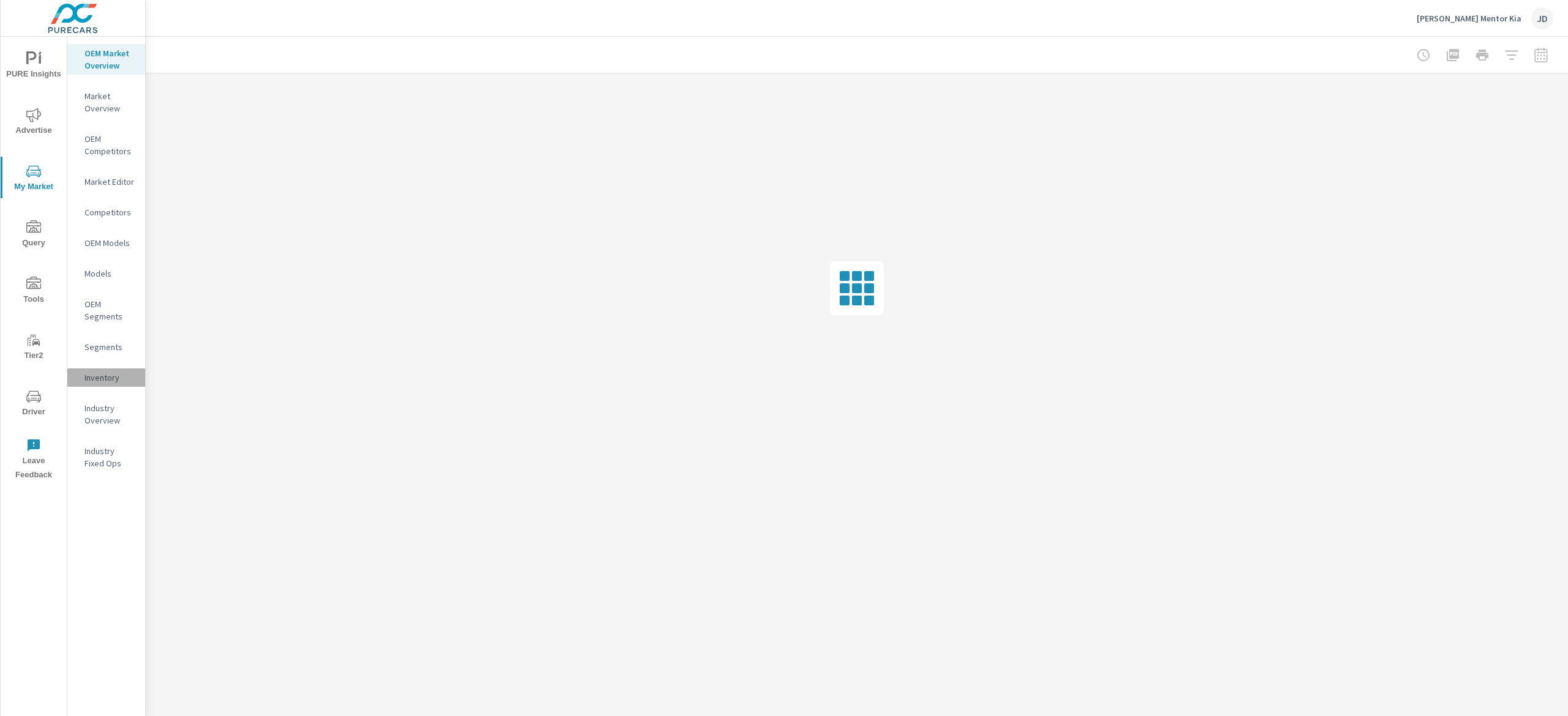
click at [112, 383] on p "Inventory" at bounding box center [110, 377] width 51 height 12
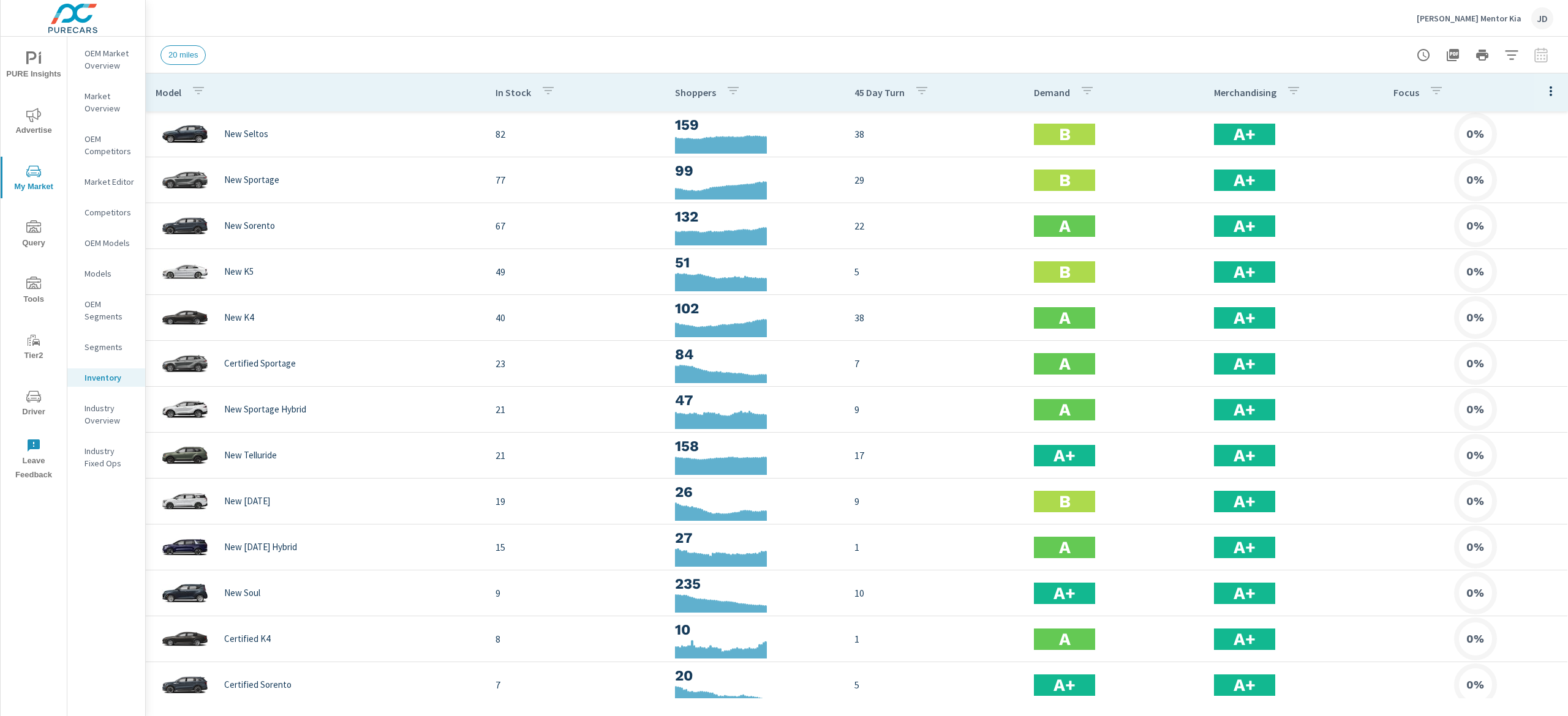
click at [519, 14] on div "[PERSON_NAME] Mentor Kia JD" at bounding box center [857, 18] width 1393 height 36
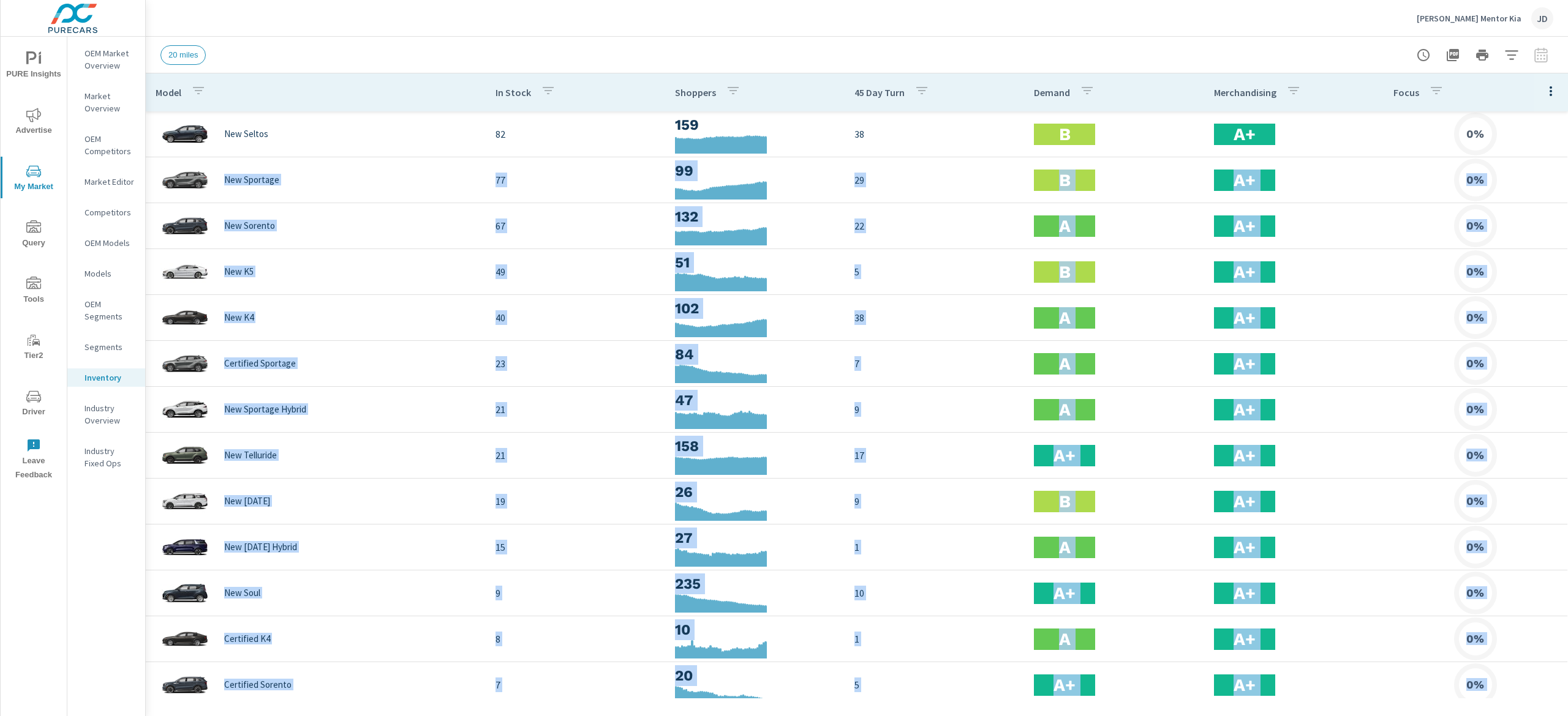
drag, startPoint x: 1567, startPoint y: 213, endPoint x: 1567, endPoint y: 167, distance: 46.0
click at [1567, 167] on div "Model In Stock Shoppers 45 Day Turn Demand Merchandising Focus New Seltos 82 15…" at bounding box center [857, 386] width 1422 height 625
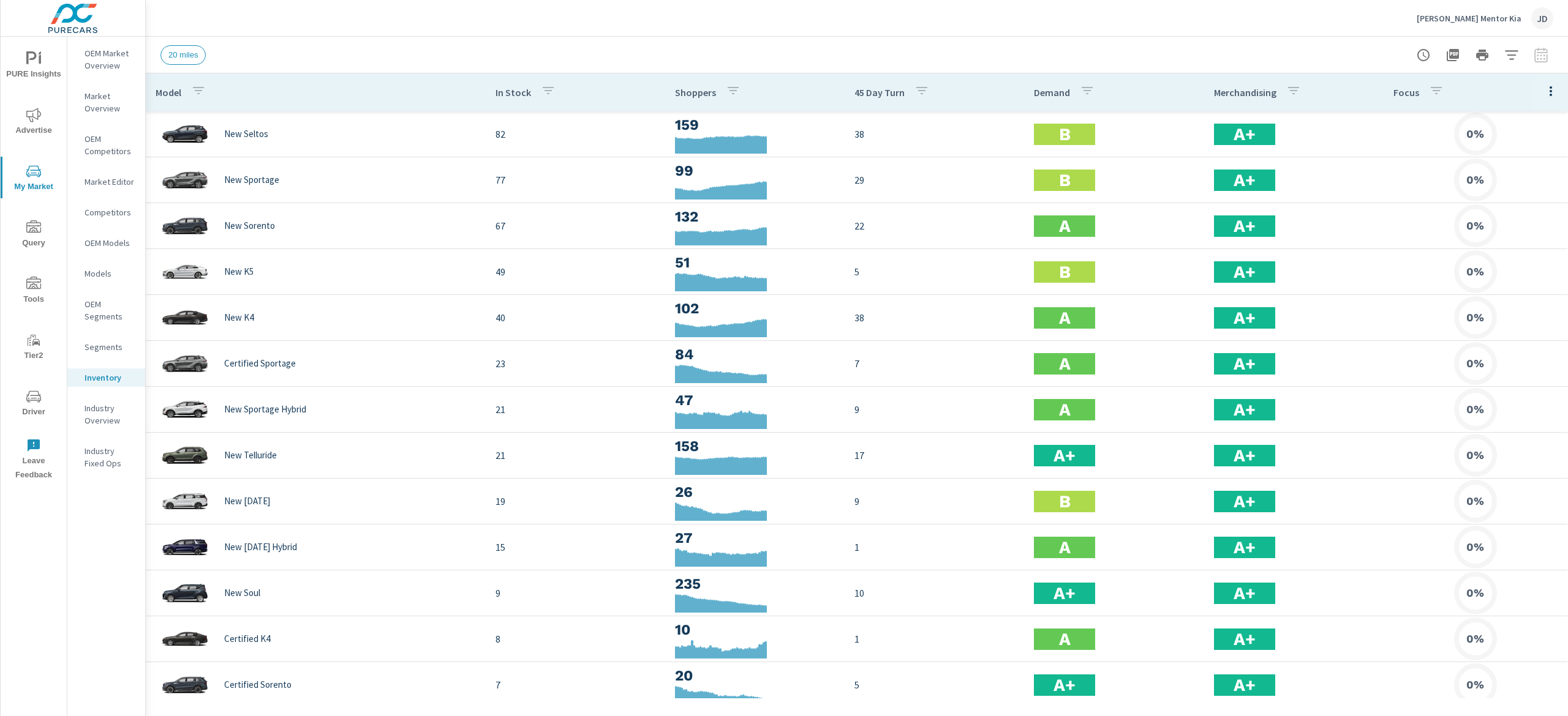
click at [736, 35] on div "Ken Ganley Mentor Kia JD" at bounding box center [857, 18] width 1393 height 36
drag, startPoint x: 731, startPoint y: 15, endPoint x: 754, endPoint y: 70, distance: 59.6
click at [730, 17] on div "Ken Ganley Mentor Kia JD" at bounding box center [857, 18] width 1393 height 36
click at [564, 15] on div "Ken Ganley Mentor Kia JD" at bounding box center [857, 18] width 1393 height 36
click at [547, 36] on div "20 miles" at bounding box center [857, 54] width 1393 height 36
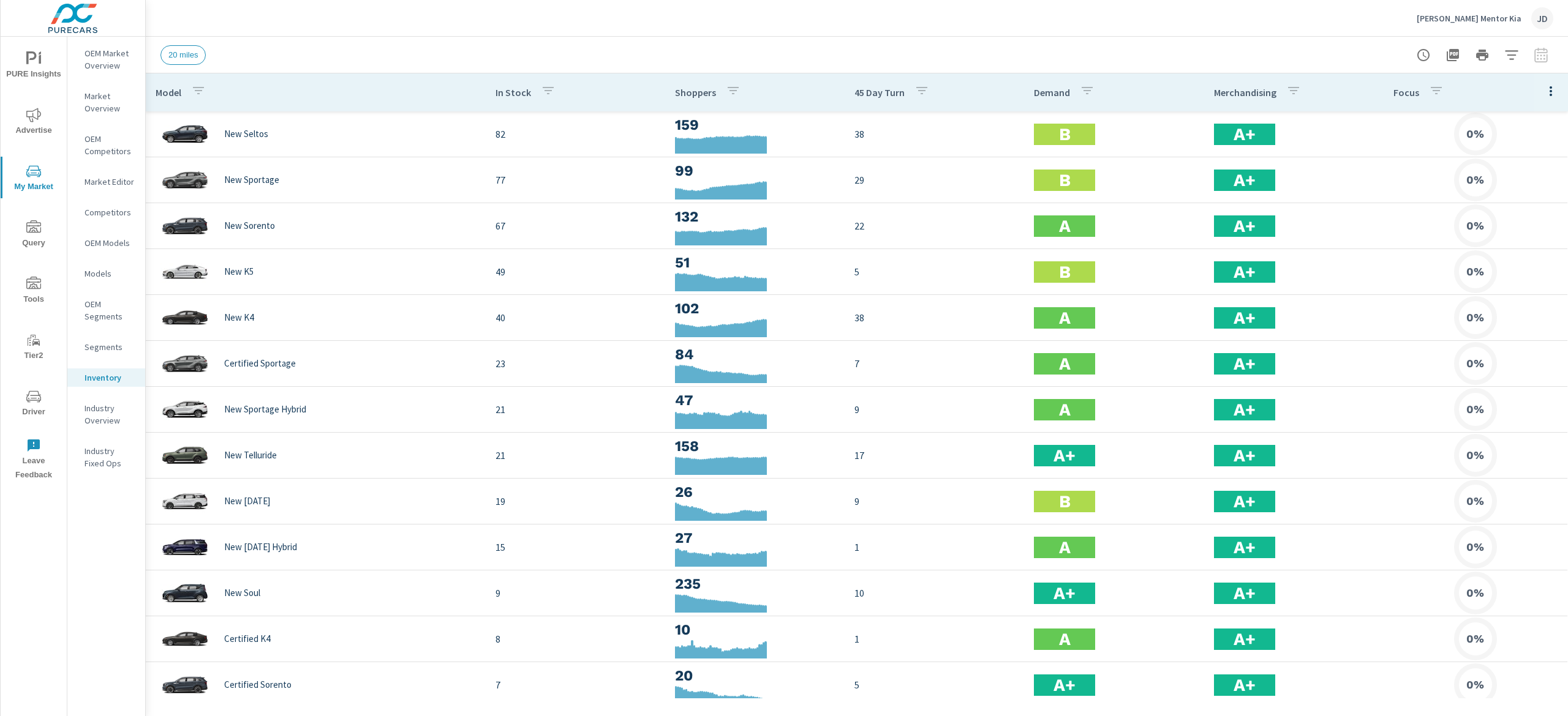
click at [52, 183] on span "My Market" at bounding box center [33, 178] width 59 height 30
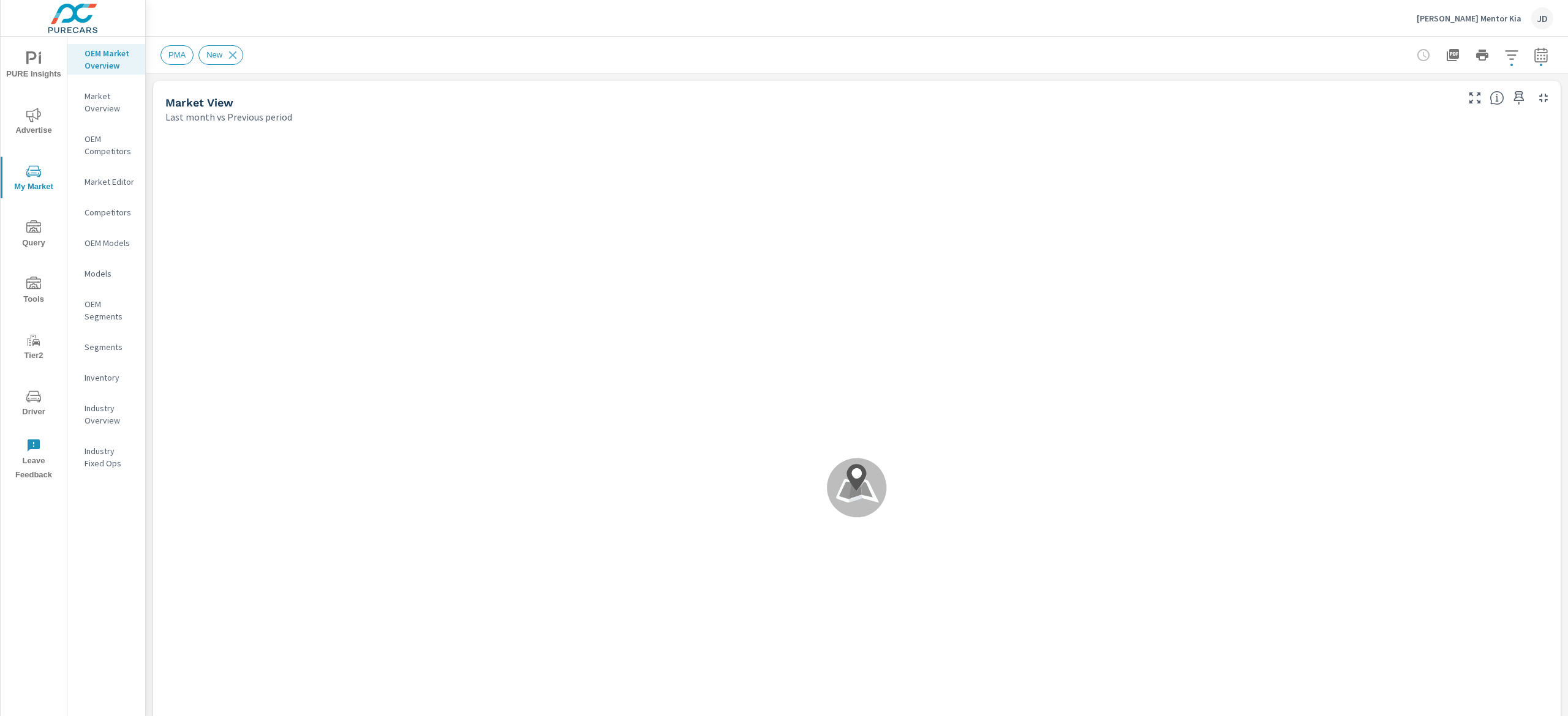
drag, startPoint x: 119, startPoint y: 56, endPoint x: 710, endPoint y: 185, distance: 604.9
click at [119, 56] on p "OEM Market Overview" at bounding box center [110, 59] width 51 height 24
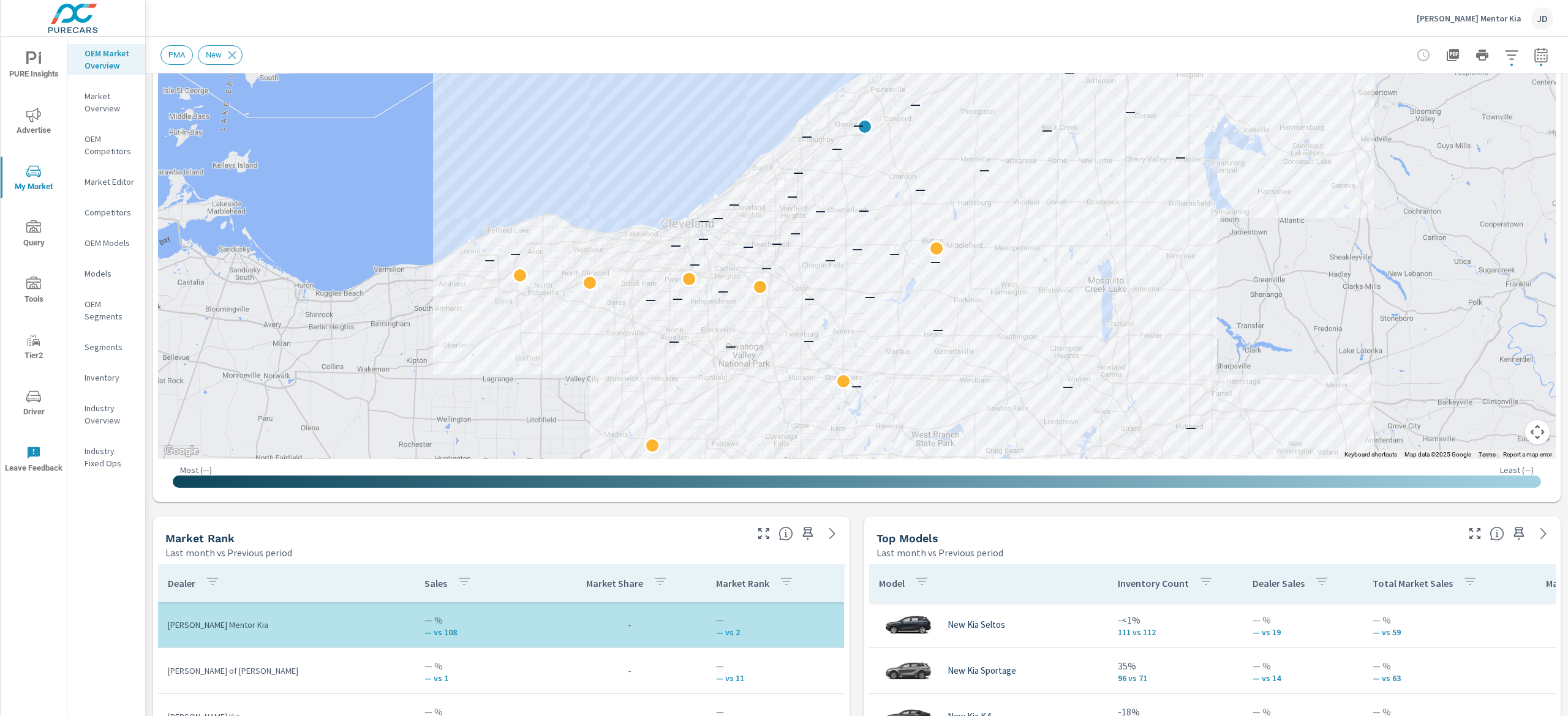
scroll to position [238, 0]
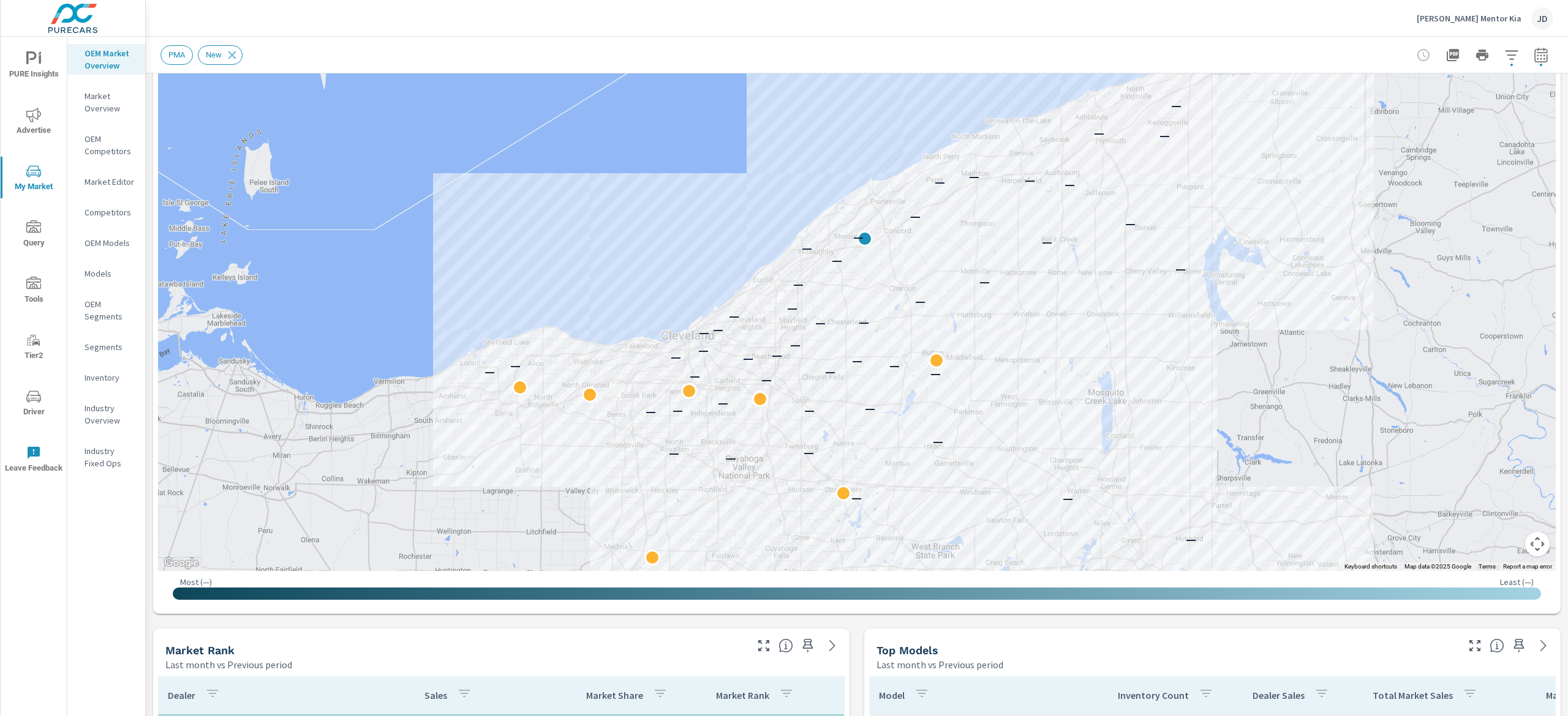
drag, startPoint x: 114, startPoint y: 180, endPoint x: 133, endPoint y: 182, distance: 19.1
click at [114, 180] on p "Market Editor" at bounding box center [110, 181] width 51 height 12
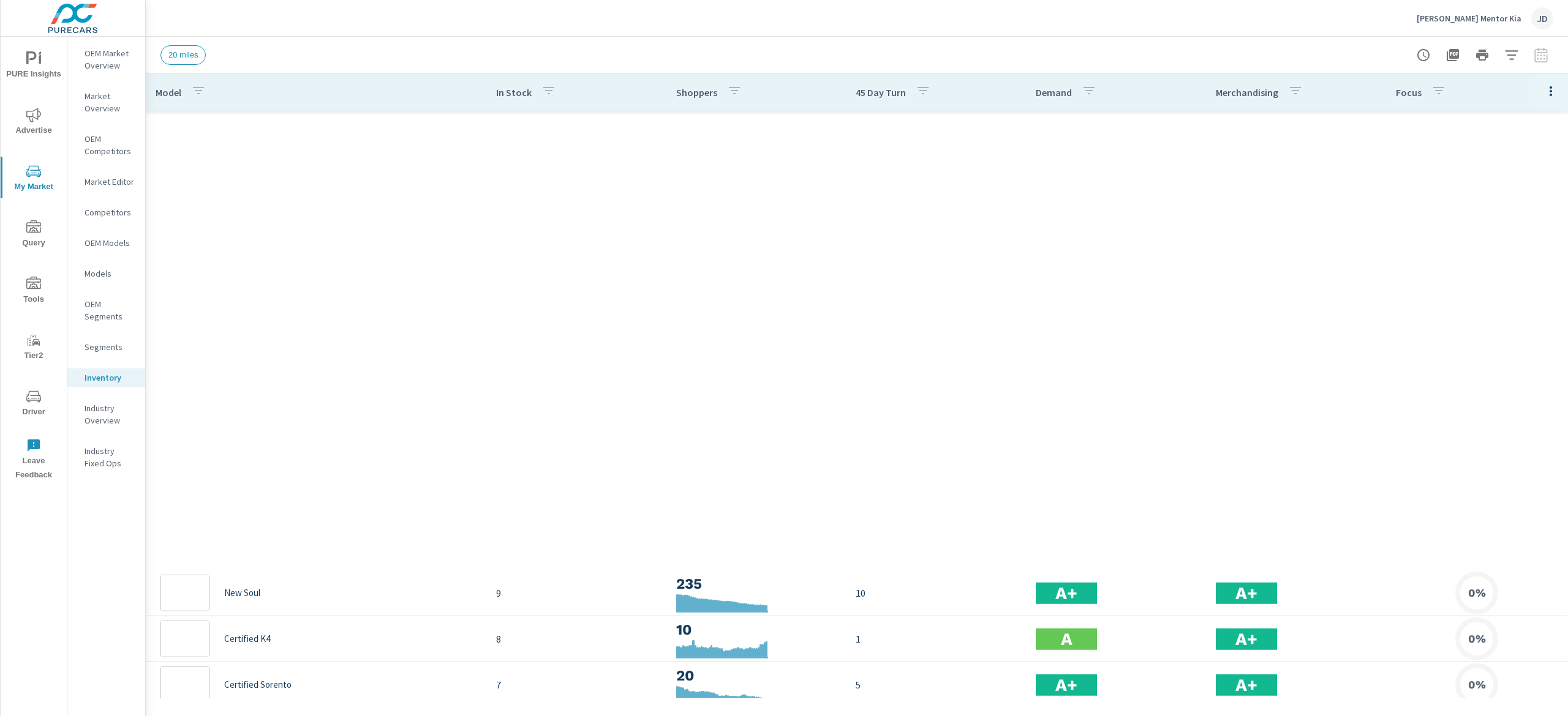
scroll to position [689, 0]
